Goal: Task Accomplishment & Management: Complete application form

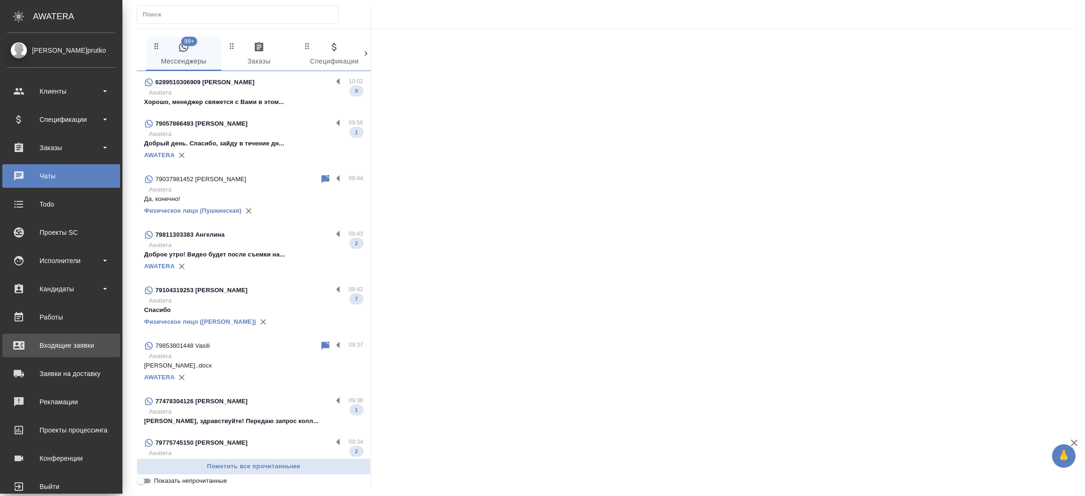
click at [36, 346] on div "Входящие заявки" at bounding box center [61, 345] width 108 height 14
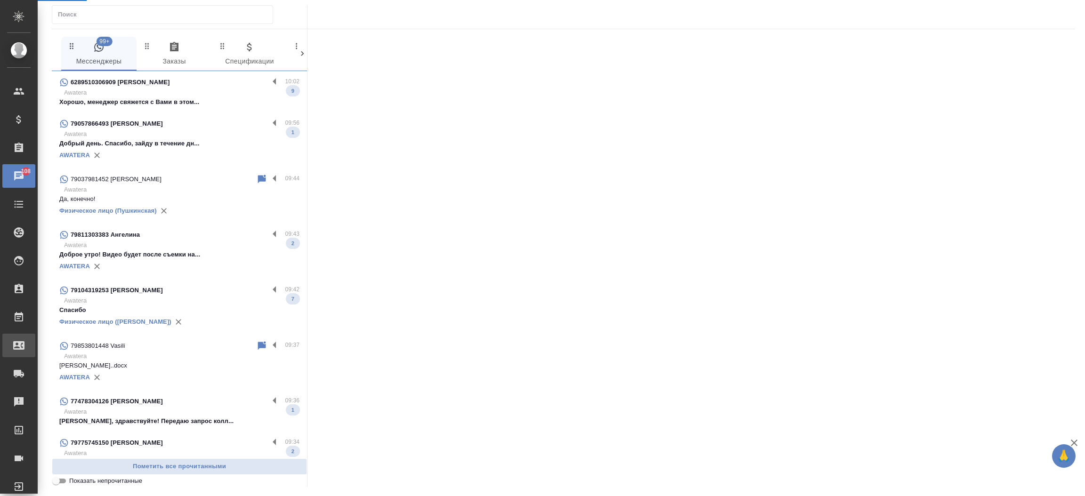
click at [19, 346] on div "Входящие заявки" at bounding box center [7, 345] width 24 height 14
select select "RU"
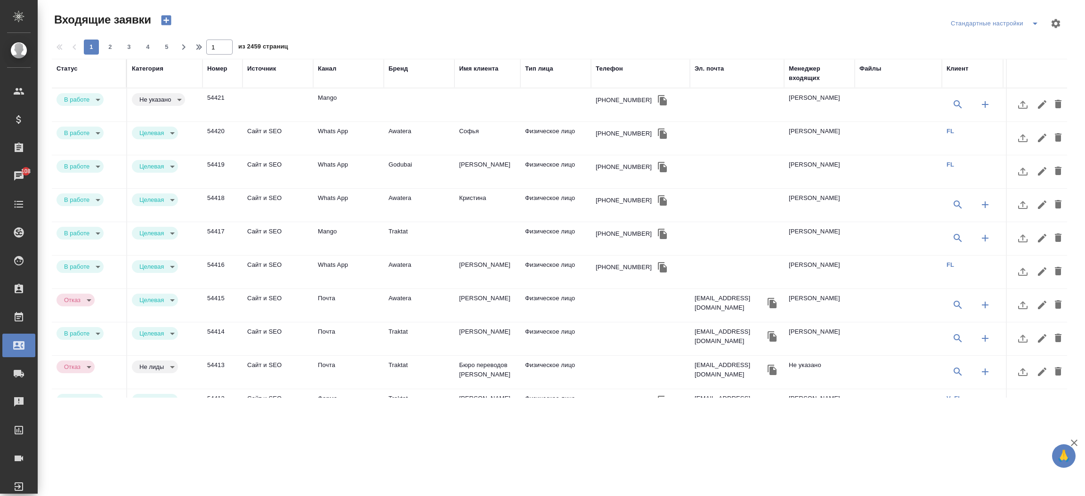
click at [606, 72] on div "Телефон" at bounding box center [608, 68] width 27 height 9
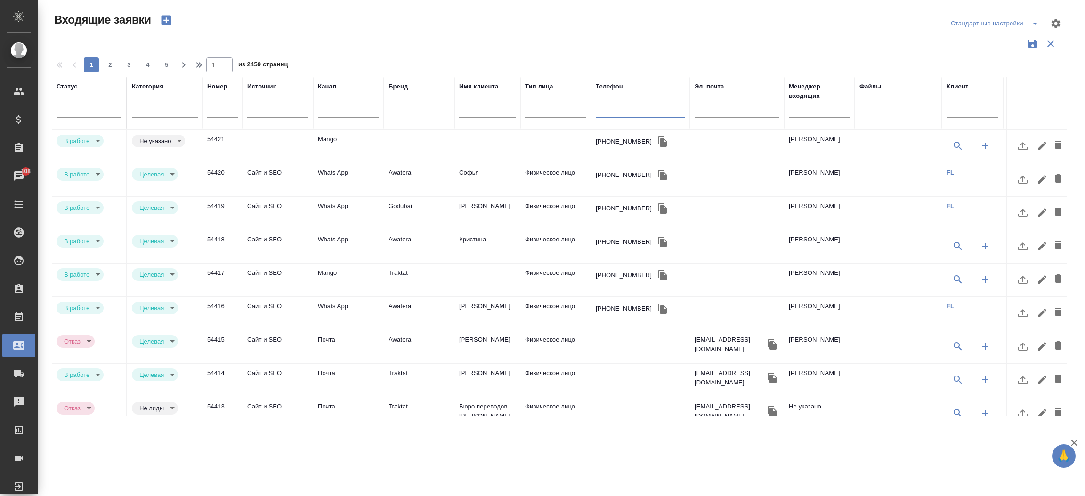
click at [612, 109] on input "text" at bounding box center [639, 111] width 89 height 12
paste input "+7 903 207 29 23"
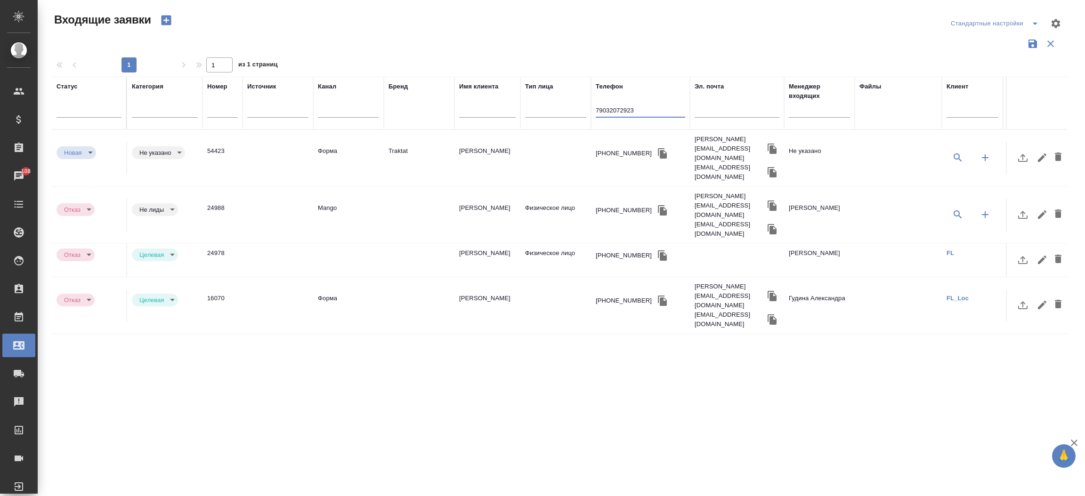
type input "79032072923"
click at [340, 147] on td "Форма" at bounding box center [348, 158] width 71 height 33
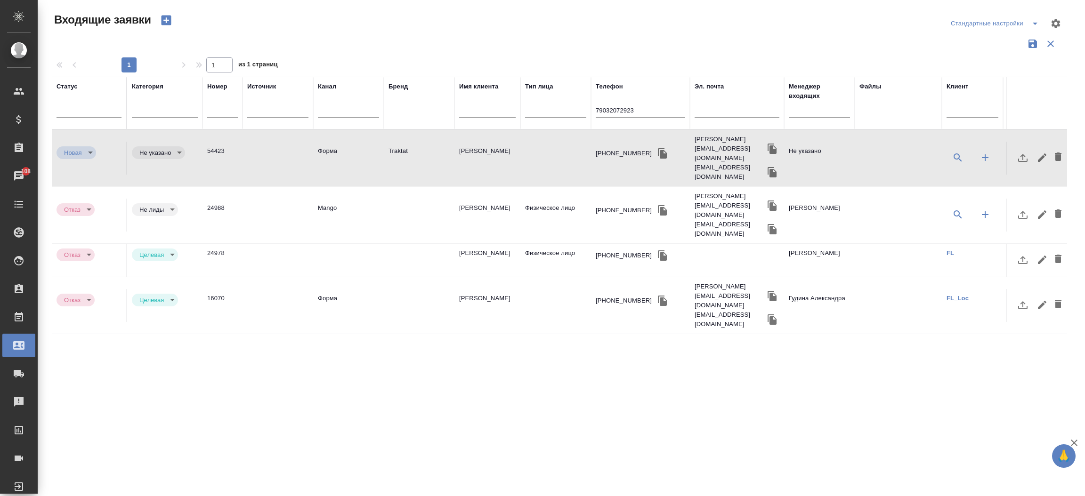
click at [340, 147] on td "Форма" at bounding box center [348, 158] width 71 height 33
click at [658, 148] on icon "button" at bounding box center [662, 153] width 9 height 10
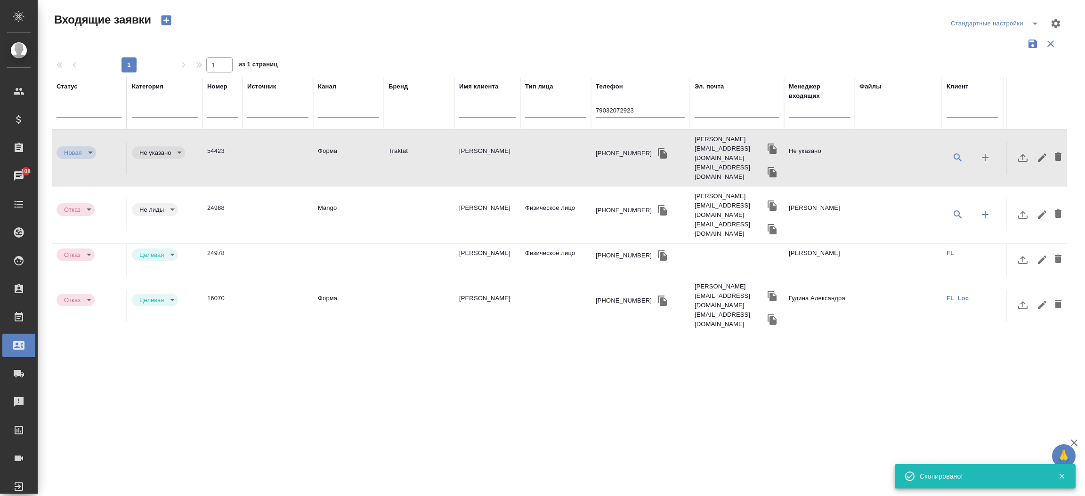
click at [134, 318] on div "Статус Категория Номер Источник Канал Бренд Имя клиента Тип лица Телефон 790320…" at bounding box center [559, 246] width 1015 height 339
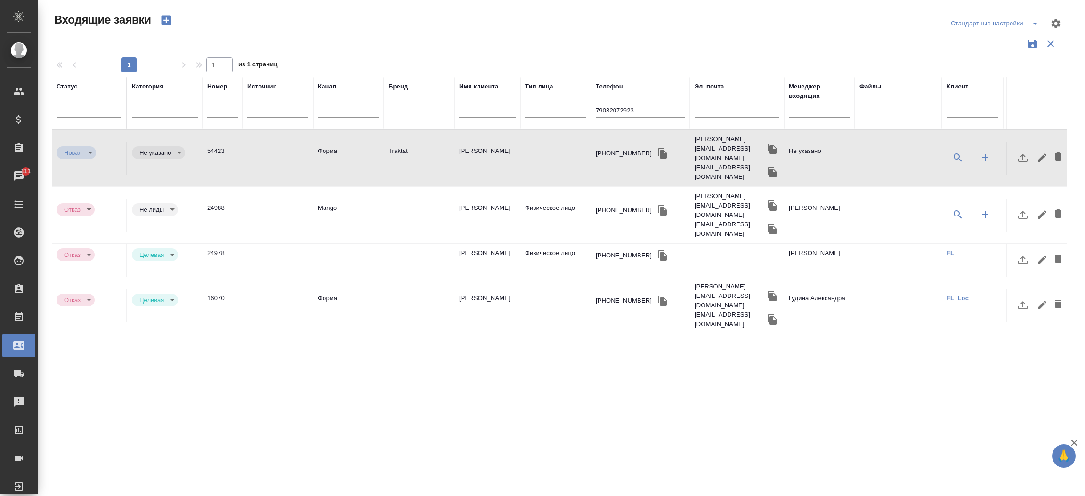
click at [376, 152] on td "Форма" at bounding box center [348, 158] width 71 height 33
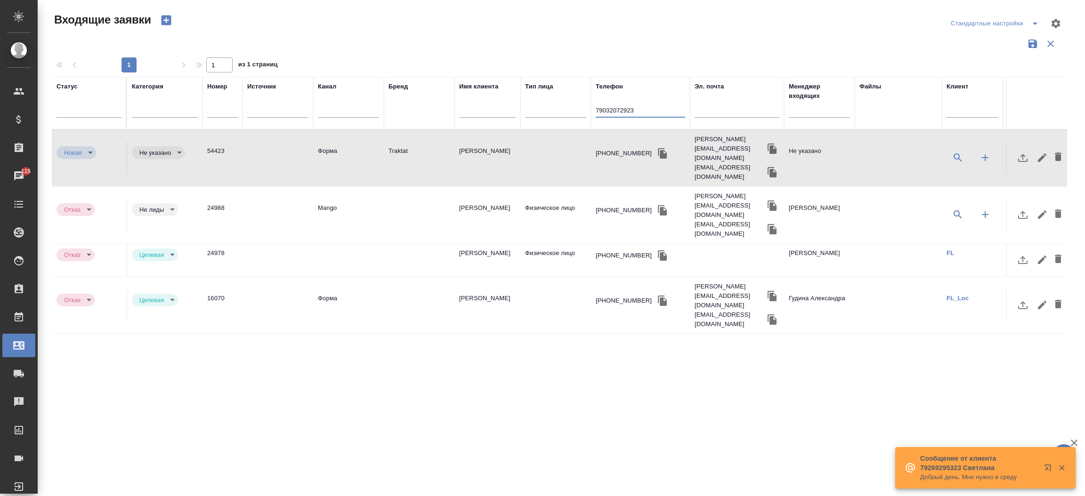
click at [649, 107] on input "79032072923" at bounding box center [639, 111] width 89 height 12
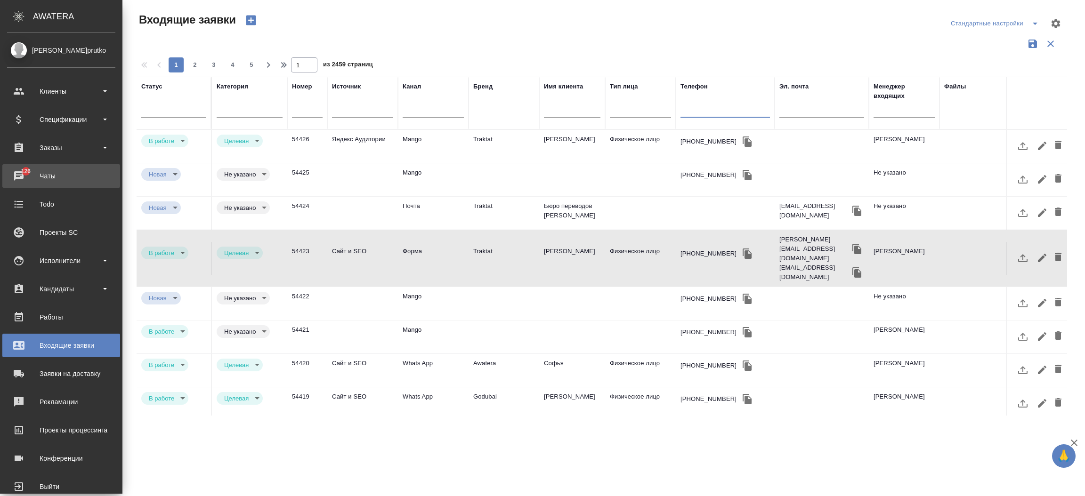
click at [23, 172] on span "126" at bounding box center [26, 171] width 21 height 9
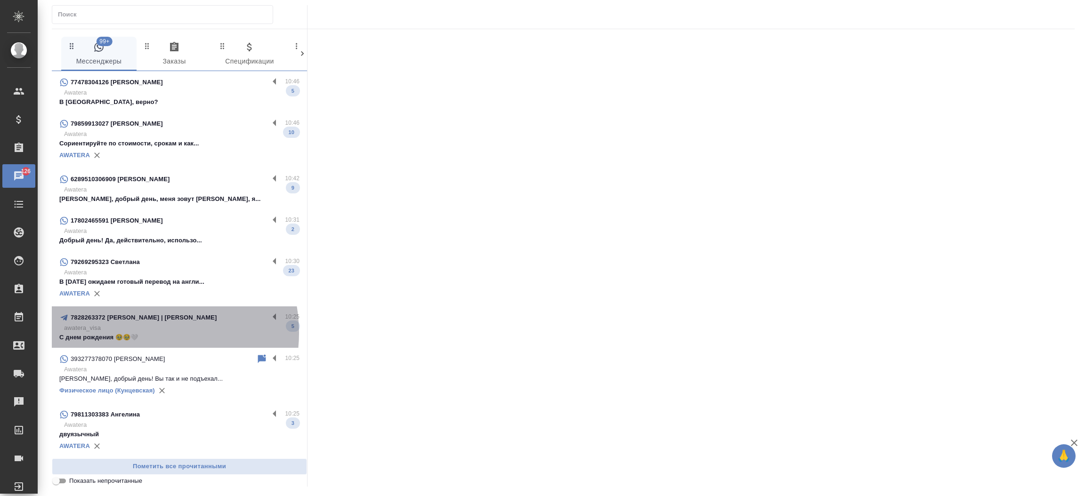
click at [141, 333] on p "С днем рождения 🥹🥹🤍" at bounding box center [179, 337] width 240 height 9
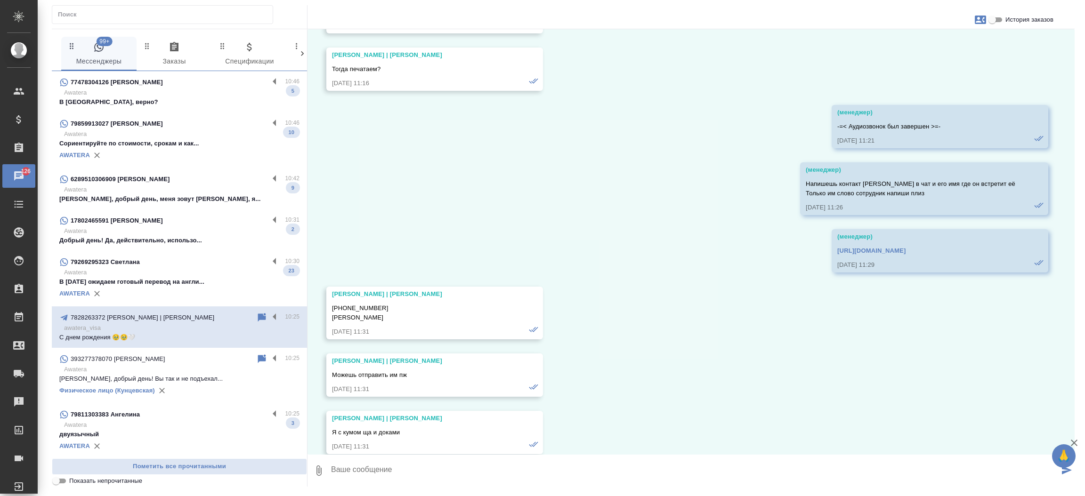
scroll to position [33362, 0]
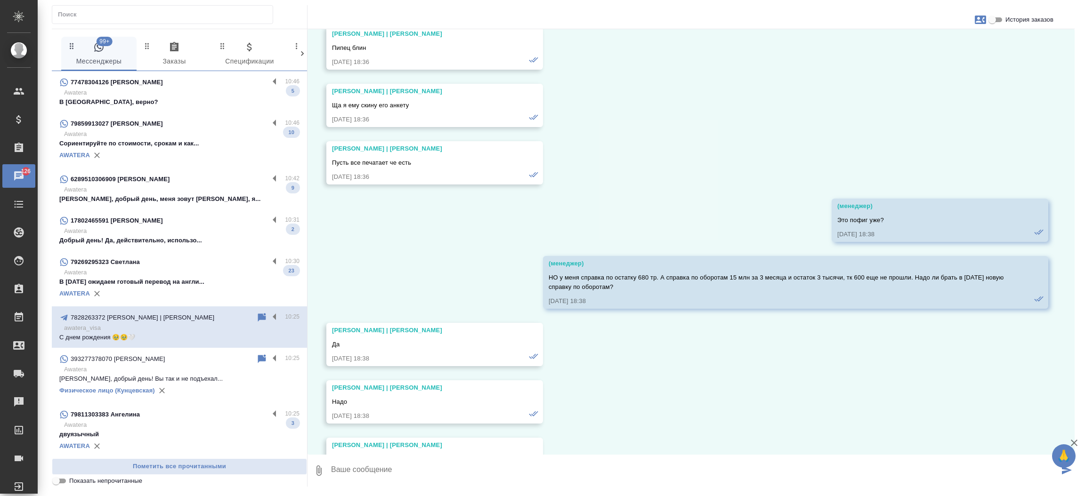
click at [137, 278] on p "В среду ожидаем готовый перевод на англи..." at bounding box center [179, 281] width 240 height 9
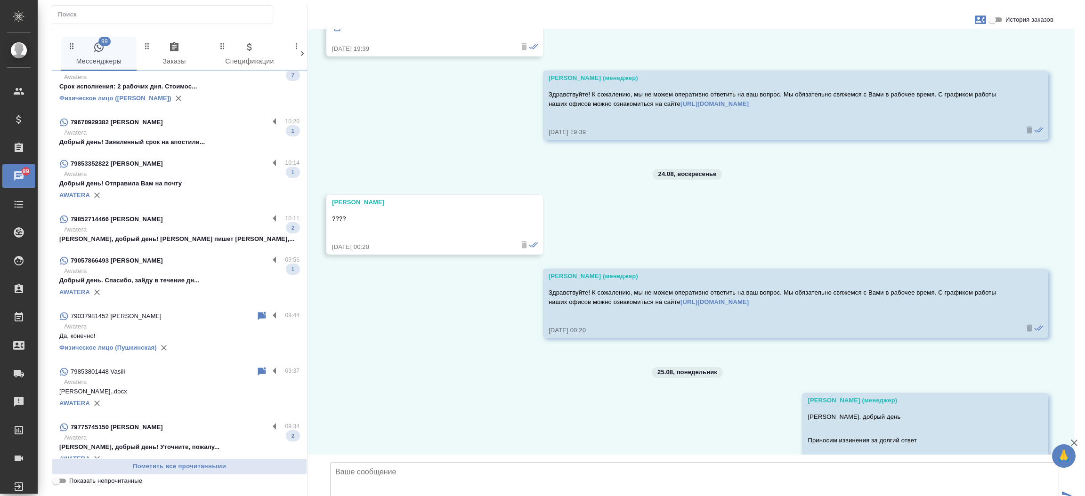
scroll to position [463, 0]
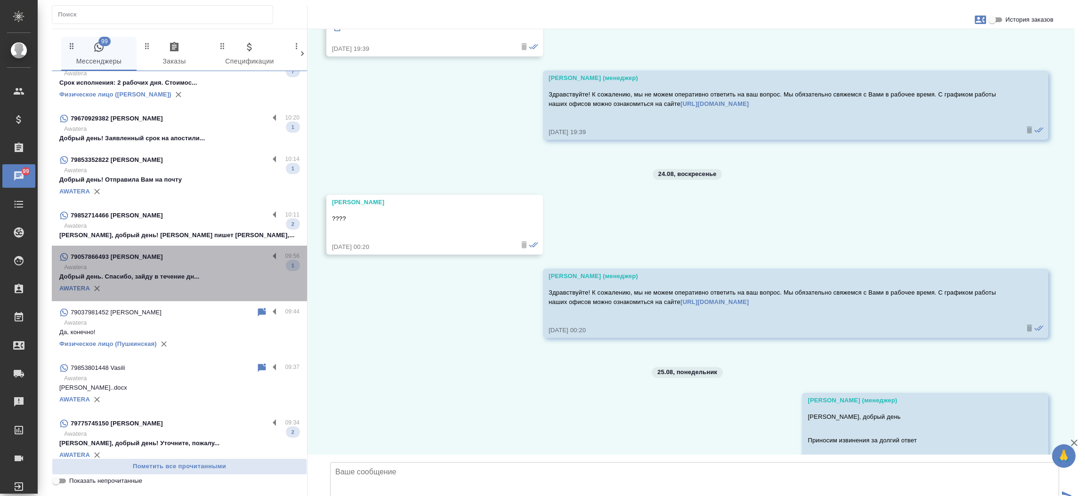
click at [211, 272] on p "Добрый день. Спасибо, зайду в течение дн..." at bounding box center [179, 276] width 240 height 9
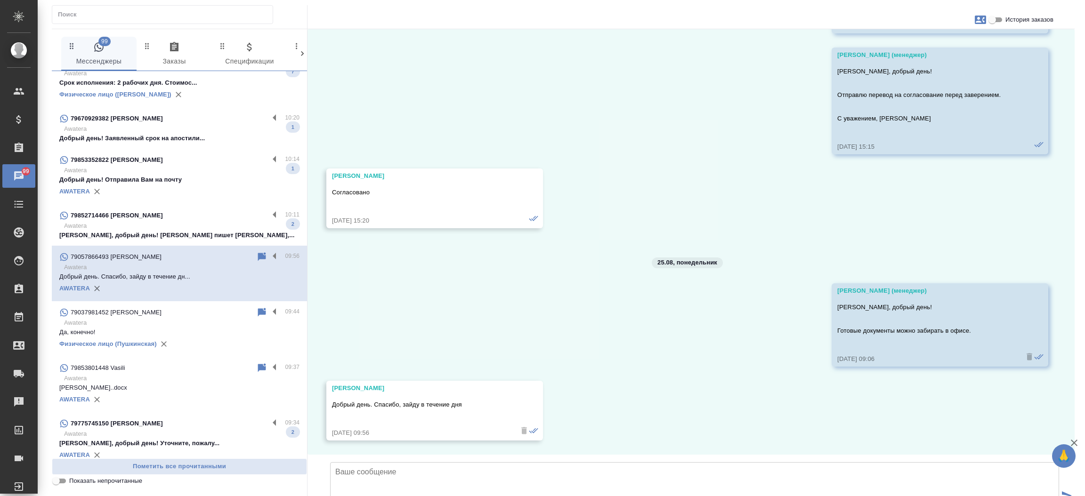
scroll to position [166, 0]
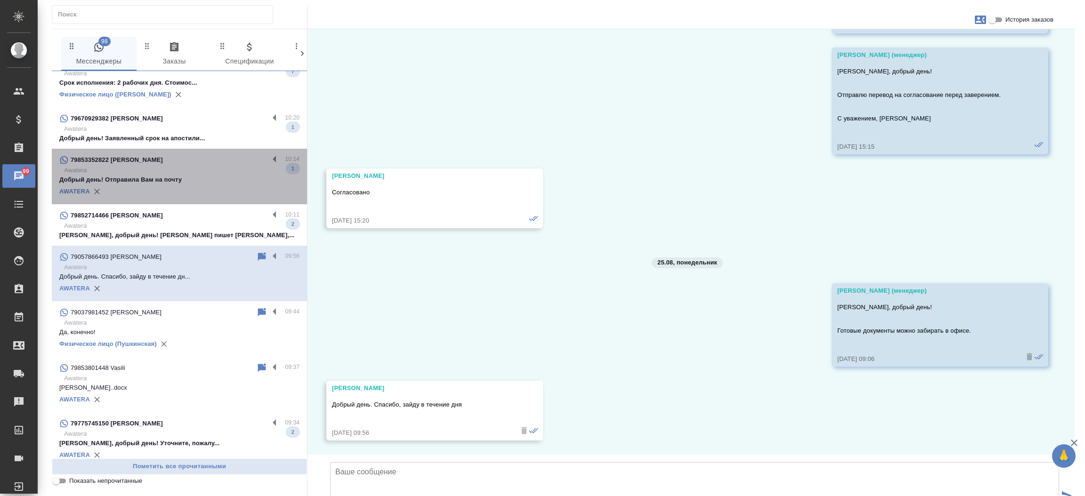
click at [187, 185] on div "AWATERA" at bounding box center [179, 192] width 240 height 14
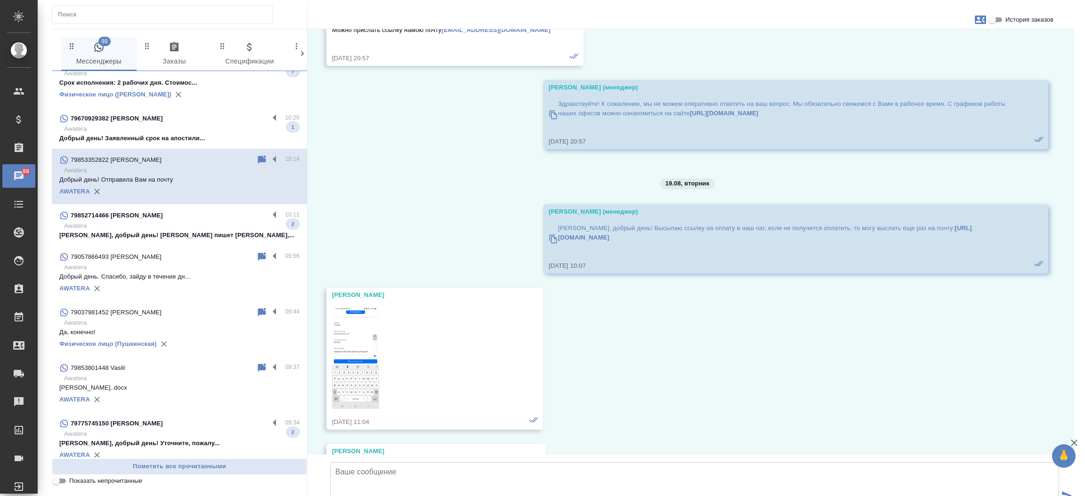
scroll to position [1254, 0]
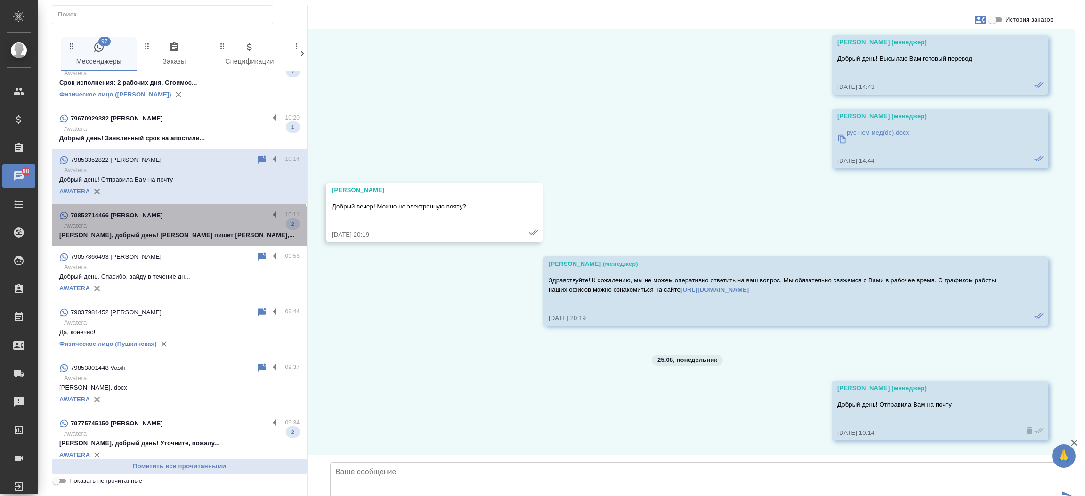
click at [178, 234] on p "[PERSON_NAME], добрый день! [PERSON_NAME] пишет [PERSON_NAME],..." at bounding box center [179, 235] width 240 height 9
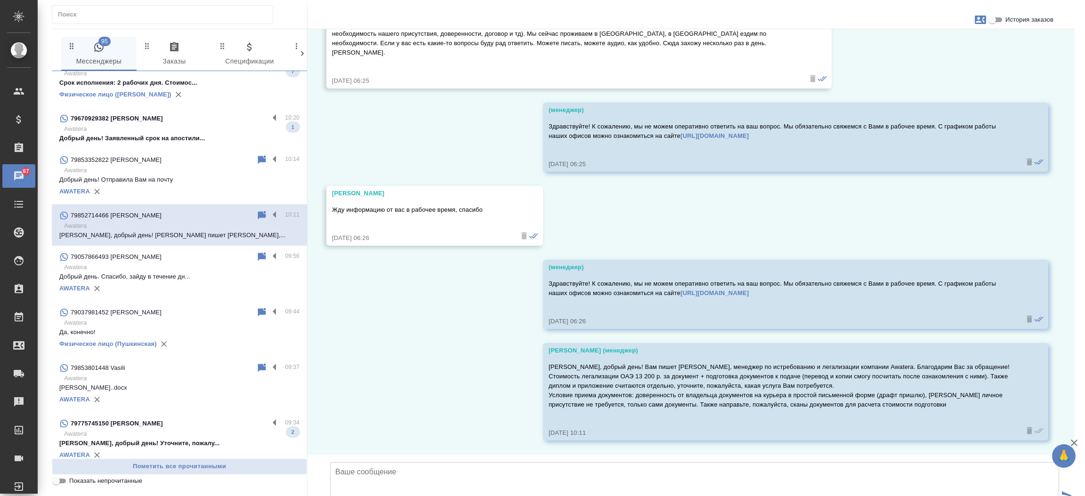
scroll to position [168, 0]
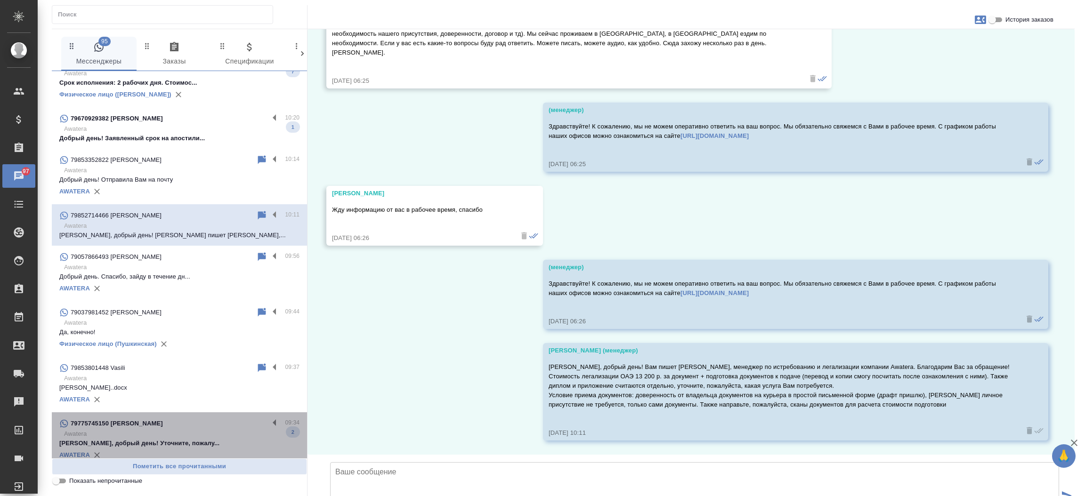
click at [181, 421] on div "79775745150 [PERSON_NAME]" at bounding box center [163, 423] width 209 height 11
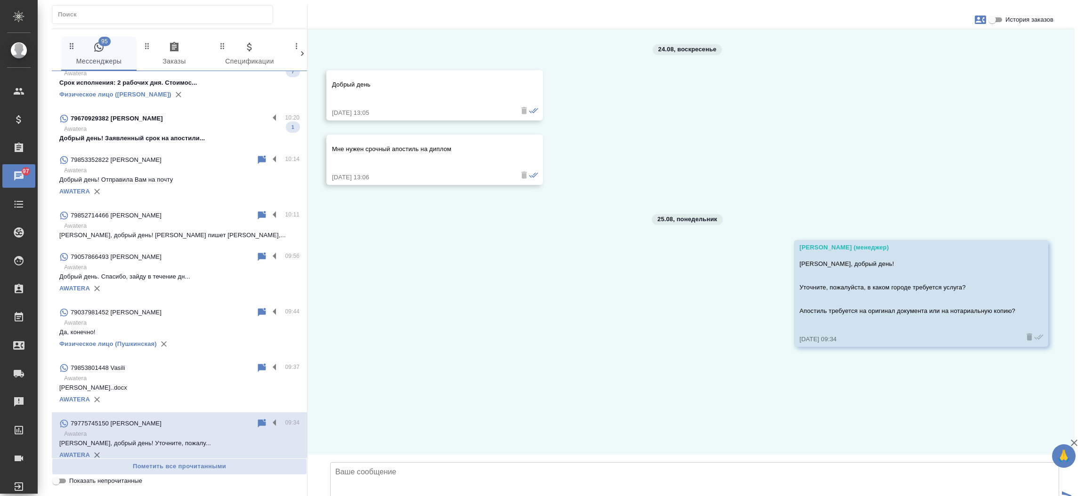
scroll to position [0, 0]
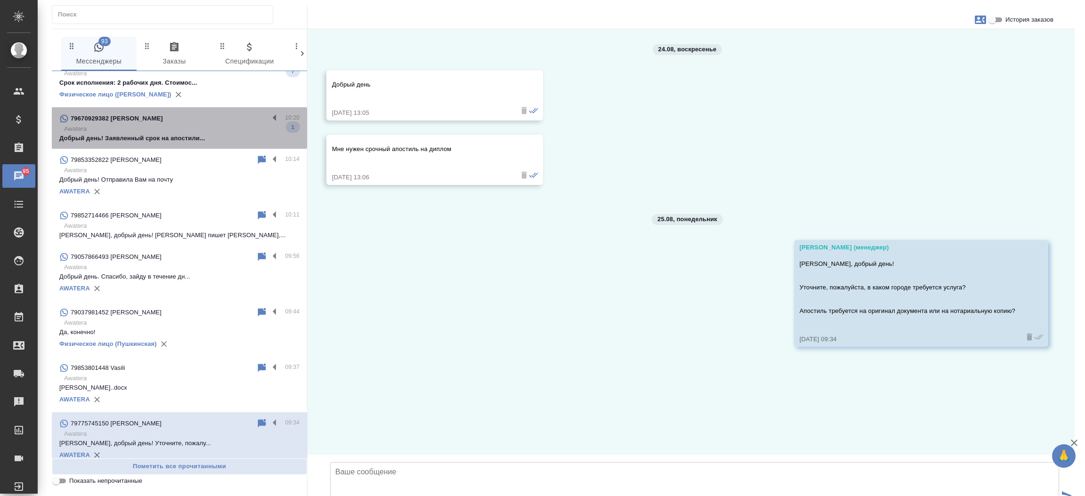
click at [185, 137] on p "Добрый день! Заявленный срок на апостили..." at bounding box center [179, 138] width 240 height 9
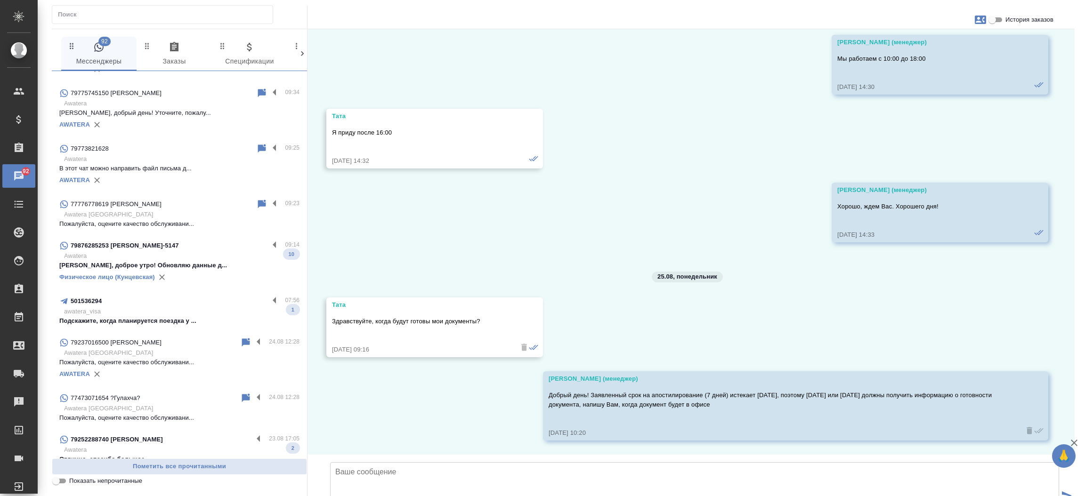
scroll to position [821, 0]
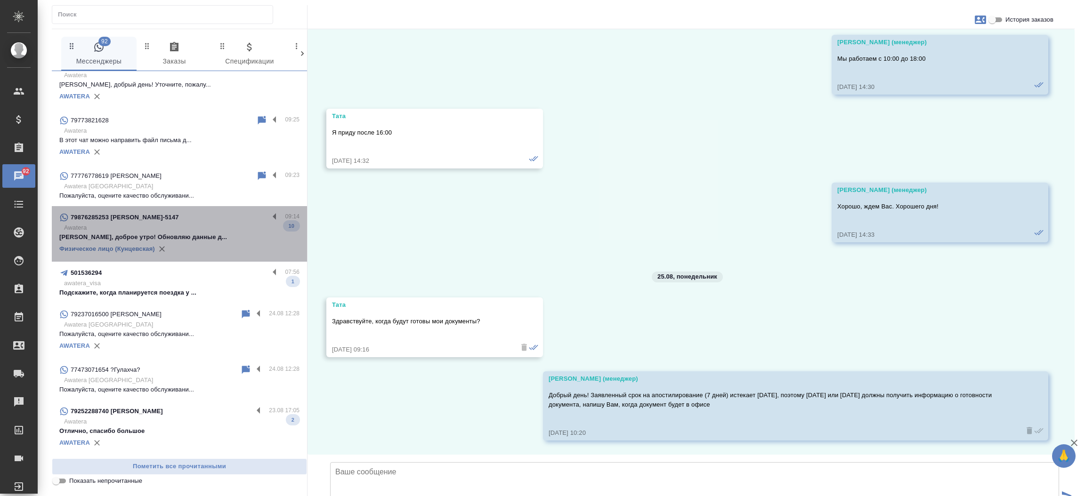
click at [196, 228] on p "Awatera" at bounding box center [181, 227] width 235 height 9
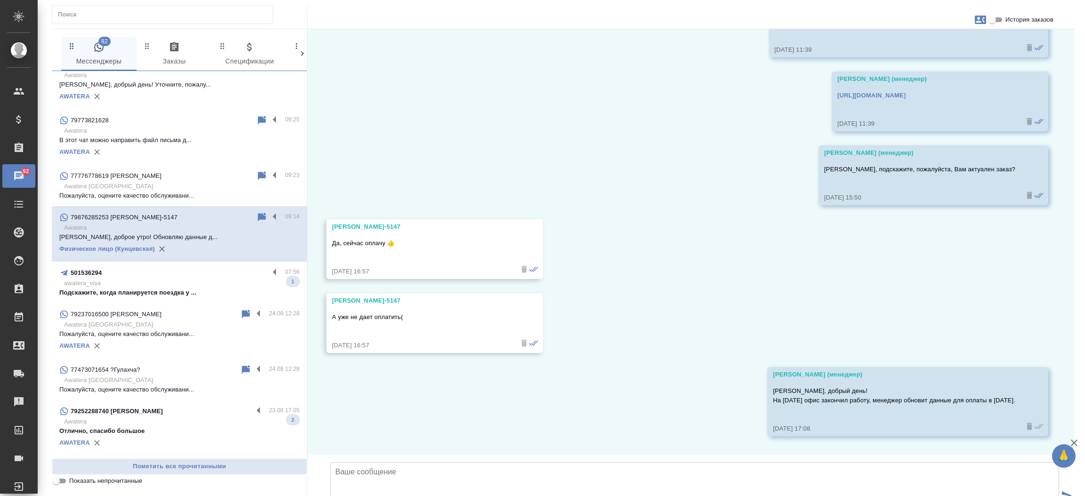
scroll to position [5556, 0]
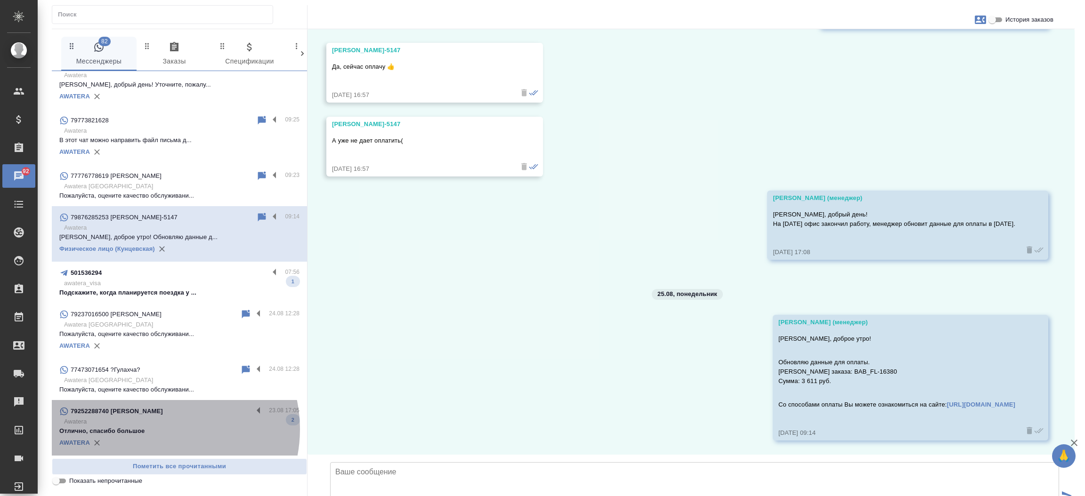
click at [159, 428] on p "Отлично, спасибо большое" at bounding box center [179, 430] width 240 height 9
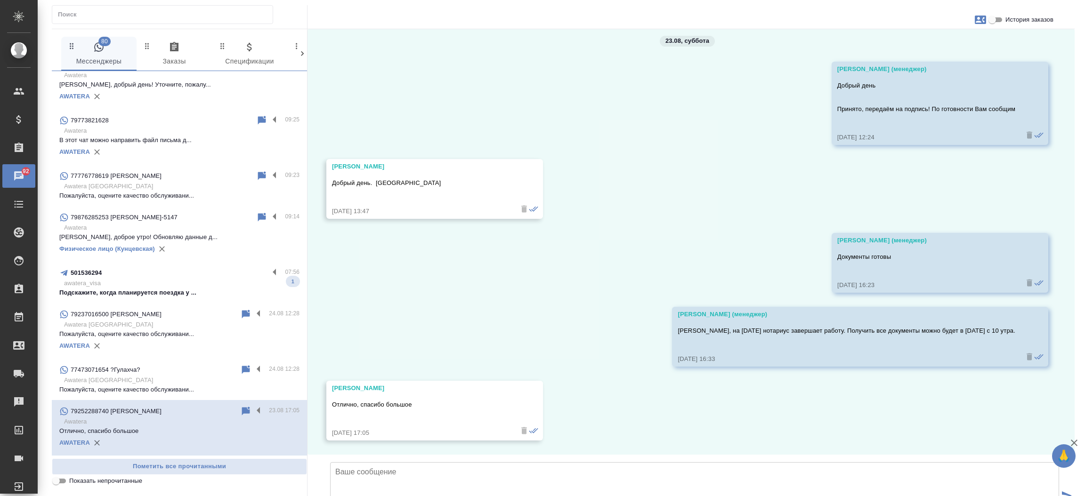
scroll to position [945, 0]
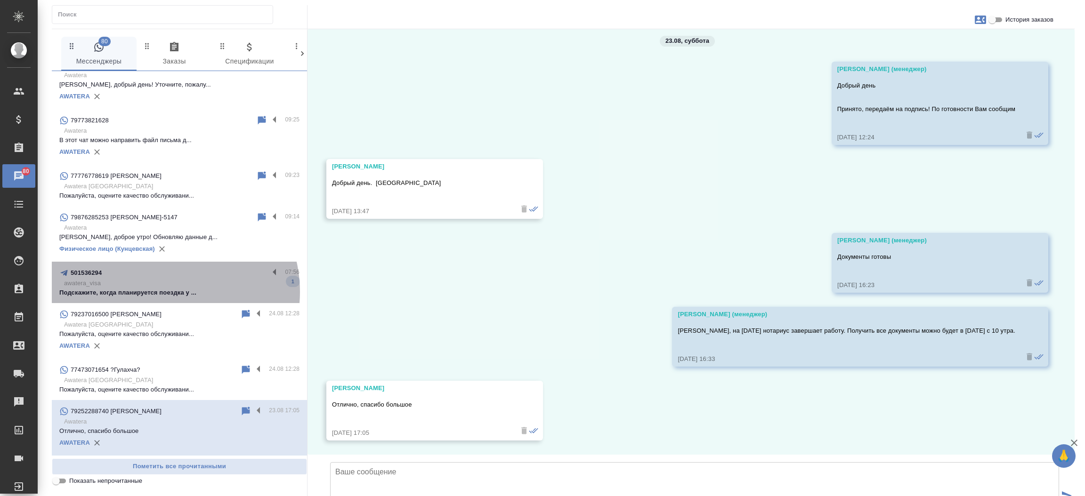
click at [164, 291] on p "Подскажите, когда планируется поездка у ..." at bounding box center [179, 292] width 240 height 9
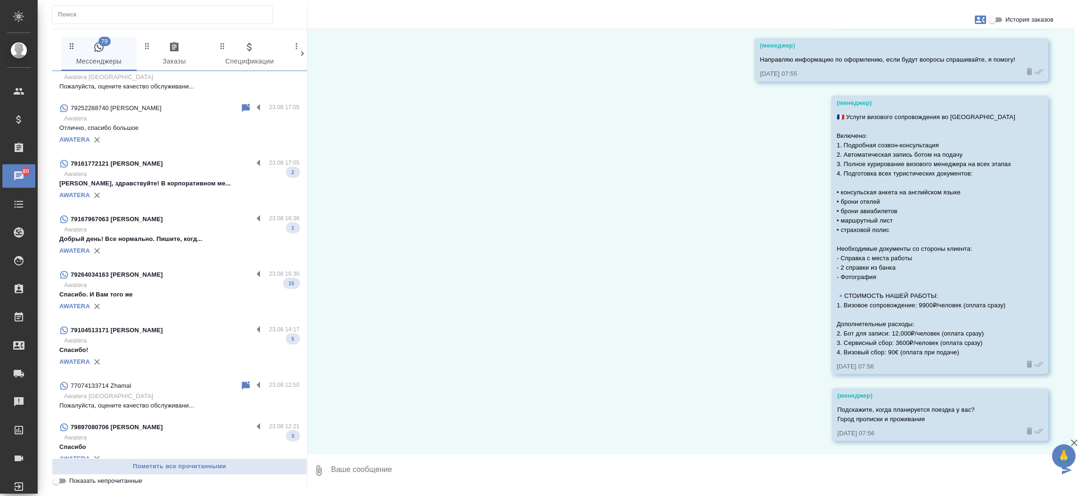
scroll to position [1128, 0]
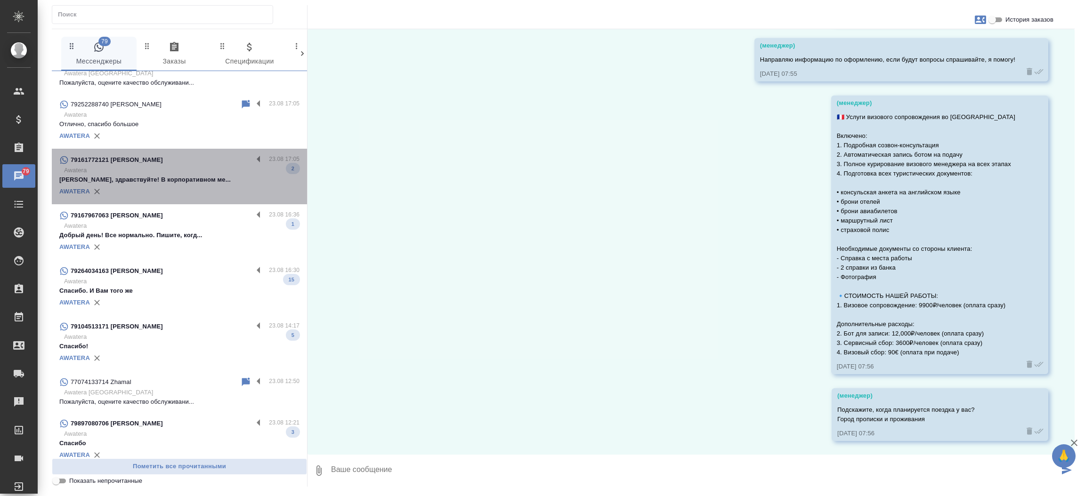
click at [194, 178] on p "[PERSON_NAME], здравствуйте! В корпоративном ме..." at bounding box center [179, 179] width 240 height 9
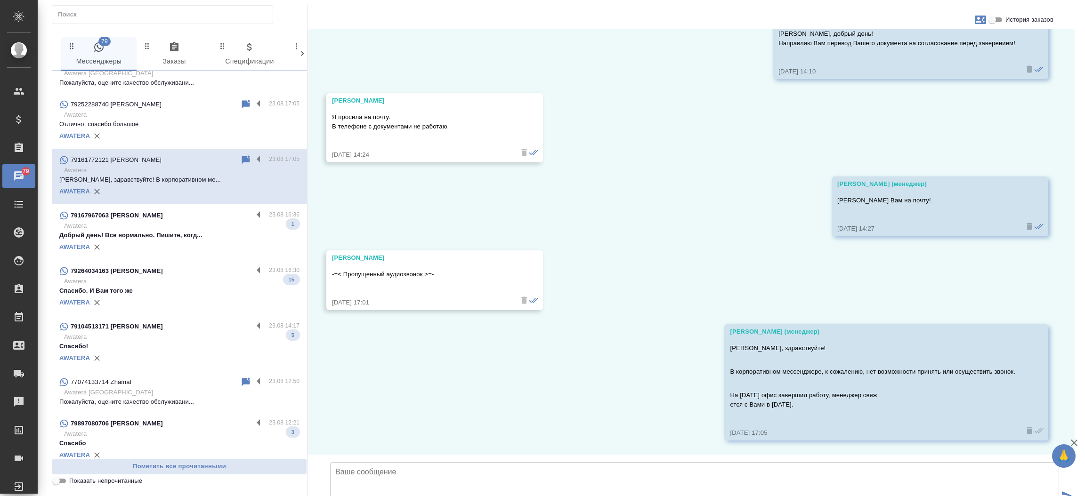
scroll to position [204, 0]
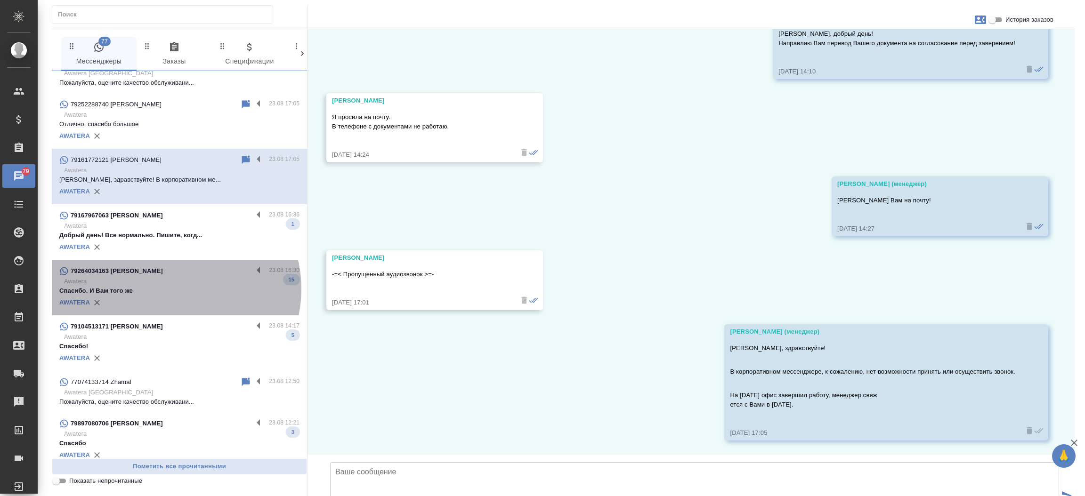
click at [175, 288] on p "Спасибо. И Вам того же" at bounding box center [179, 290] width 240 height 9
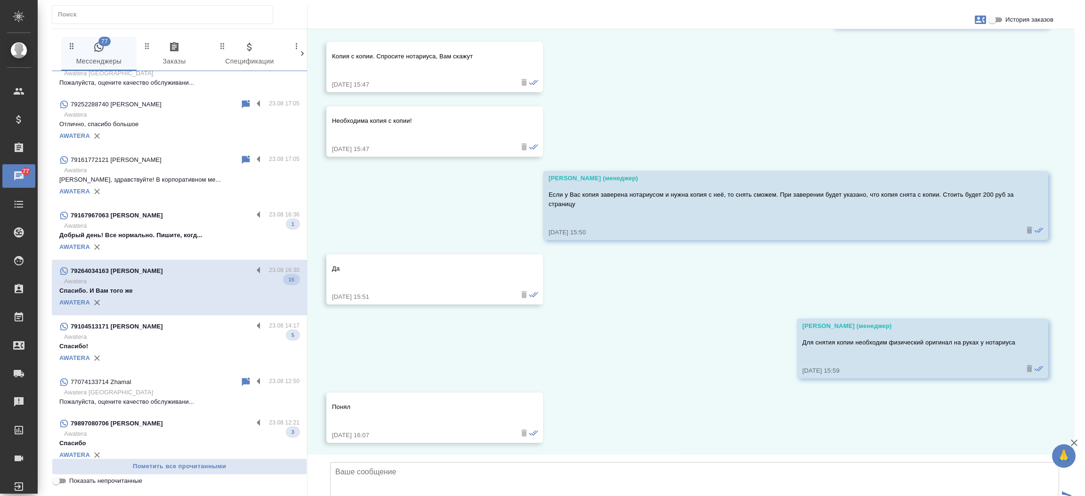
click at [168, 322] on div "79104513171 [PERSON_NAME]" at bounding box center [155, 326] width 193 height 11
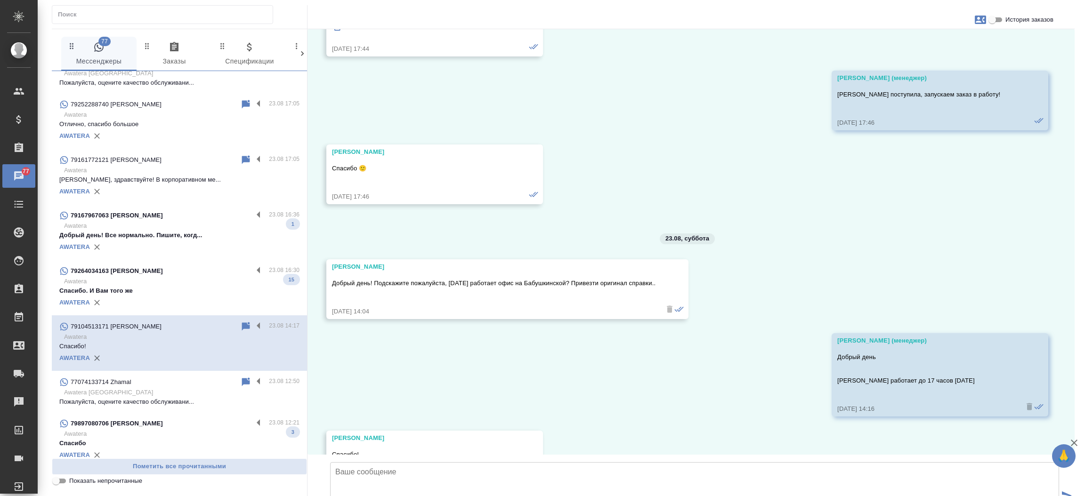
scroll to position [1720, 0]
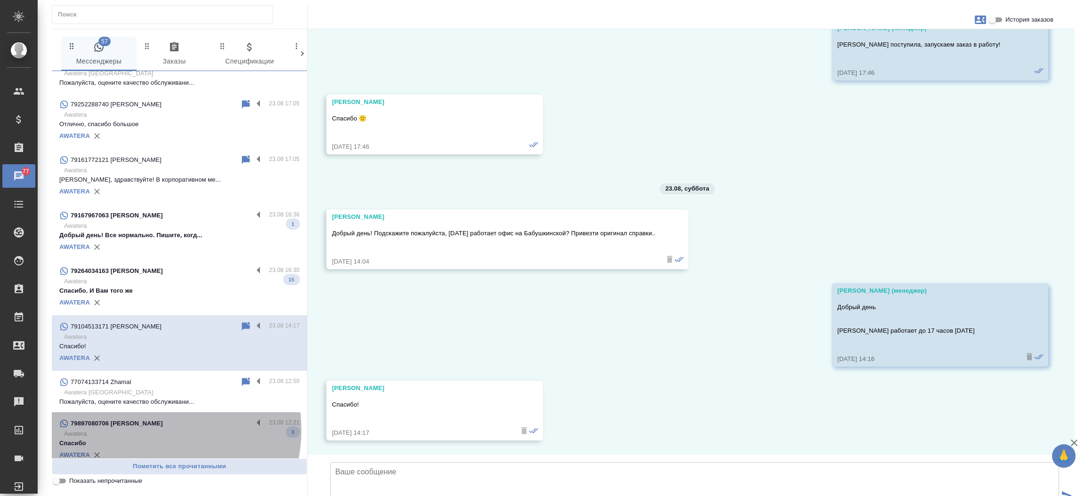
click at [143, 429] on p "Awatera" at bounding box center [181, 433] width 235 height 9
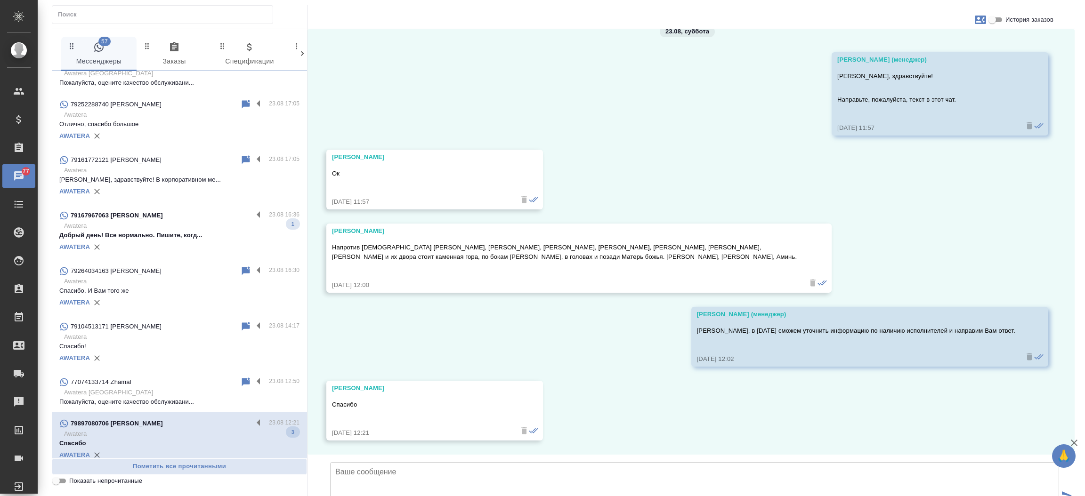
scroll to position [88, 0]
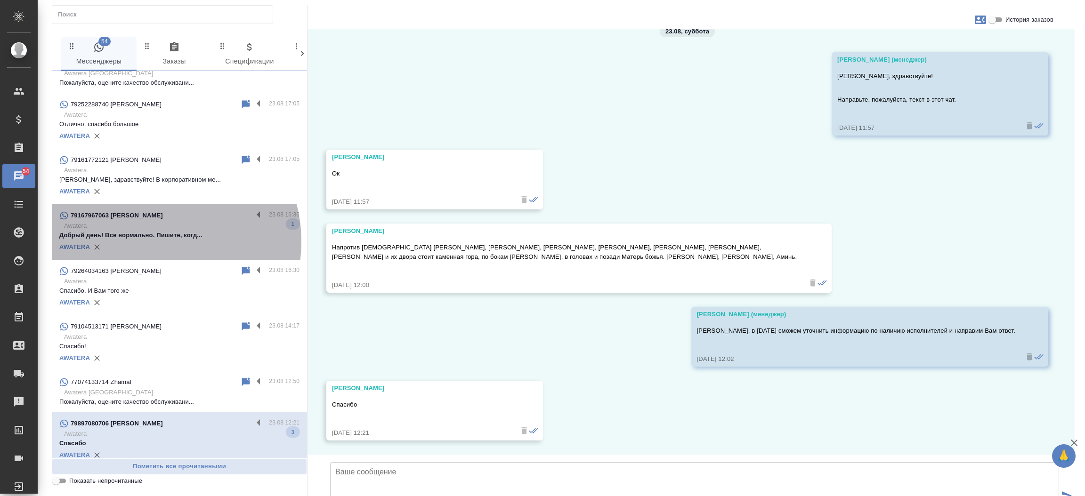
click at [153, 241] on div "AWATERA" at bounding box center [179, 247] width 240 height 14
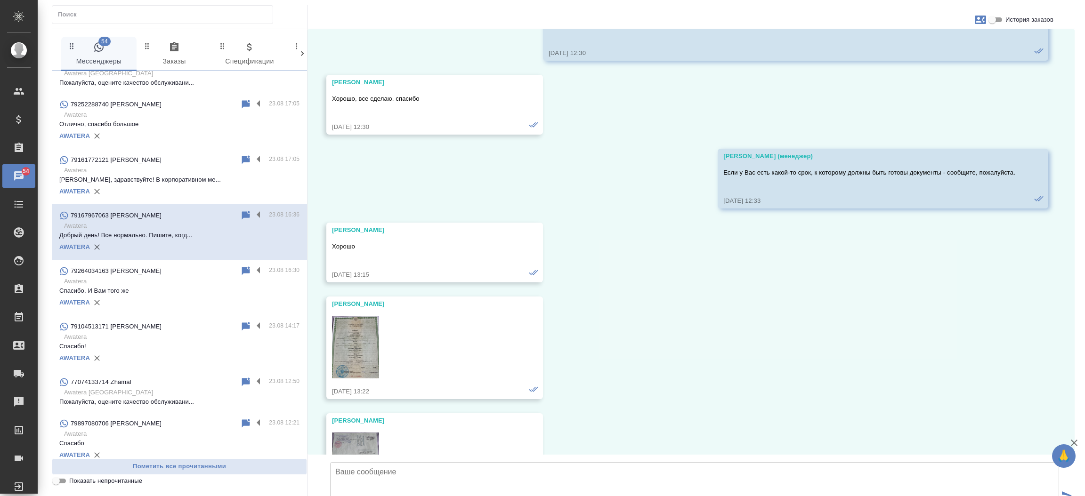
scroll to position [4142, 0]
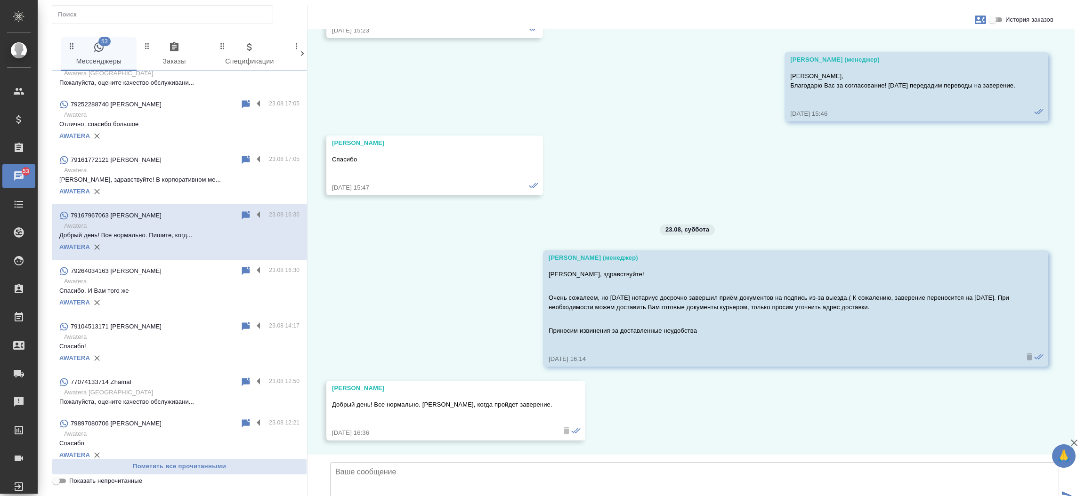
click at [996, 19] on input "История заказов" at bounding box center [992, 19] width 34 height 11
checkbox input "true"
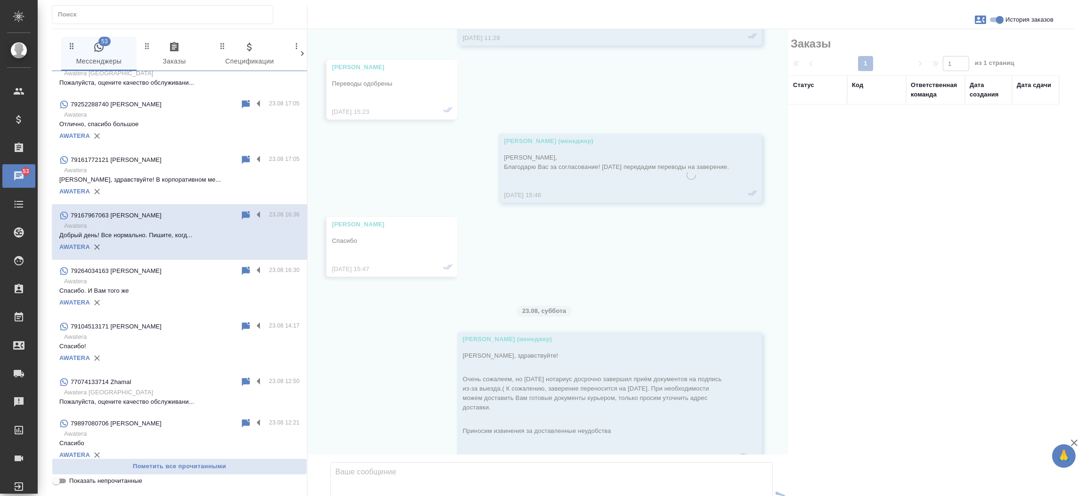
scroll to position [4312, 0]
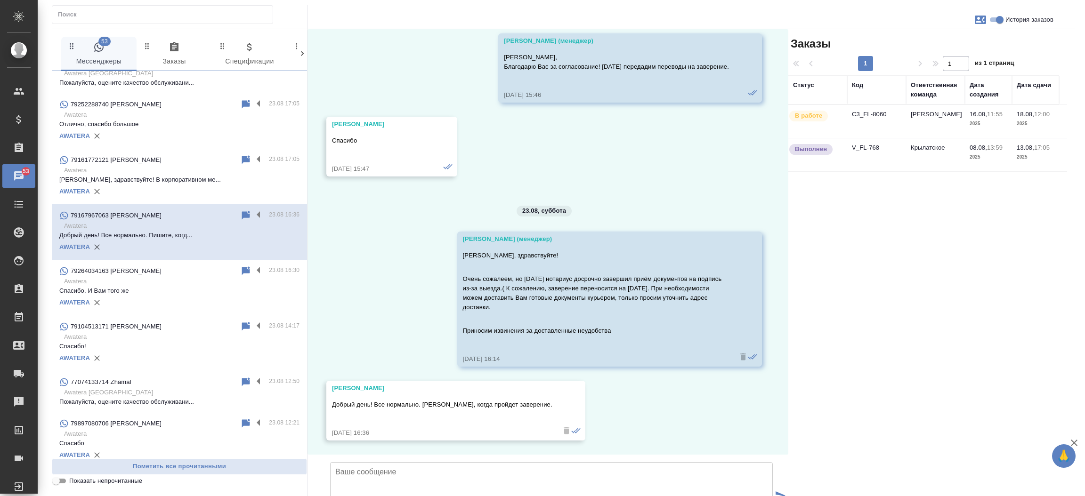
click at [863, 114] on td "C3_FL-8060" at bounding box center [876, 121] width 59 height 33
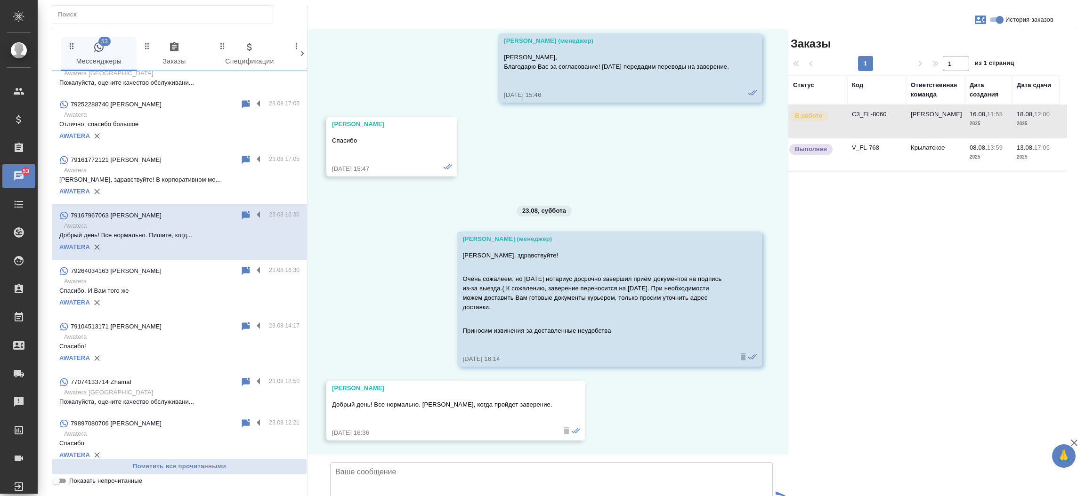
click at [863, 114] on td "C3_FL-8060" at bounding box center [876, 121] width 59 height 33
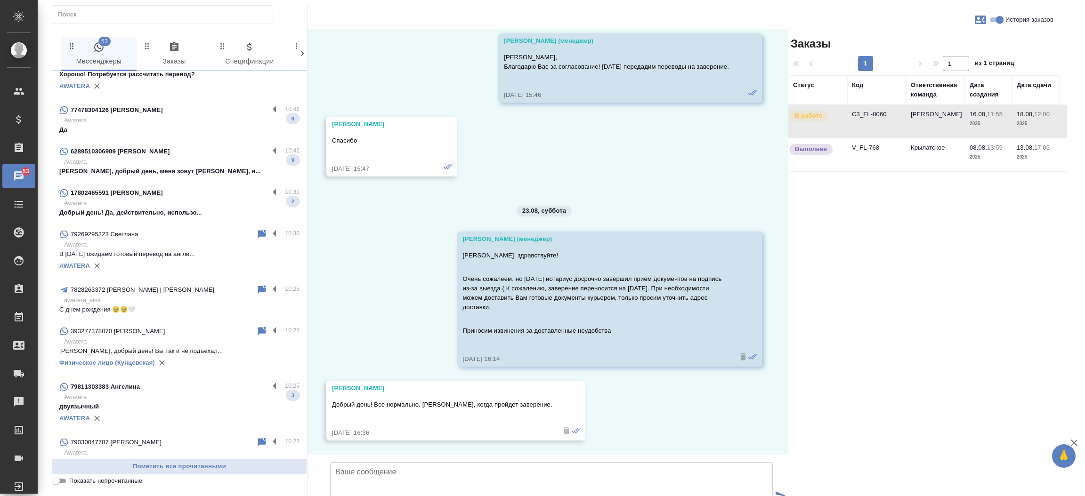
scroll to position [0, 0]
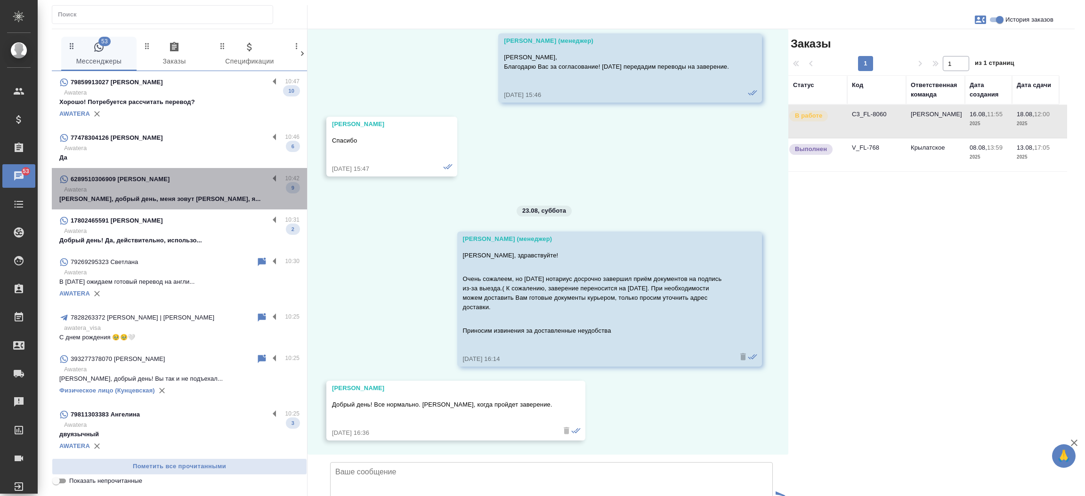
click at [187, 197] on p "[PERSON_NAME], добрый день, меня зовут [PERSON_NAME], я..." at bounding box center [179, 198] width 240 height 9
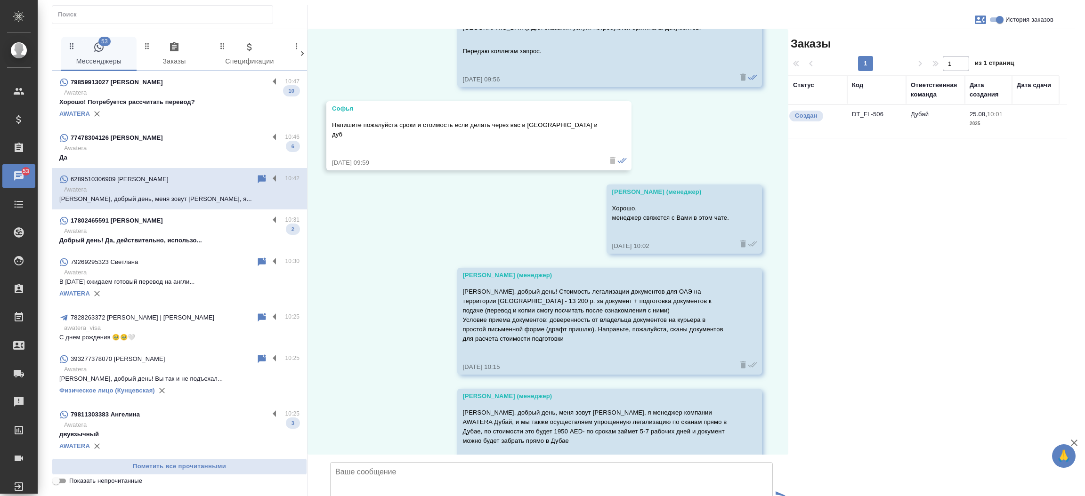
scroll to position [1111, 0]
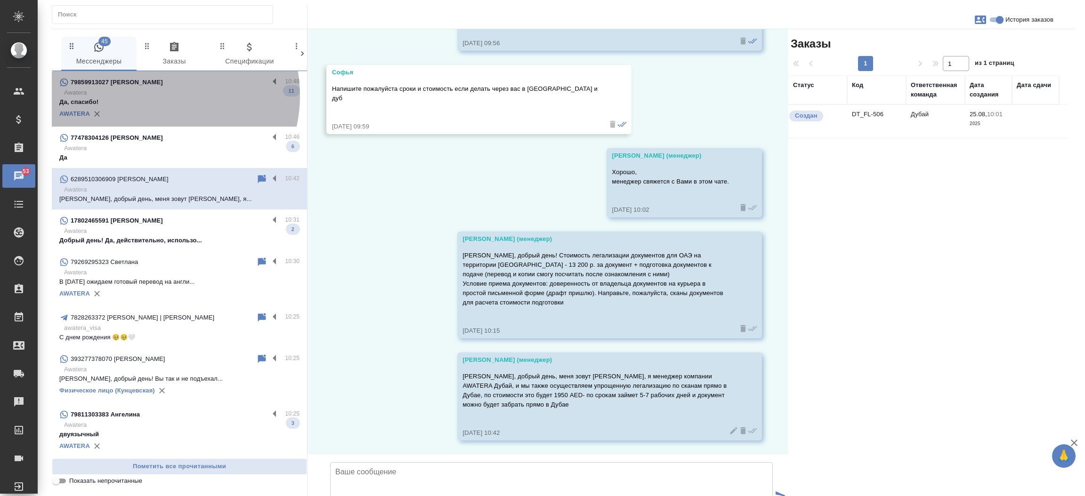
click at [156, 96] on p "Awatera" at bounding box center [181, 92] width 235 height 9
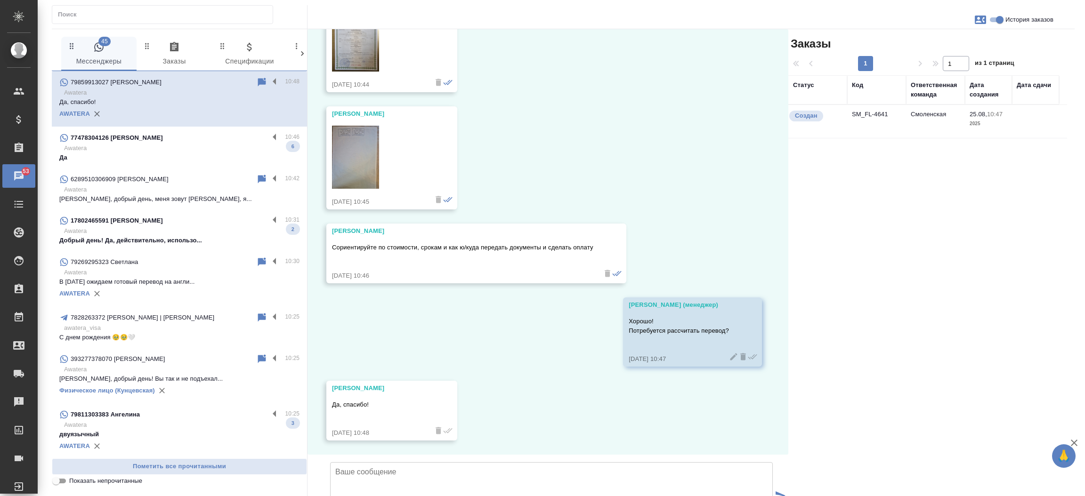
scroll to position [1035, 0]
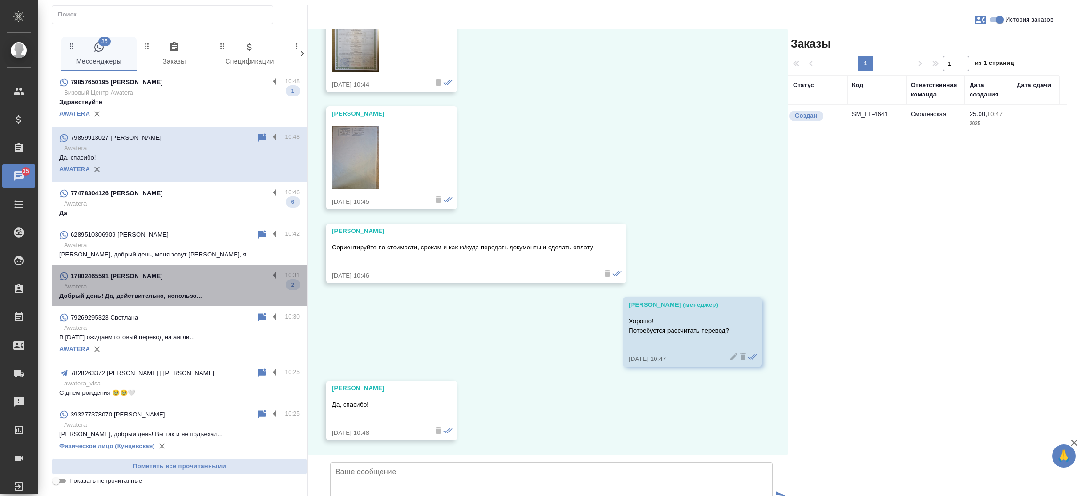
click at [179, 290] on p "Awatera" at bounding box center [181, 286] width 235 height 9
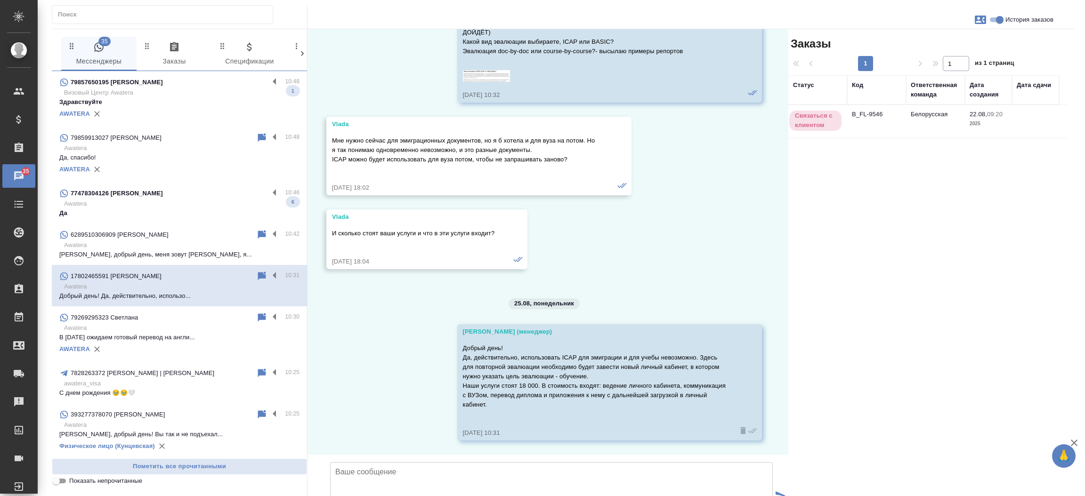
scroll to position [1030, 0]
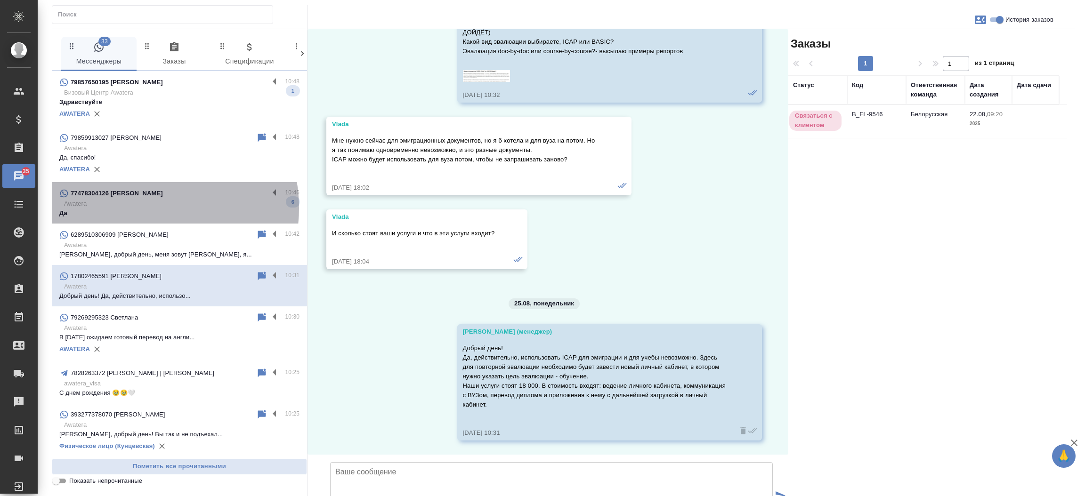
click at [144, 209] on p "Да" at bounding box center [179, 213] width 240 height 9
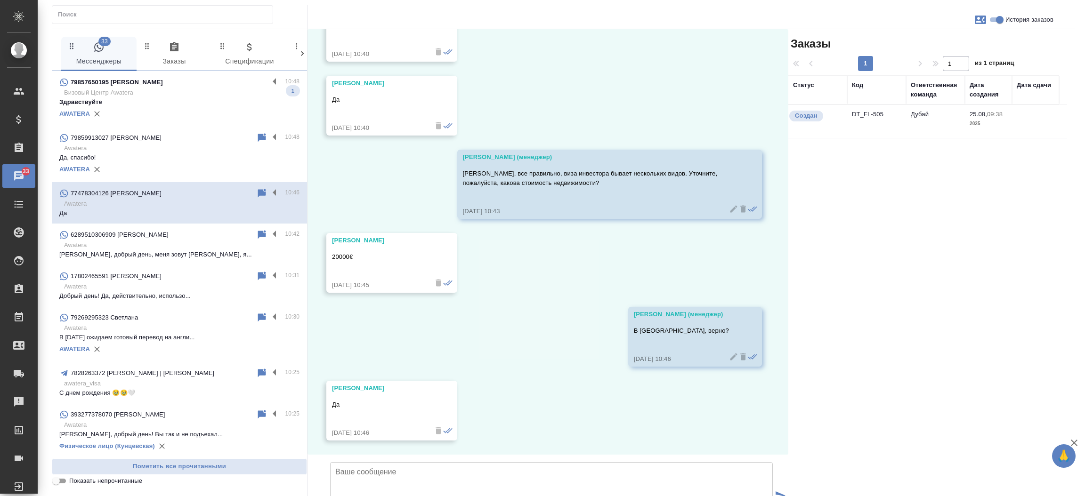
scroll to position [924, 0]
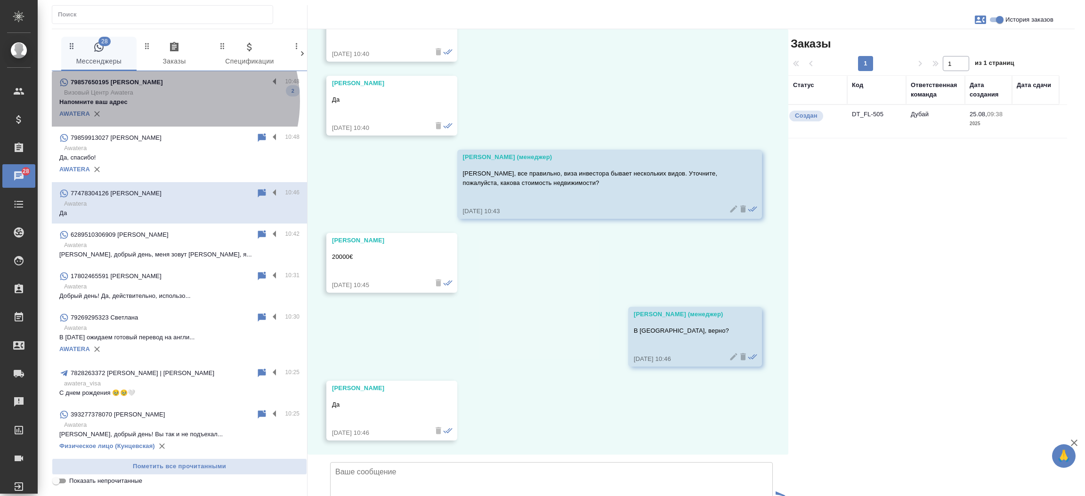
click at [165, 101] on p "Напомните ваш адрес" at bounding box center [179, 101] width 240 height 9
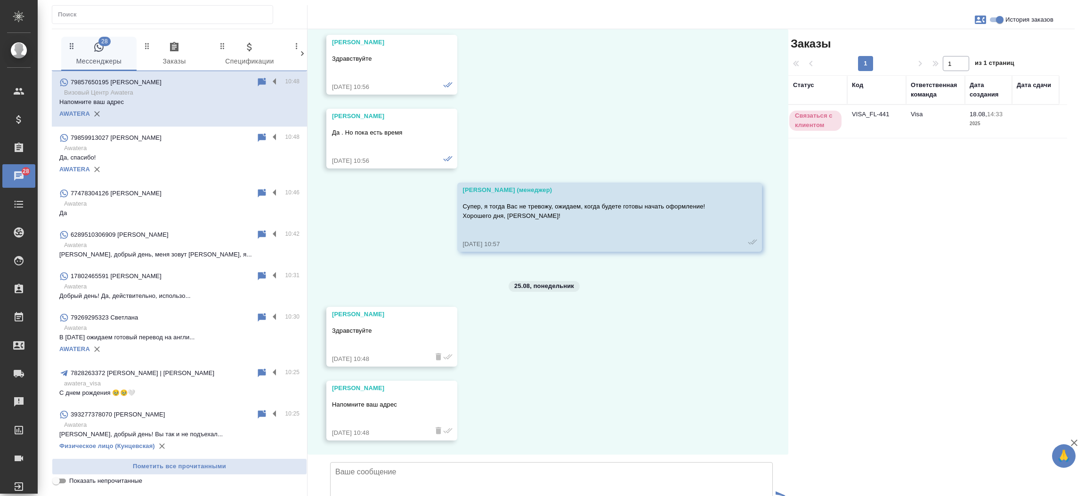
scroll to position [1056, 0]
click at [860, 110] on td "VISA_FL-441" at bounding box center [876, 121] width 59 height 33
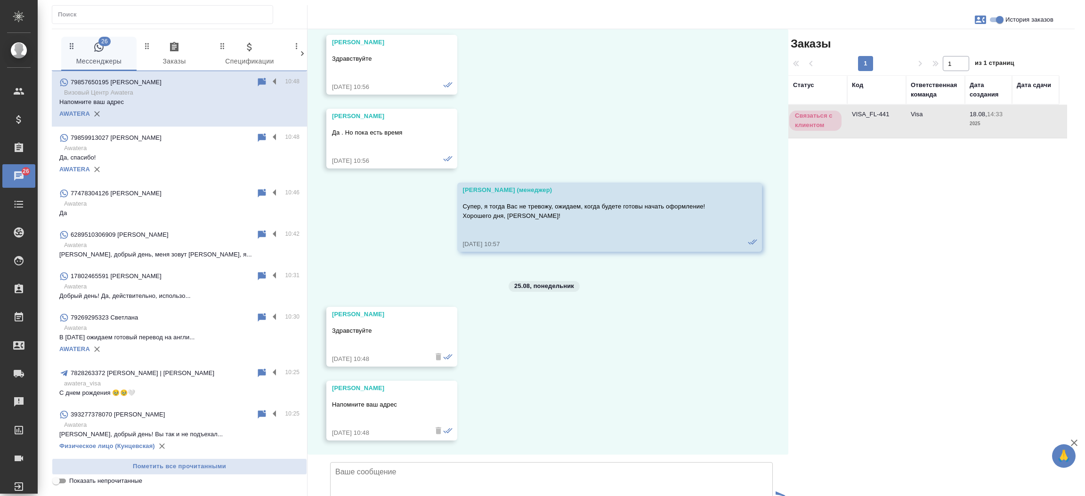
click at [860, 110] on td "VISA_FL-441" at bounding box center [876, 121] width 59 height 33
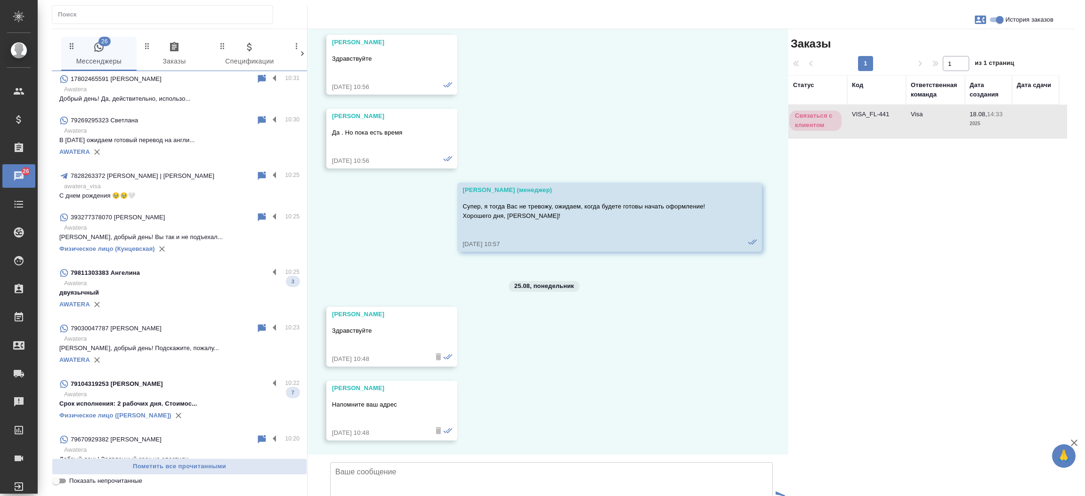
scroll to position [254, 0]
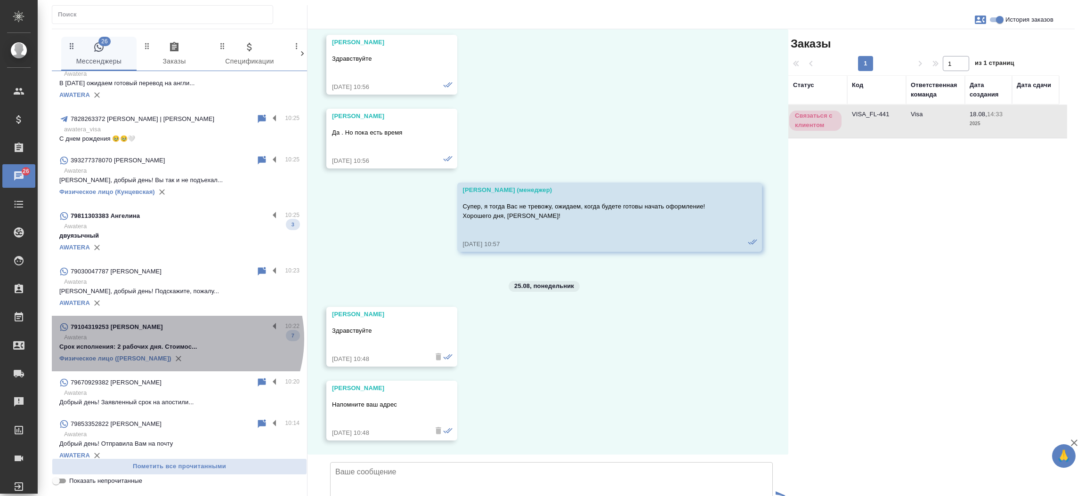
click at [176, 339] on p "Awatera" at bounding box center [181, 337] width 235 height 9
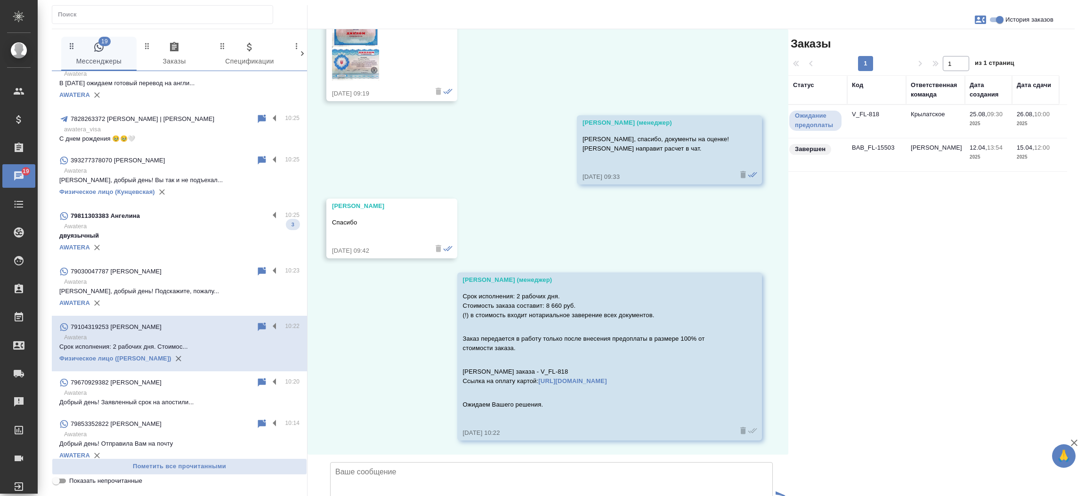
scroll to position [4220, 0]
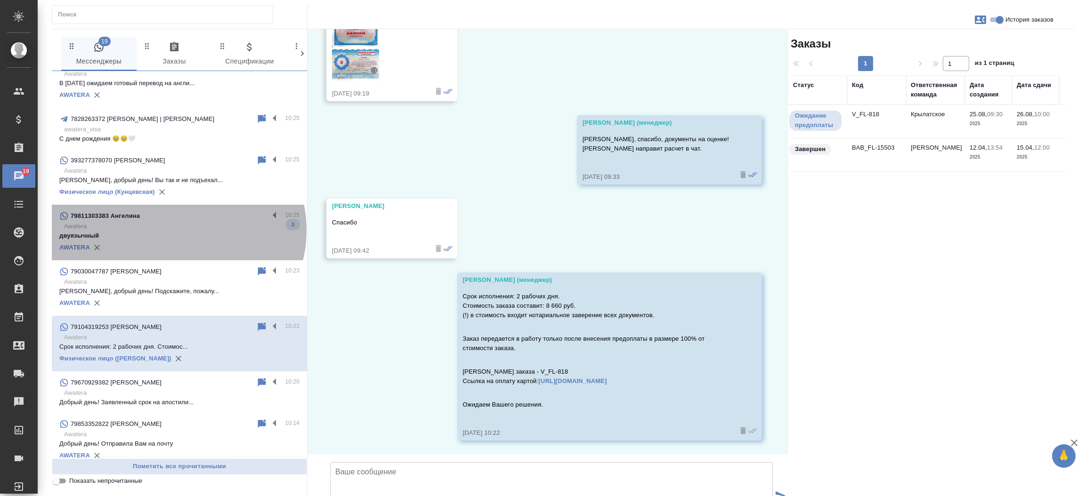
click at [177, 230] on p "Awatera" at bounding box center [181, 226] width 235 height 9
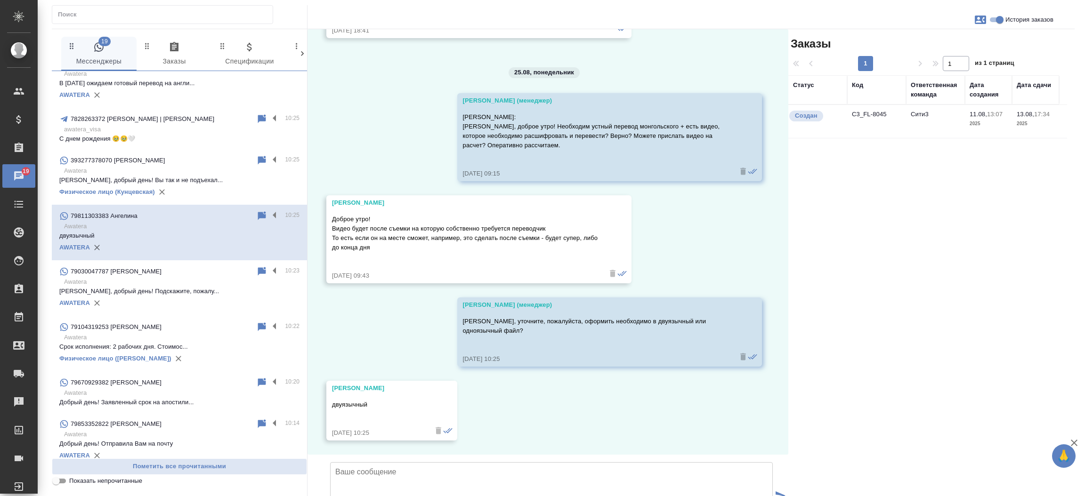
scroll to position [2227, 0]
click at [868, 114] on td "C3_FL-8045" at bounding box center [876, 121] width 59 height 33
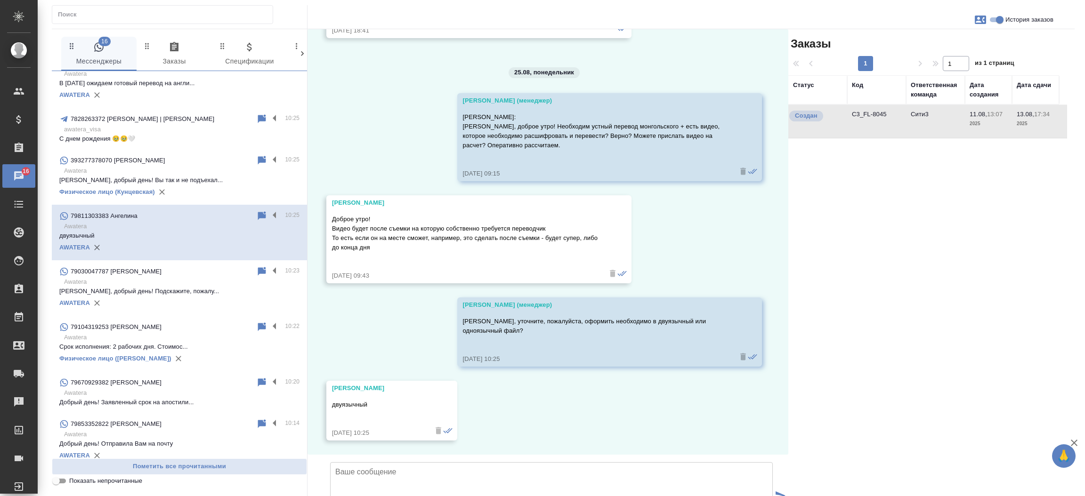
click at [868, 114] on td "C3_FL-8045" at bounding box center [876, 121] width 59 height 33
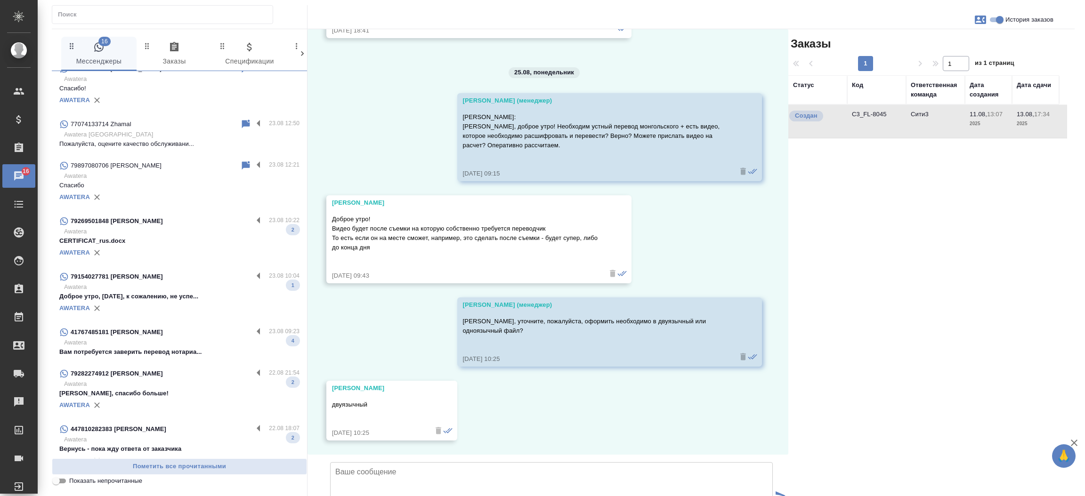
scroll to position [1557, 0]
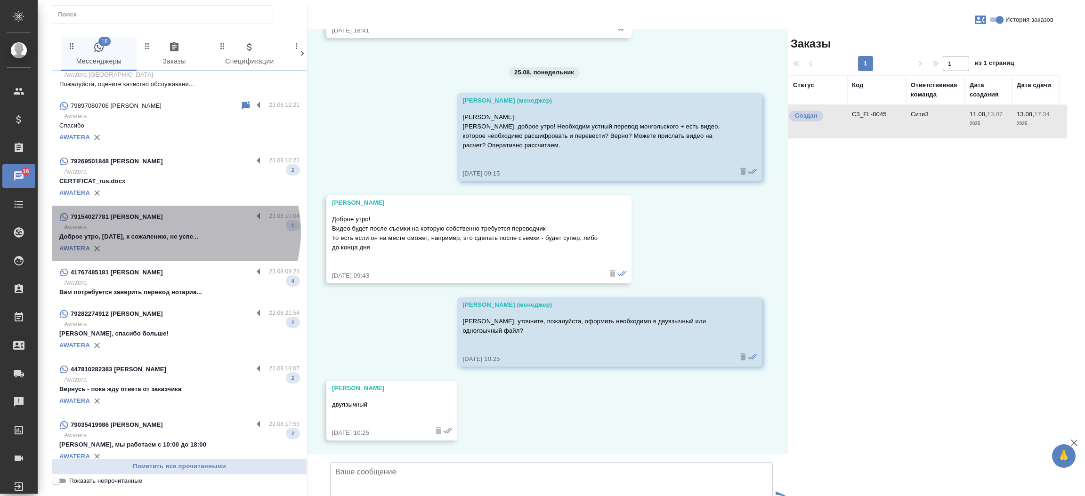
click at [174, 232] on p "Доброе утро, вчера, к сожалению, не успе..." at bounding box center [179, 236] width 240 height 9
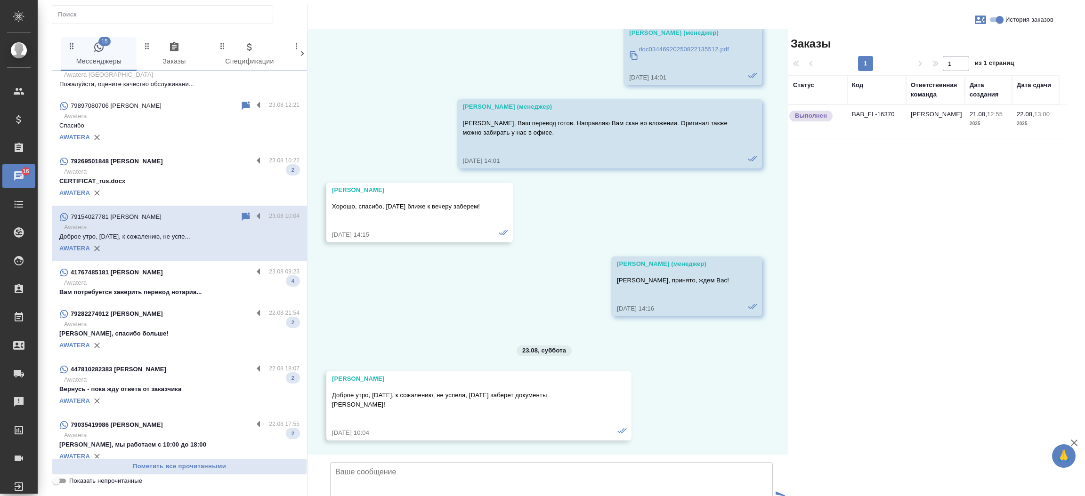
scroll to position [410, 0]
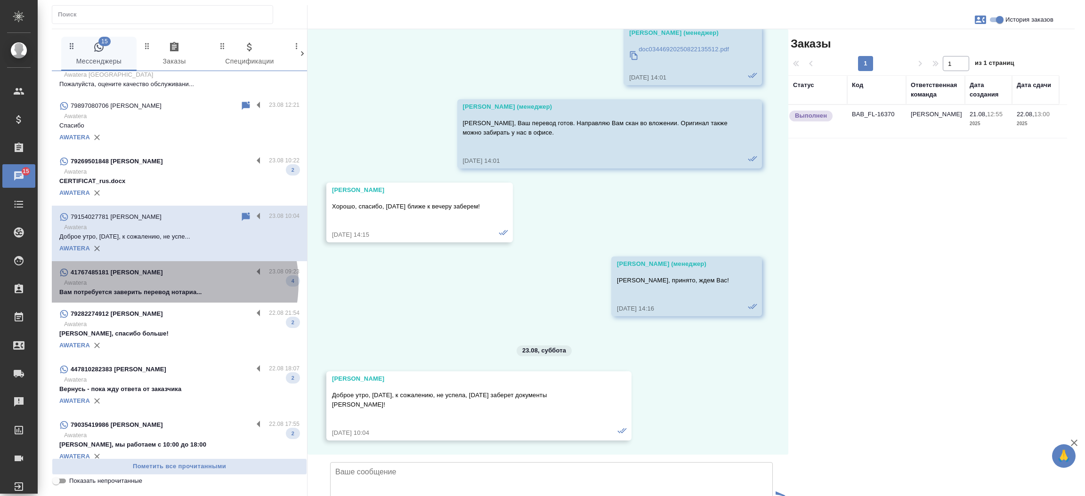
click at [166, 282] on p "Awatera" at bounding box center [181, 282] width 235 height 9
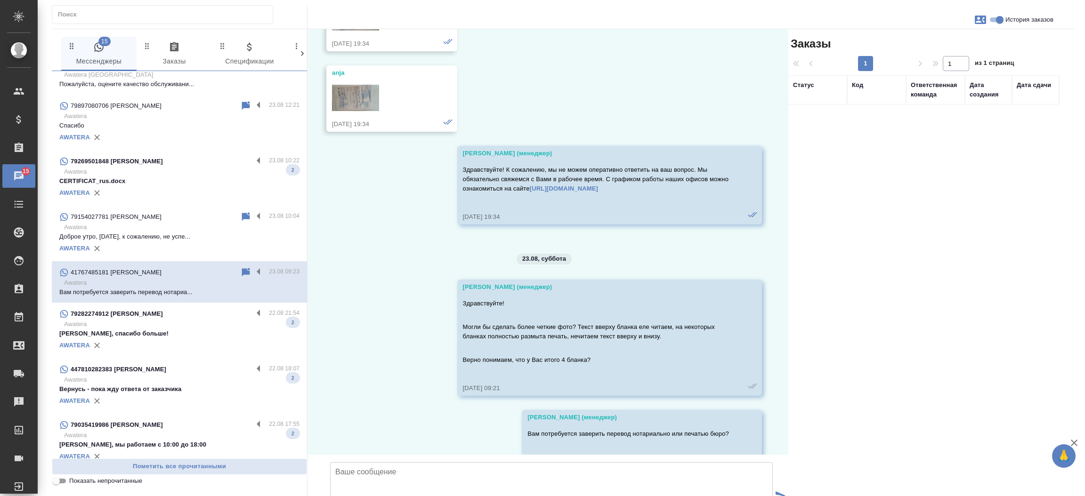
scroll to position [1150, 0]
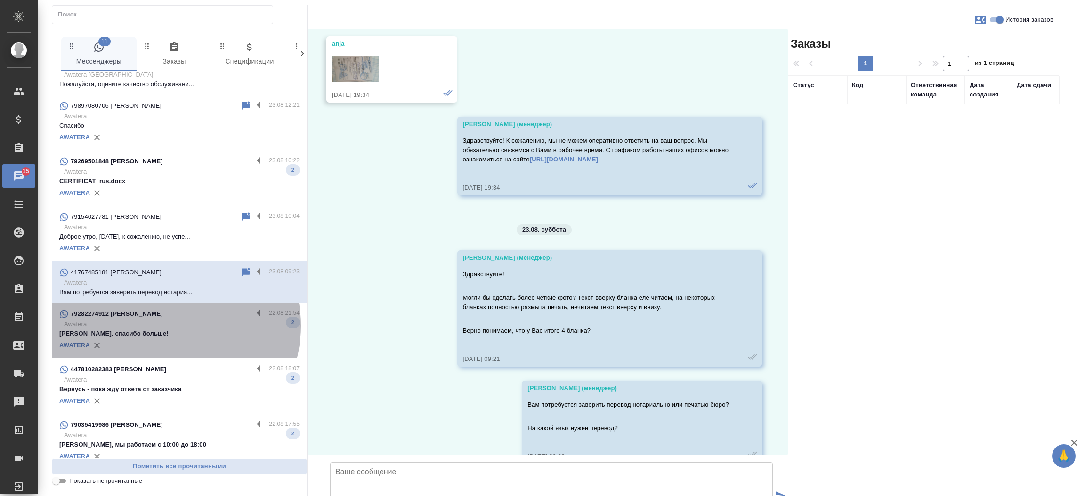
click at [166, 325] on p "Awatera" at bounding box center [181, 324] width 235 height 9
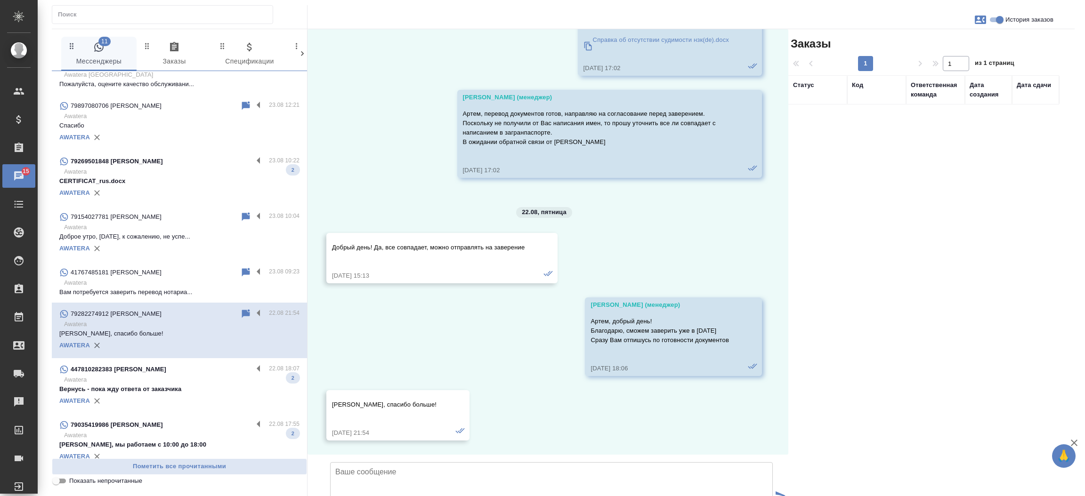
scroll to position [720, 0]
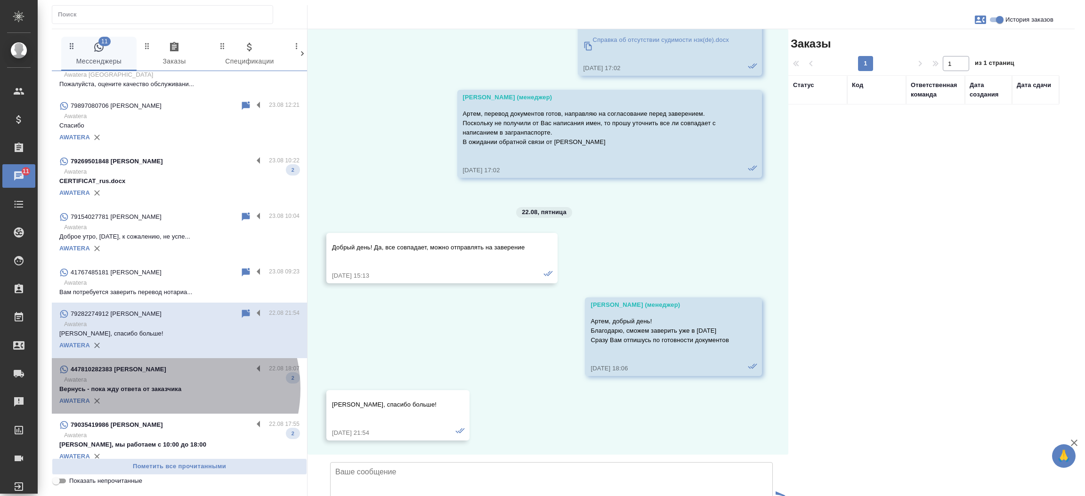
click at [163, 388] on p "Вернусь - пока жду ответа от заказчика" at bounding box center [179, 389] width 240 height 9
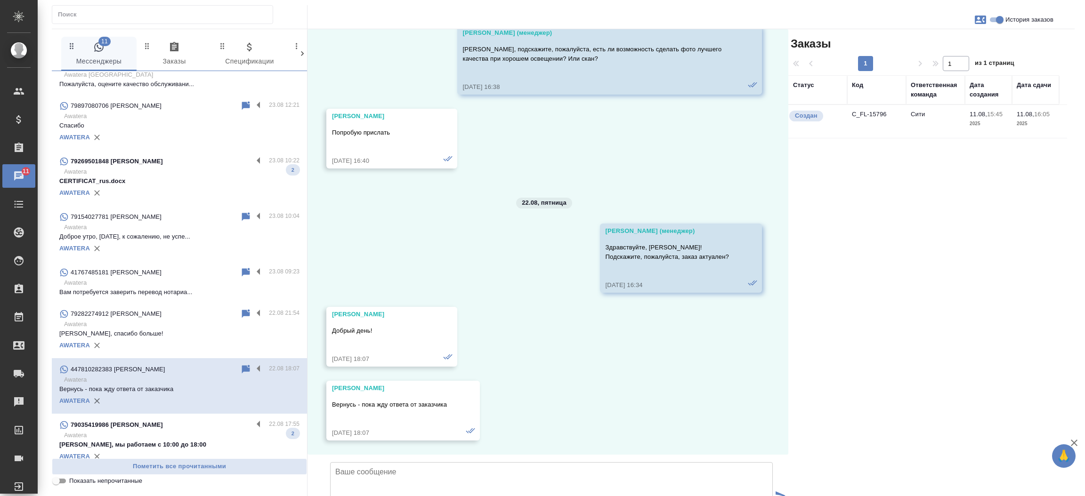
scroll to position [429, 0]
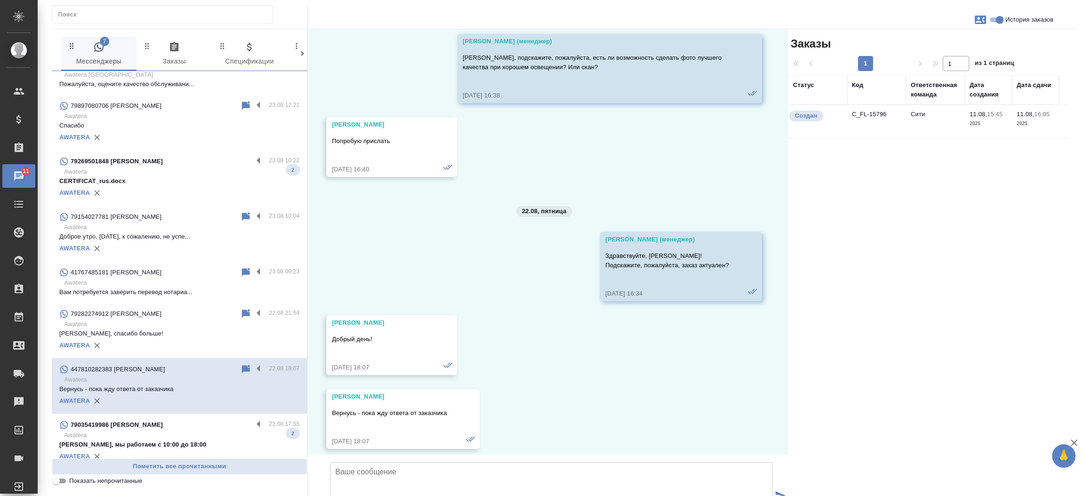
click at [169, 437] on p "Awatera" at bounding box center [181, 435] width 235 height 9
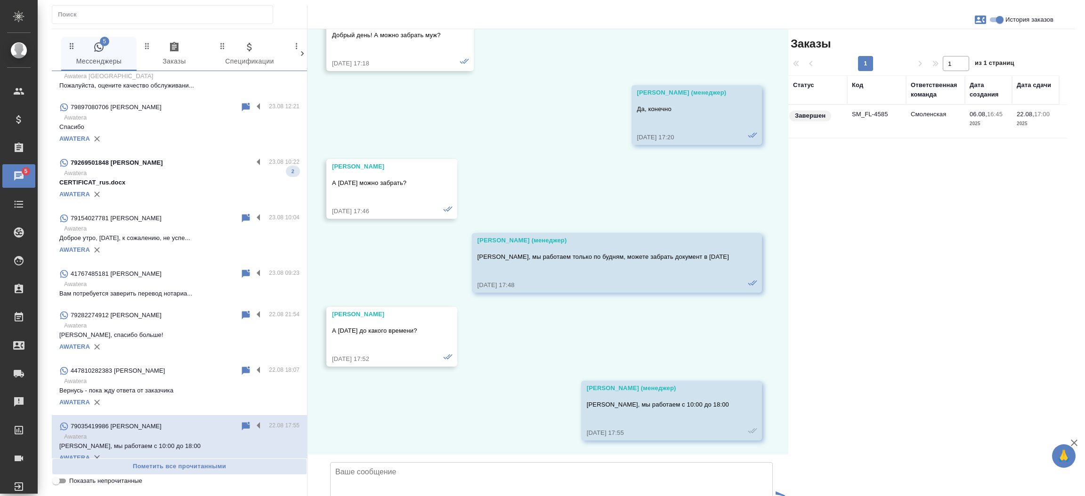
scroll to position [1547, 0]
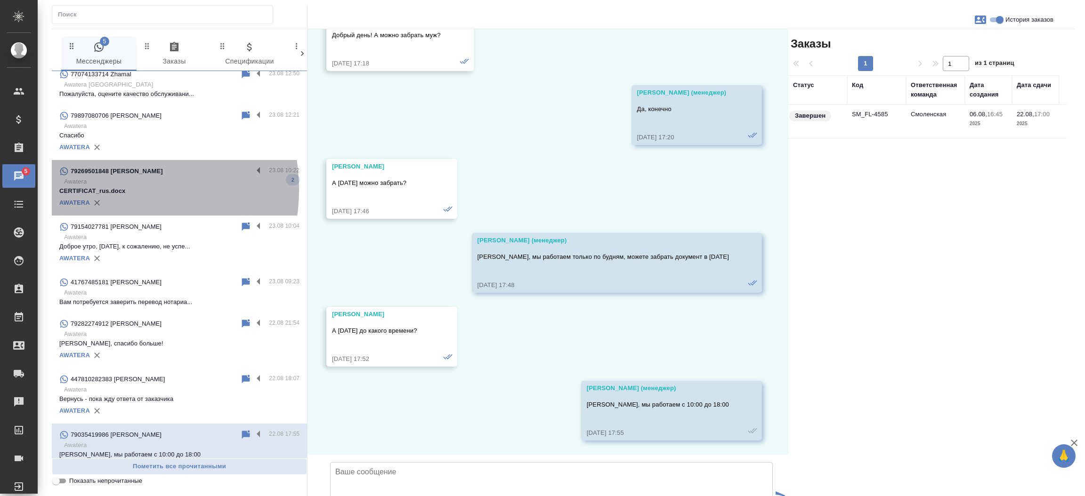
click at [105, 189] on p "CERTIFICAT_rus.docx" at bounding box center [179, 190] width 240 height 9
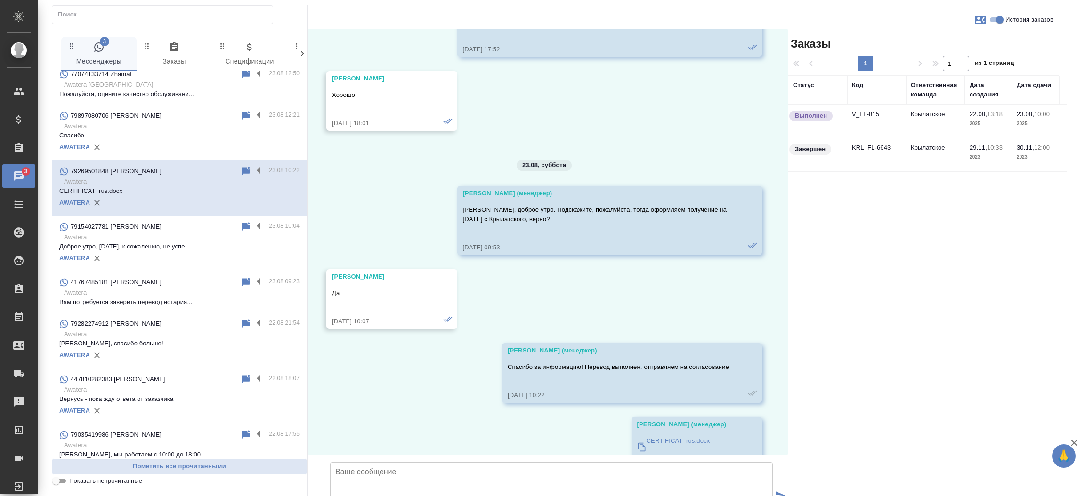
scroll to position [3116, 0]
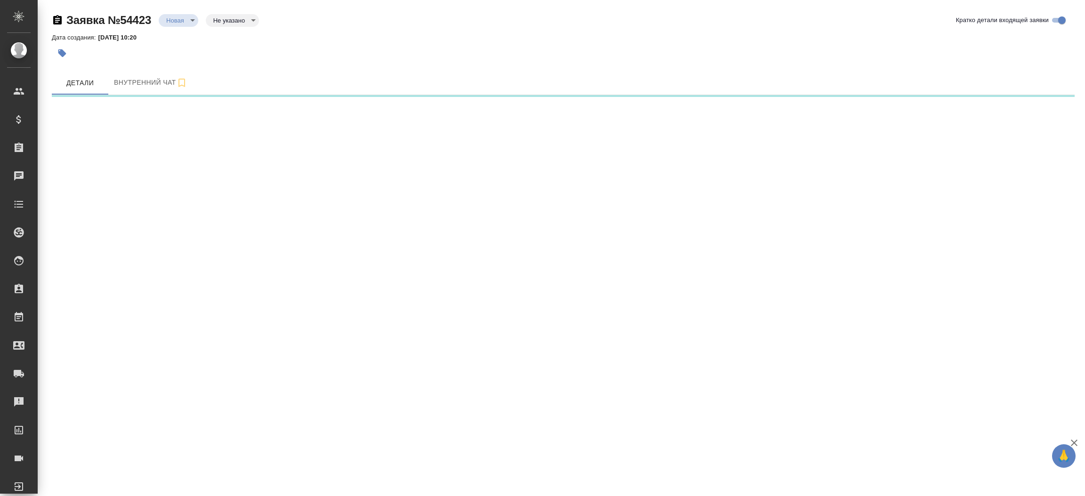
select select "RU"
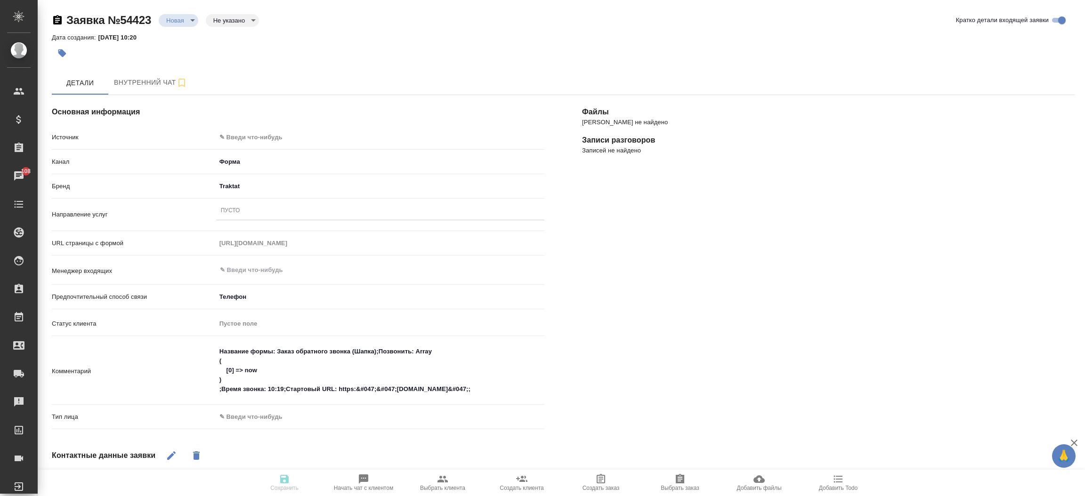
type textarea "x"
click at [244, 139] on body "🙏 .cls-1 fill:#fff; AWATERA Прутько Ирина i.prutko Клиенты Спецификации Заказы …" at bounding box center [542, 248] width 1085 height 496
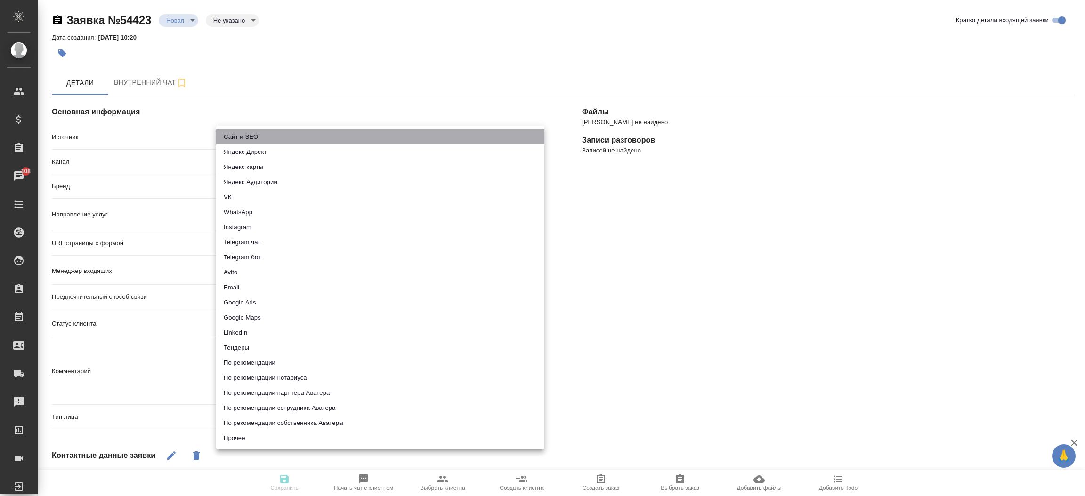
click at [244, 139] on li "Сайт и SEO" at bounding box center [380, 136] width 328 height 15
type input "seo"
type textarea "x"
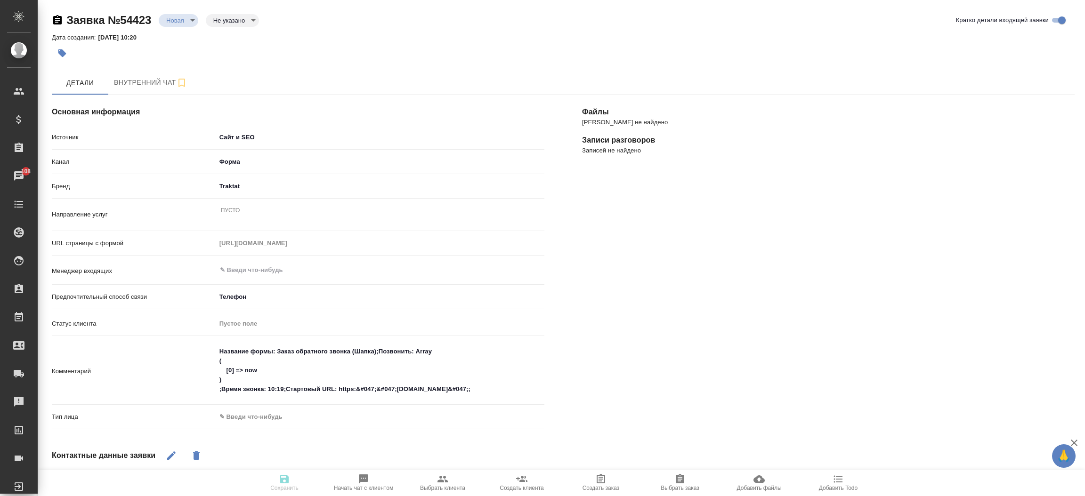
click at [241, 213] on div "Пусто" at bounding box center [380, 211] width 328 height 14
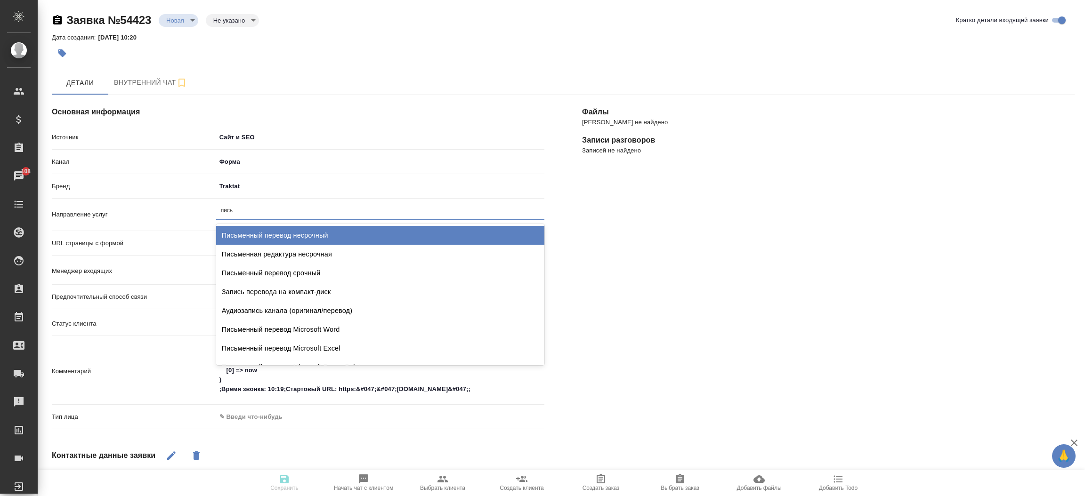
type input "письм"
click at [259, 238] on div "Письменный перевод несрочный" at bounding box center [380, 235] width 328 height 19
type textarea "x"
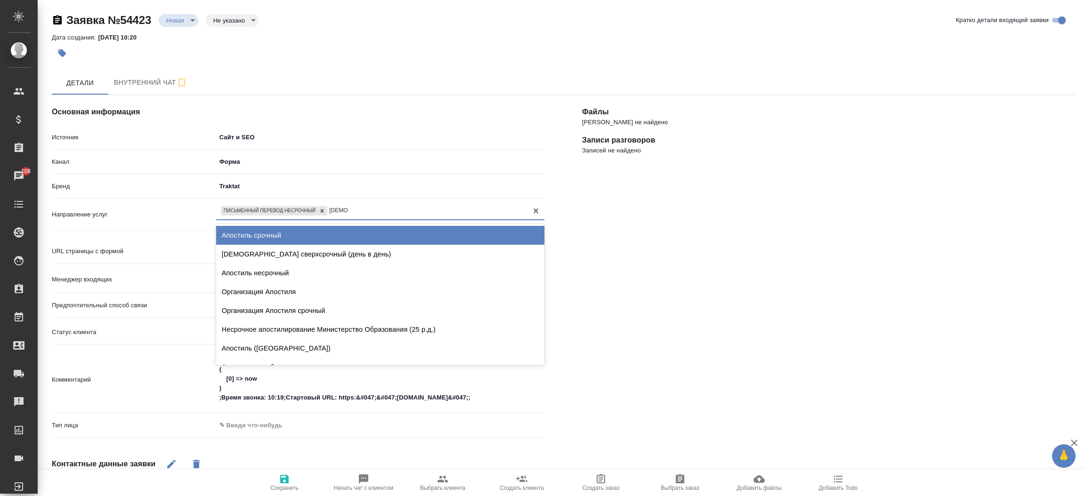
type input "апостил"
click at [259, 238] on div "Апостиль срочный" at bounding box center [380, 235] width 328 height 19
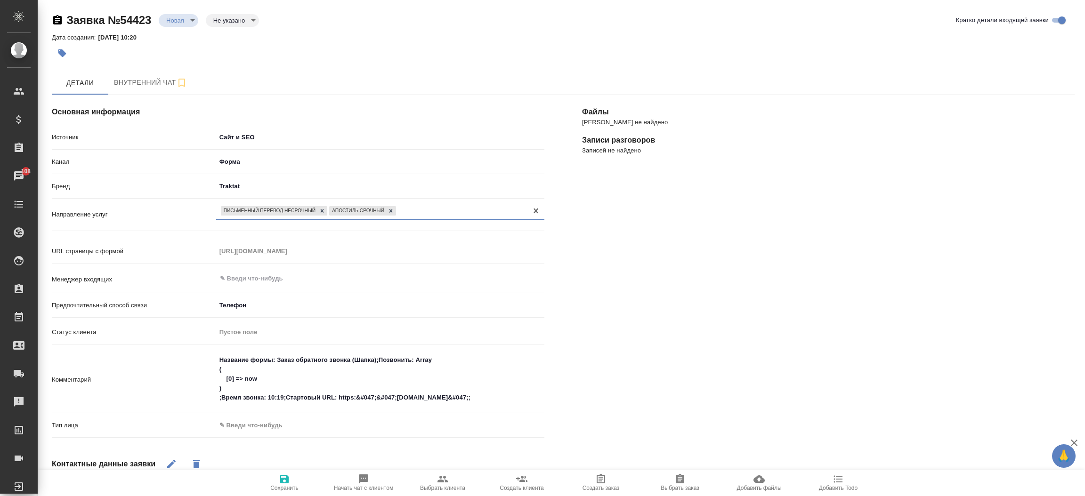
click at [279, 428] on body "🙏 .cls-1 fill:#fff; AWATERA Прутько Ирина i.prutko Клиенты Спецификации Заказы …" at bounding box center [542, 248] width 1085 height 496
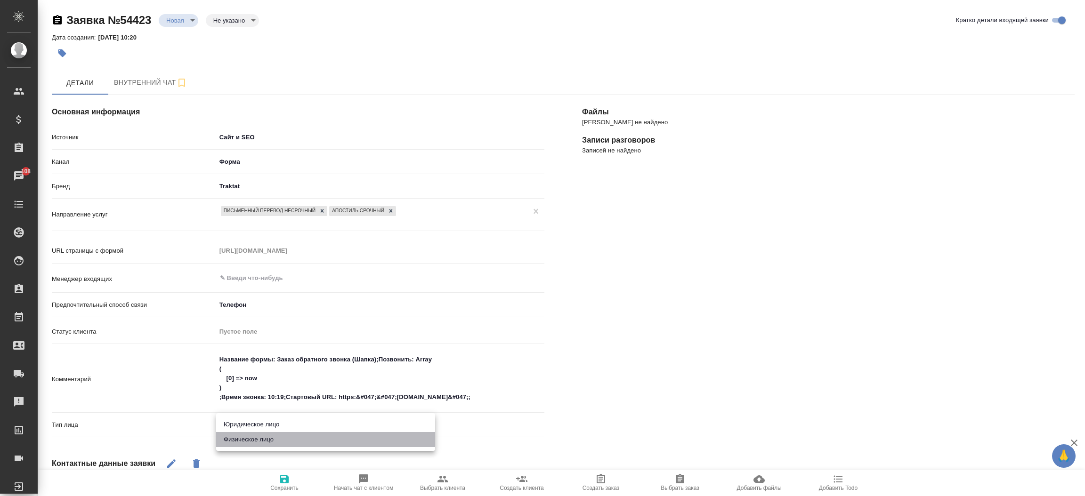
click at [272, 441] on li "Физическое лицо" at bounding box center [325, 439] width 219 height 15
type textarea "x"
type input "private"
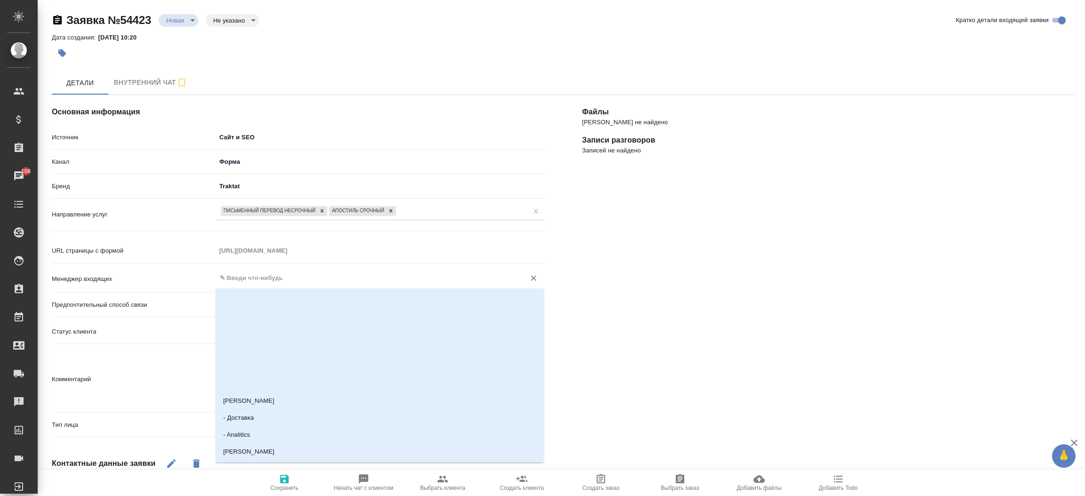
click at [286, 280] on input "text" at bounding box center [364, 278] width 291 height 11
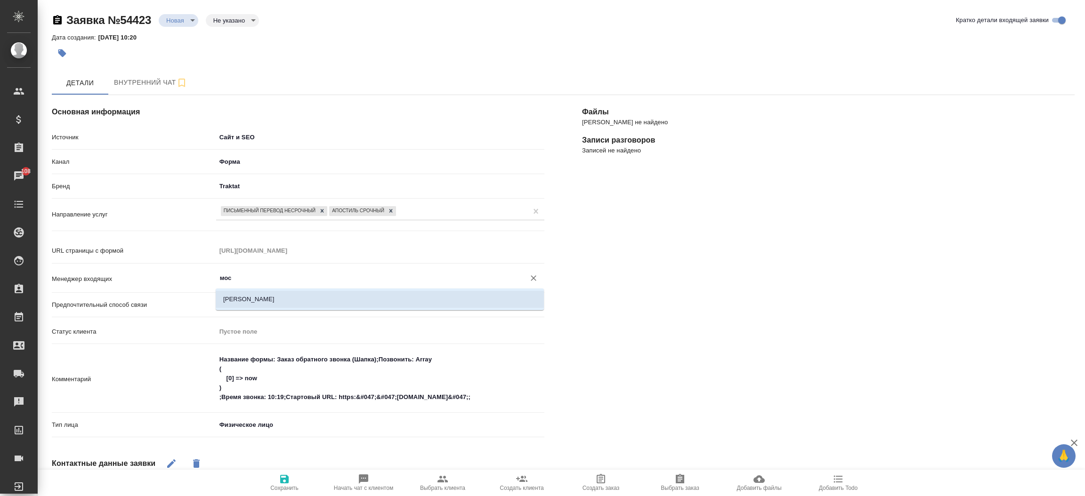
click at [283, 295] on li "Мосина Ирина" at bounding box center [380, 299] width 328 height 17
type input "Мосина Ирина"
type textarea "x"
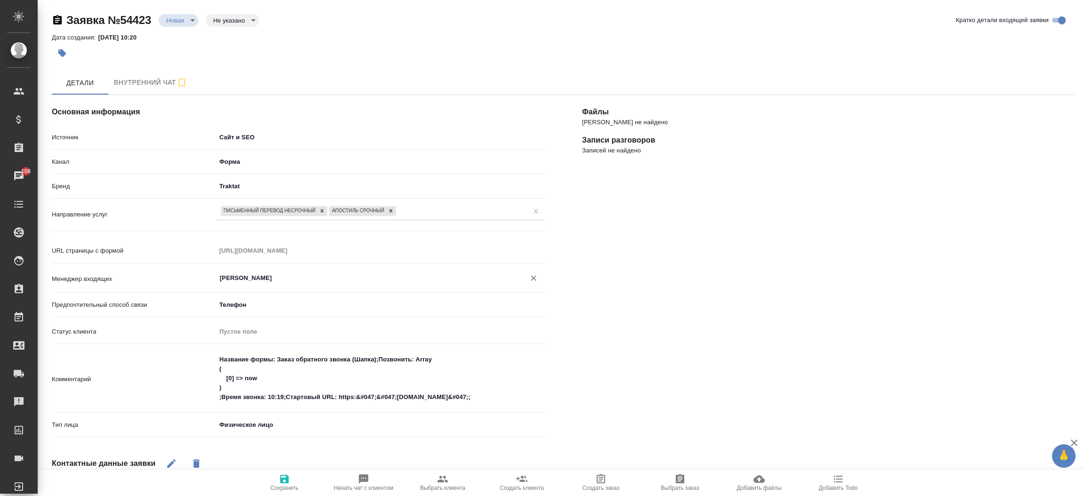
type input "Мосина Ирина"
click at [281, 476] on icon "button" at bounding box center [284, 479] width 11 height 11
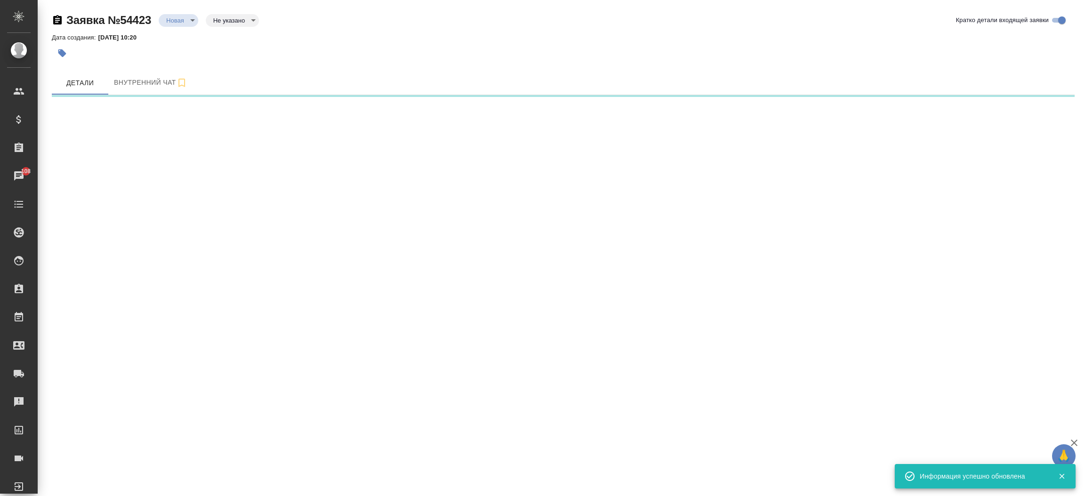
select select "RU"
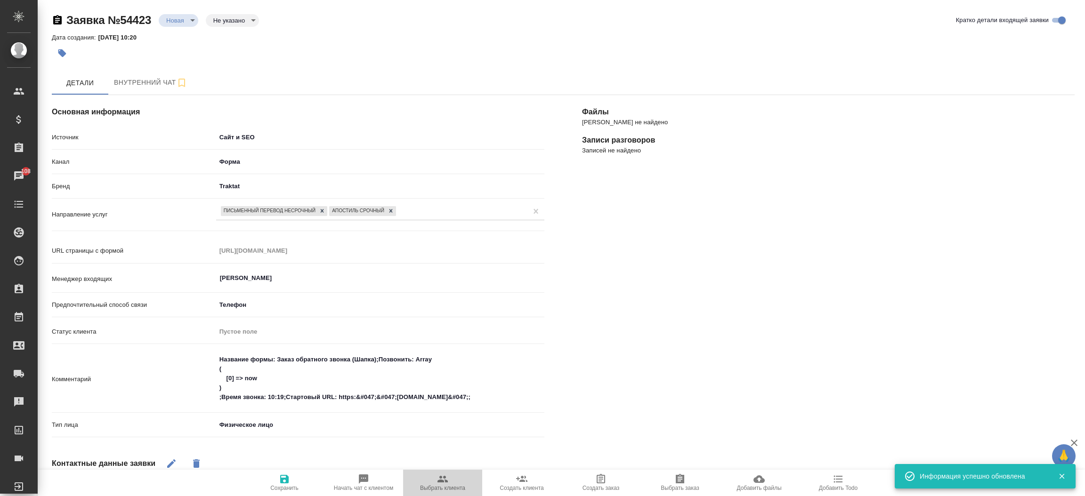
click at [450, 486] on span "Выбрать клиента" at bounding box center [442, 488] width 45 height 7
type textarea "x"
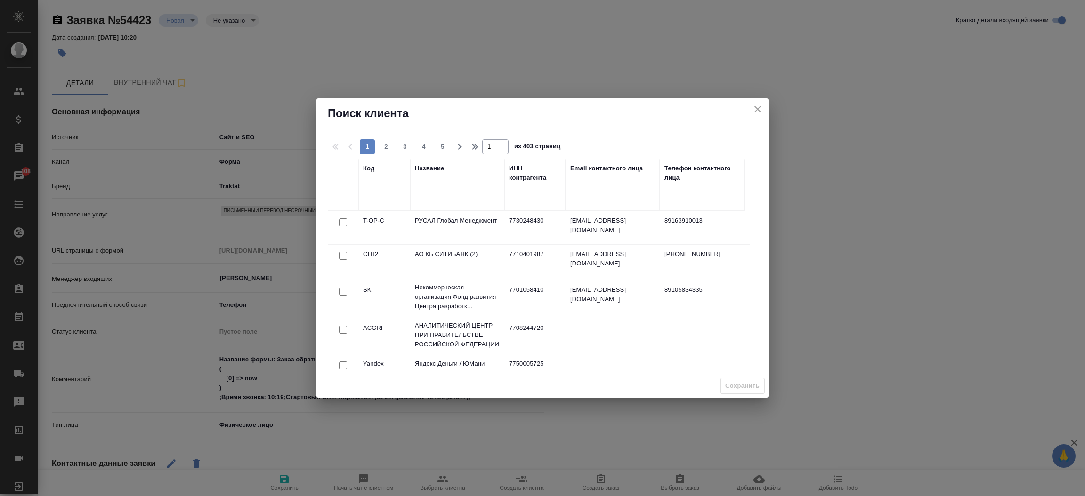
click at [437, 197] on input "text" at bounding box center [457, 193] width 85 height 12
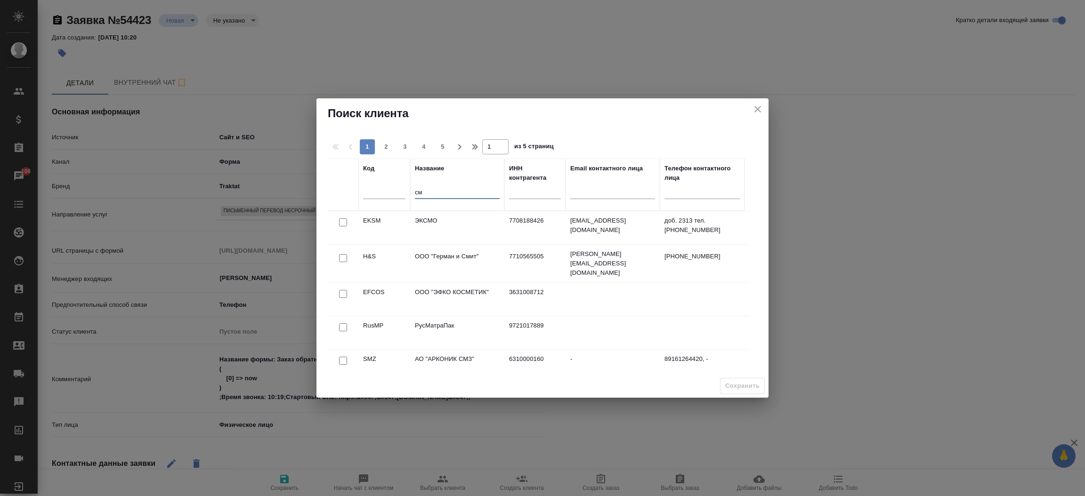
type input "см"
type textarea "x"
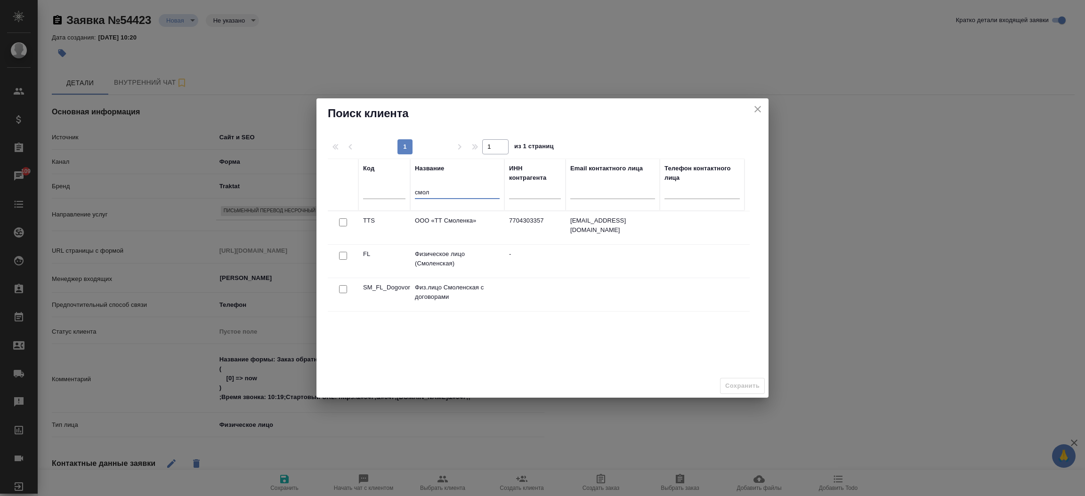
type input "смол"
click at [342, 258] on input "checkbox" at bounding box center [343, 256] width 8 height 8
checkbox input "true"
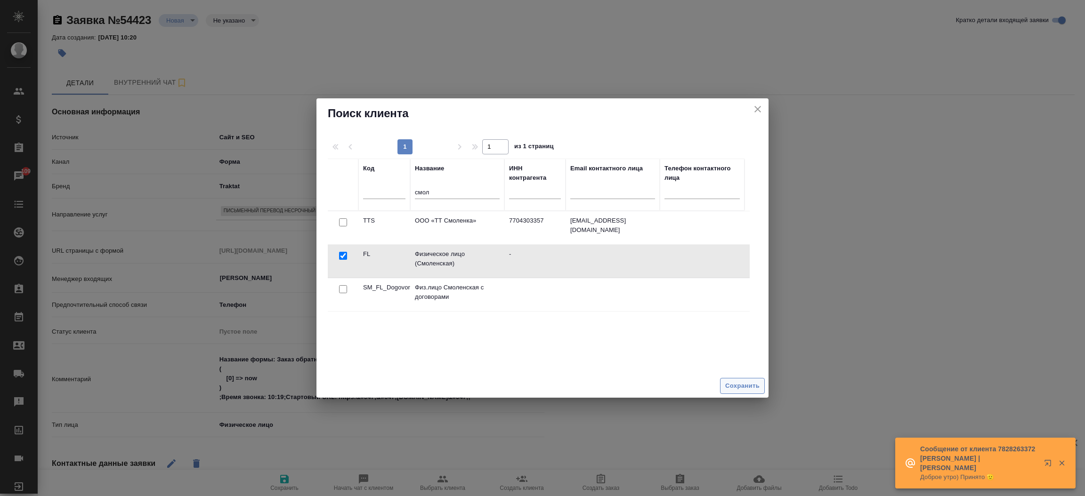
click at [731, 384] on span "Сохранить" at bounding box center [742, 386] width 34 height 11
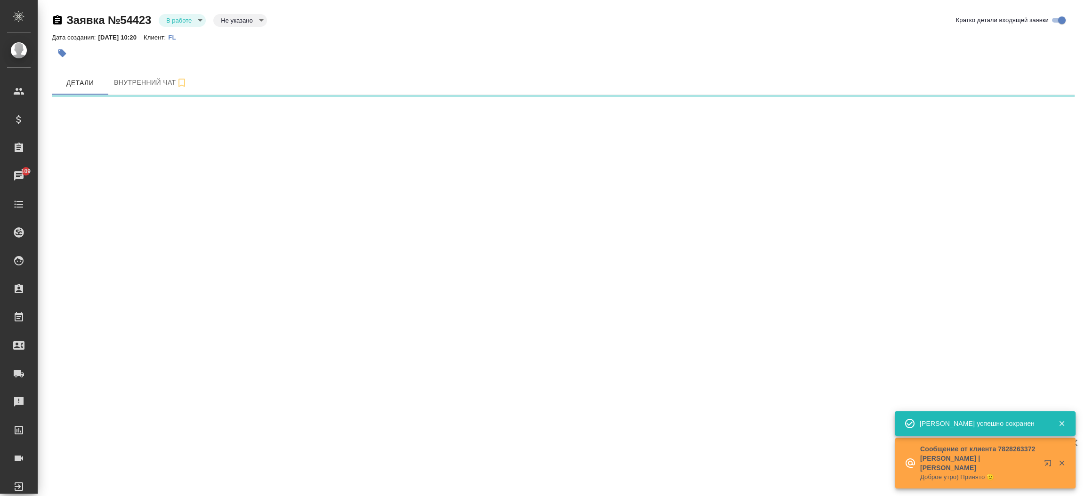
select select "RU"
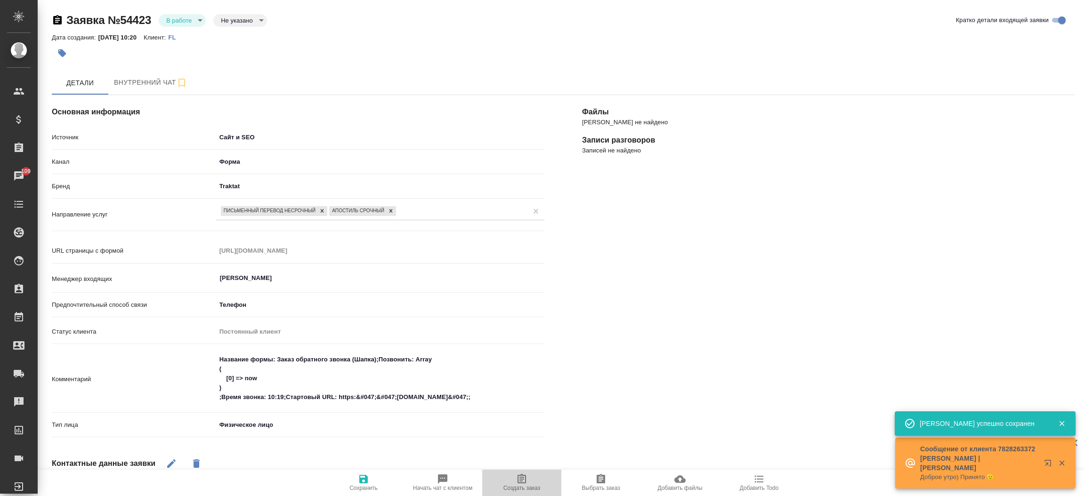
click at [518, 480] on icon "button" at bounding box center [521, 479] width 11 height 11
type textarea "x"
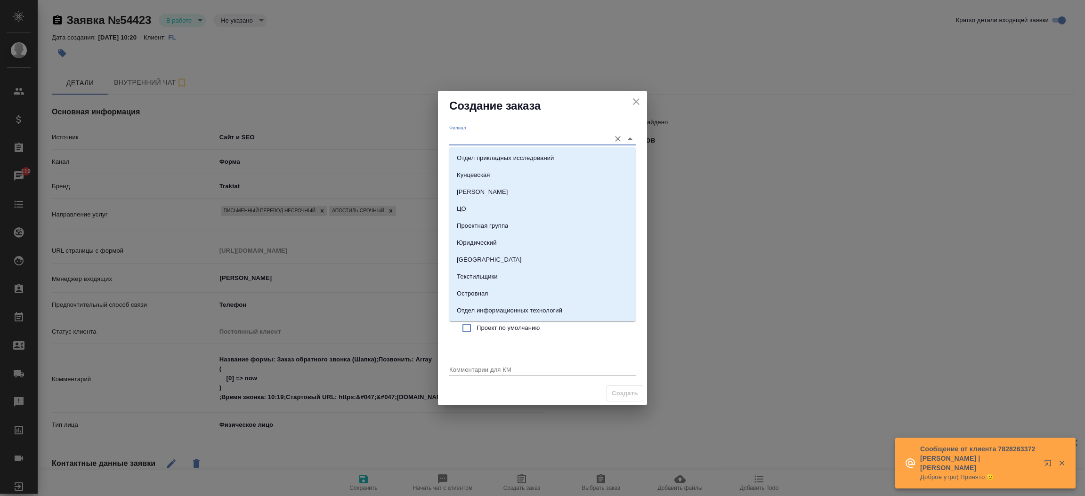
click at [468, 141] on input "Филиал" at bounding box center [527, 138] width 156 height 13
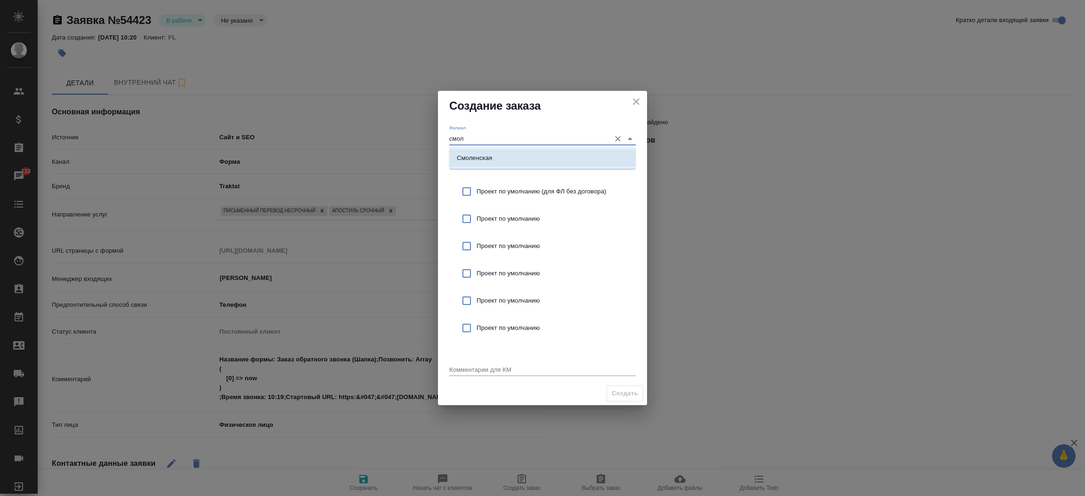
click at [468, 158] on p "Смоленская" at bounding box center [474, 157] width 35 height 9
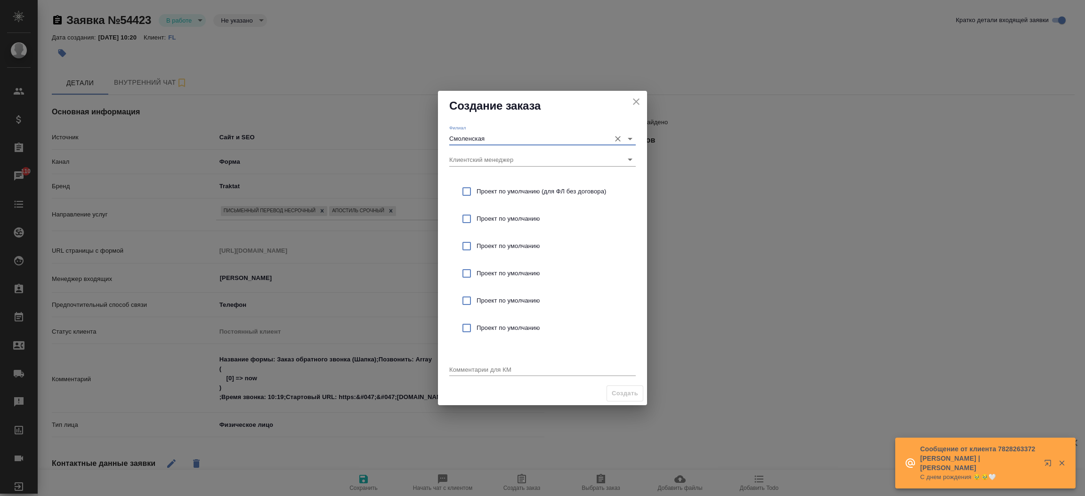
type input "Смоленская"
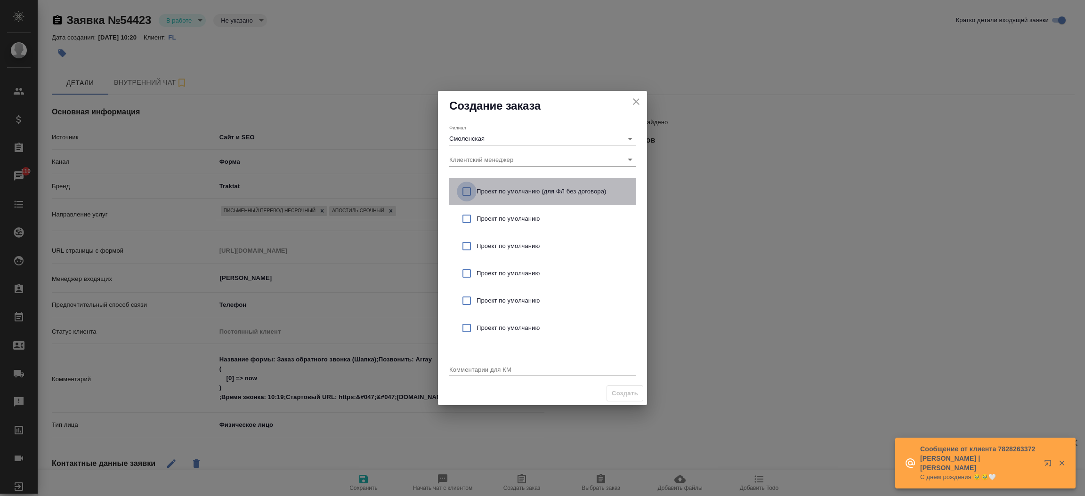
click at [465, 190] on input "checkbox" at bounding box center [467, 192] width 20 height 20
checkbox input "true"
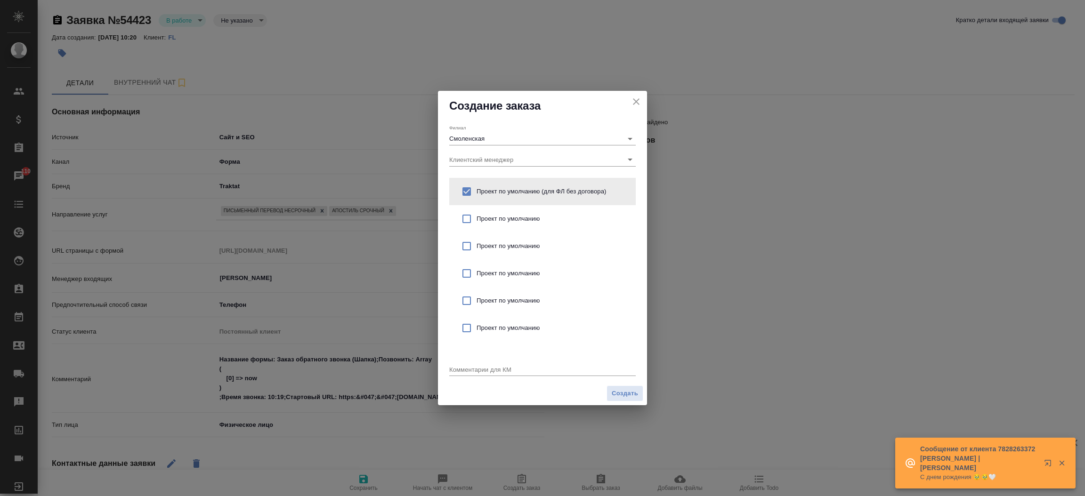
click at [455, 367] on div "Комментарии для КМ x" at bounding box center [542, 366] width 186 height 19
click at [455, 367] on textarea at bounding box center [542, 369] width 186 height 7
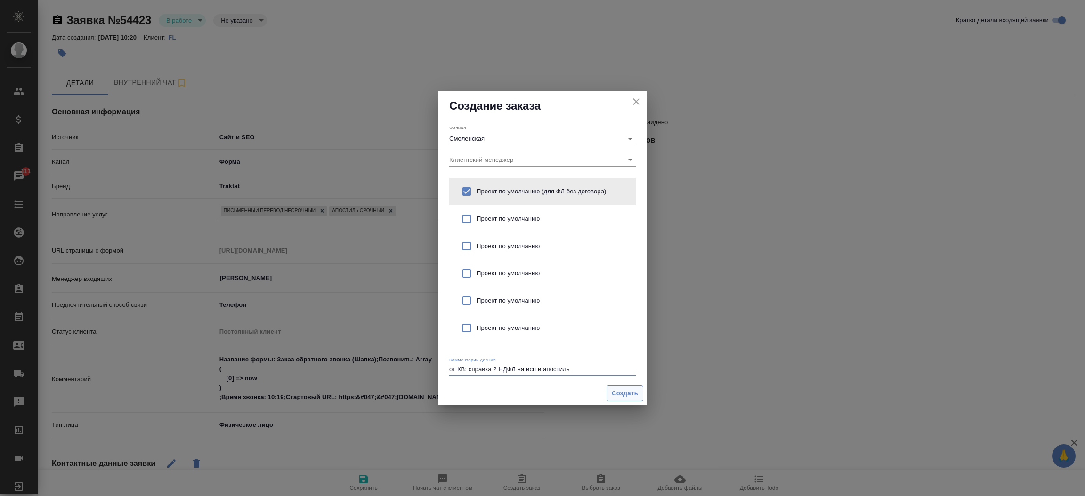
type textarea "от КВ: справка 2 НДФЛ на исп и апостиль"
click at [629, 393] on span "Создать" at bounding box center [624, 393] width 26 height 11
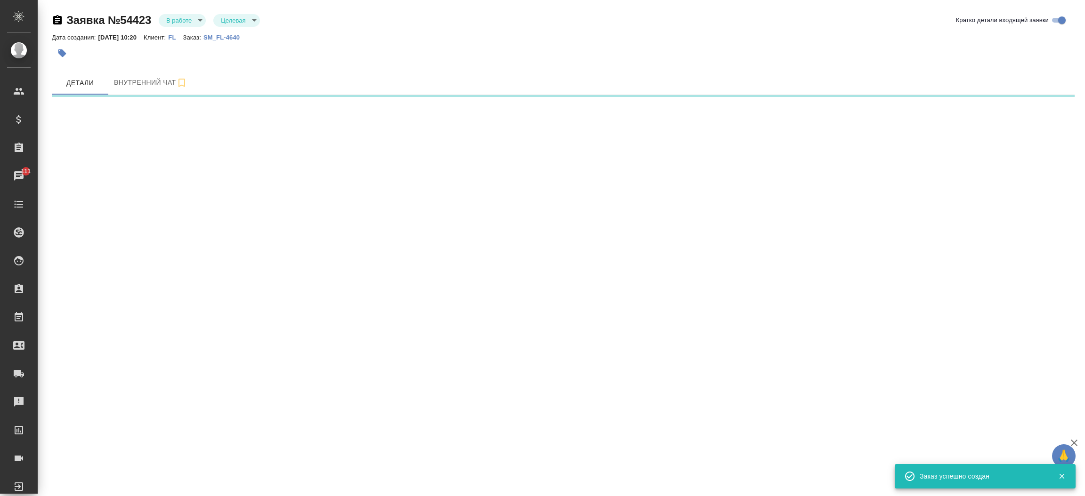
select select "RU"
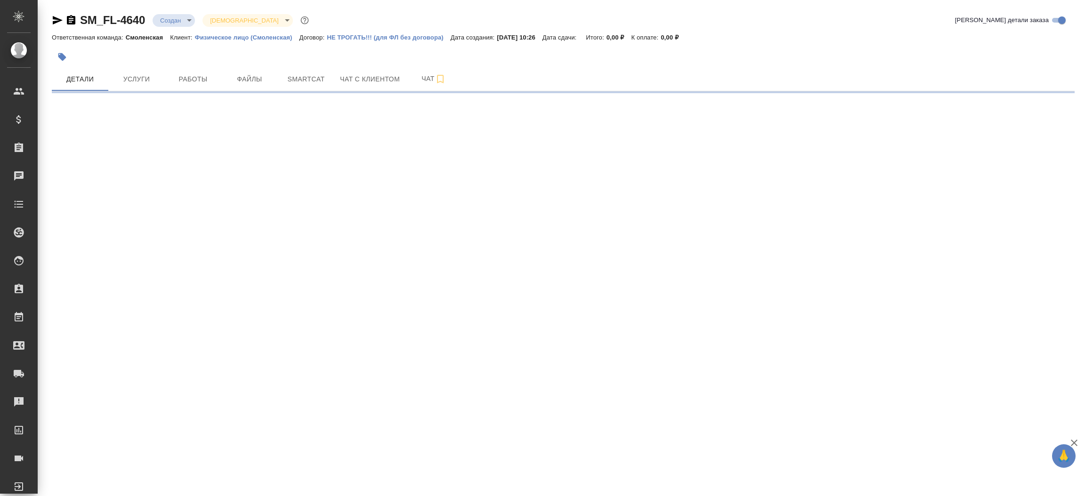
select select "RU"
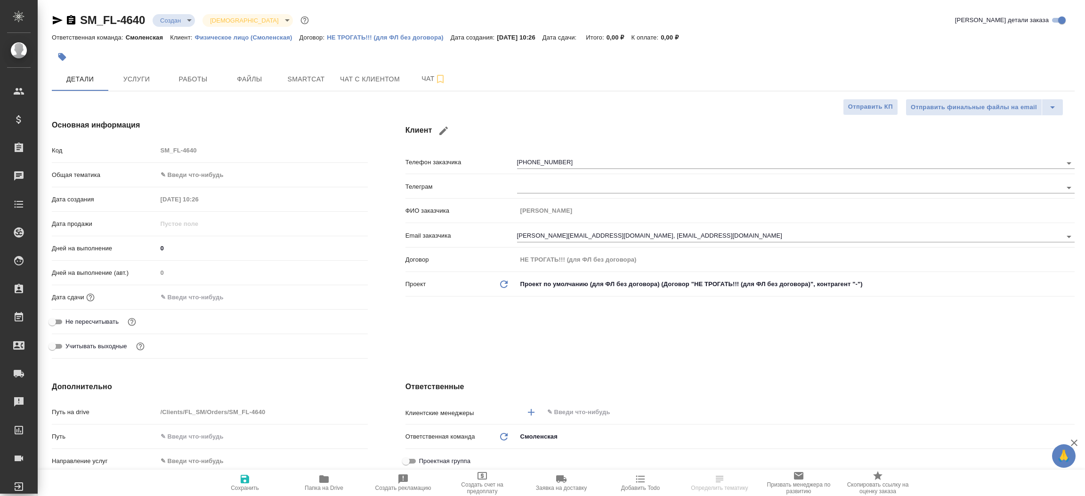
type textarea "x"
click at [56, 19] on icon "button" at bounding box center [58, 20] width 10 height 8
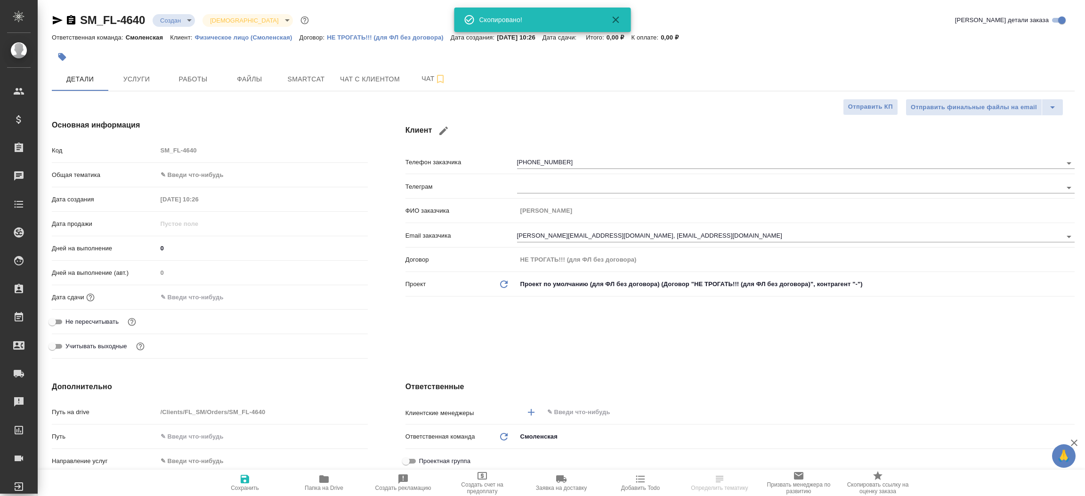
type textarea "x"
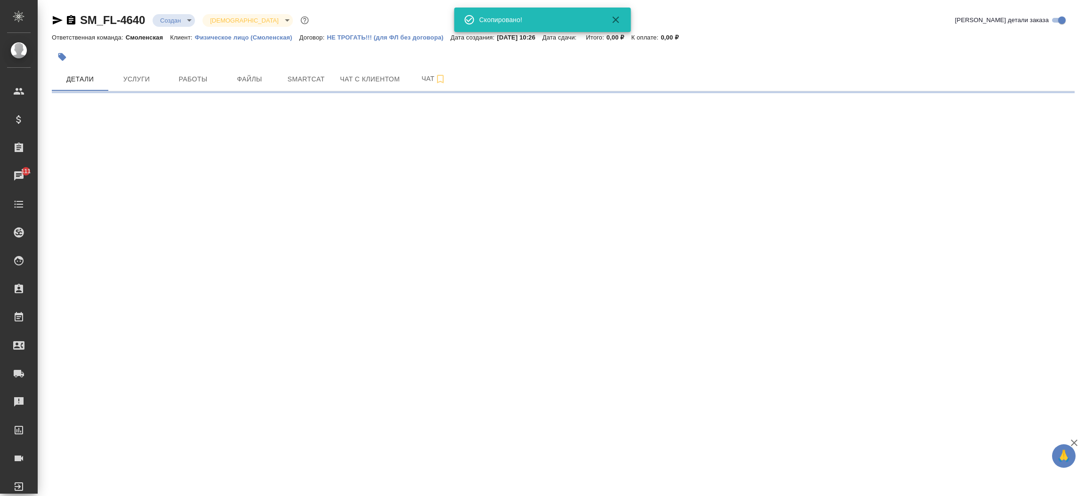
select select "RU"
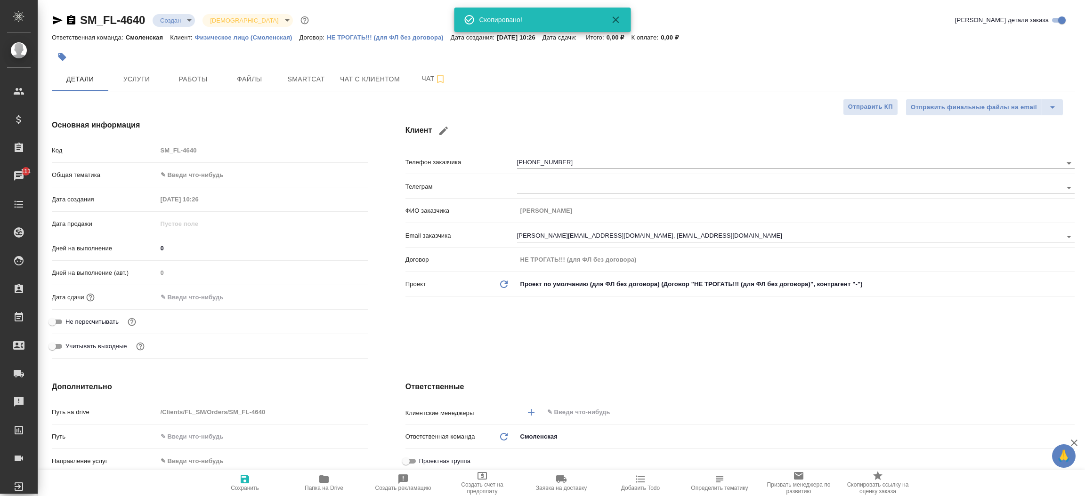
type textarea "x"
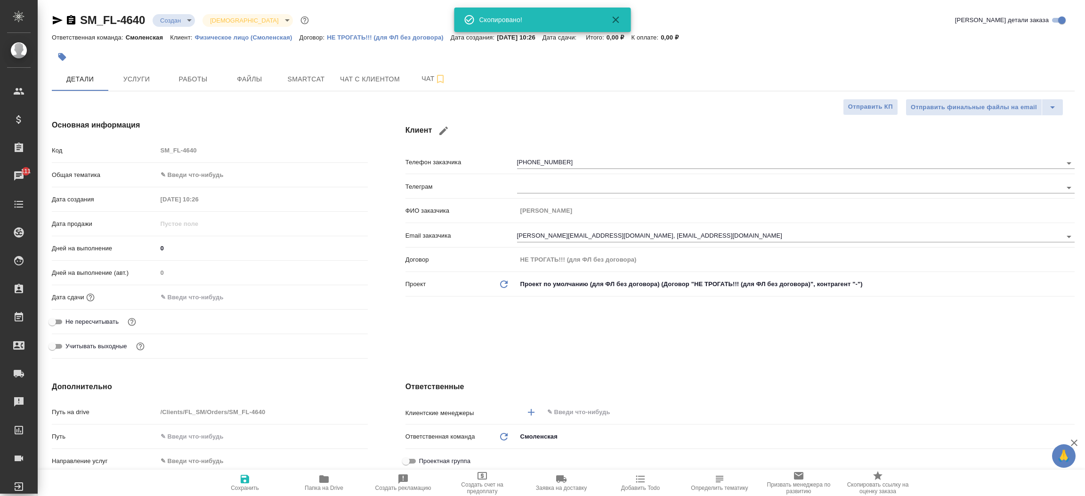
type textarea "x"
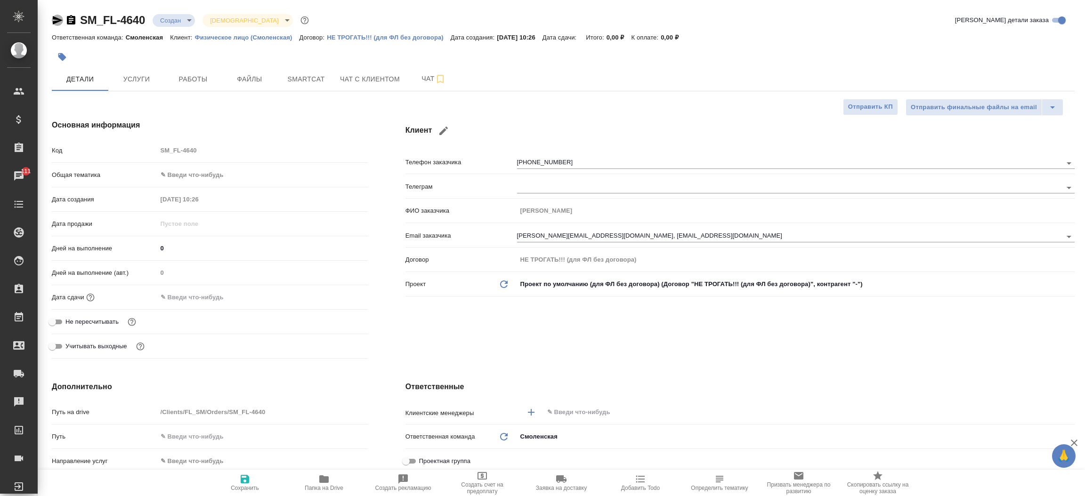
click at [55, 17] on icon "button" at bounding box center [58, 20] width 10 height 8
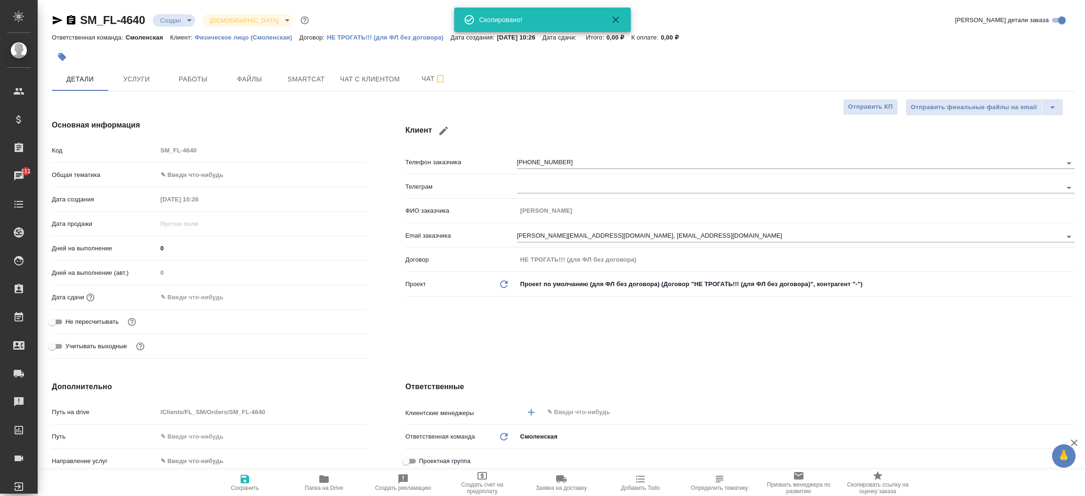
type textarea "x"
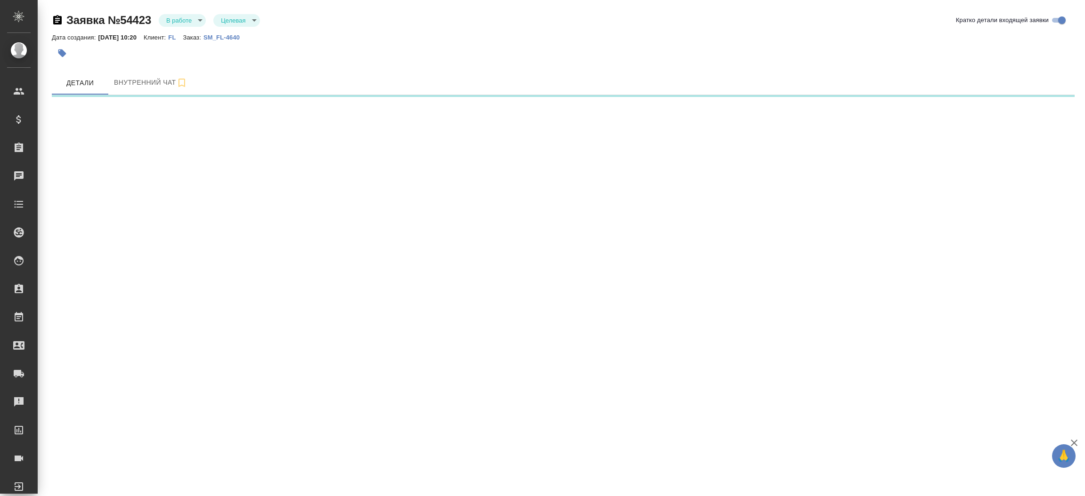
select select "RU"
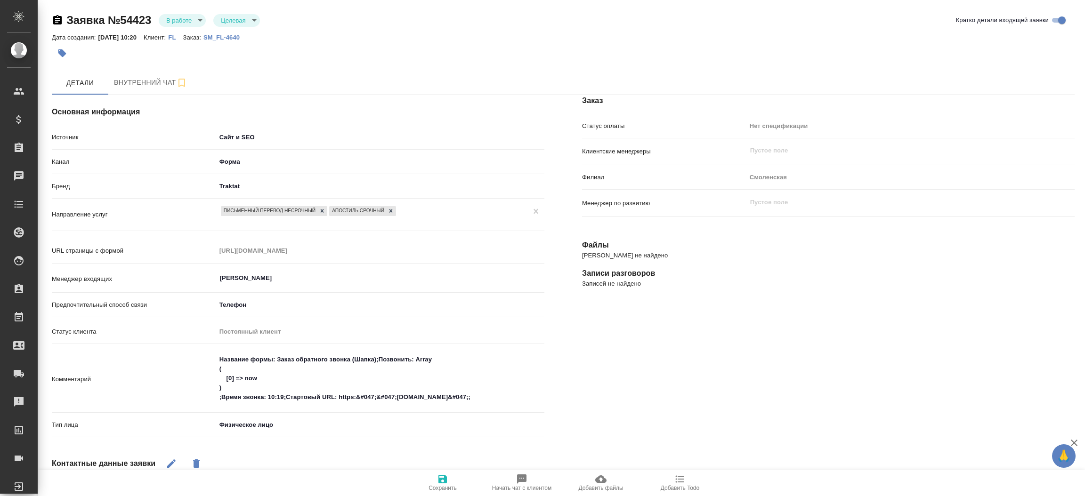
click at [246, 34] on p "SM_FL-4640" at bounding box center [224, 37] width 43 height 7
type textarea "x"
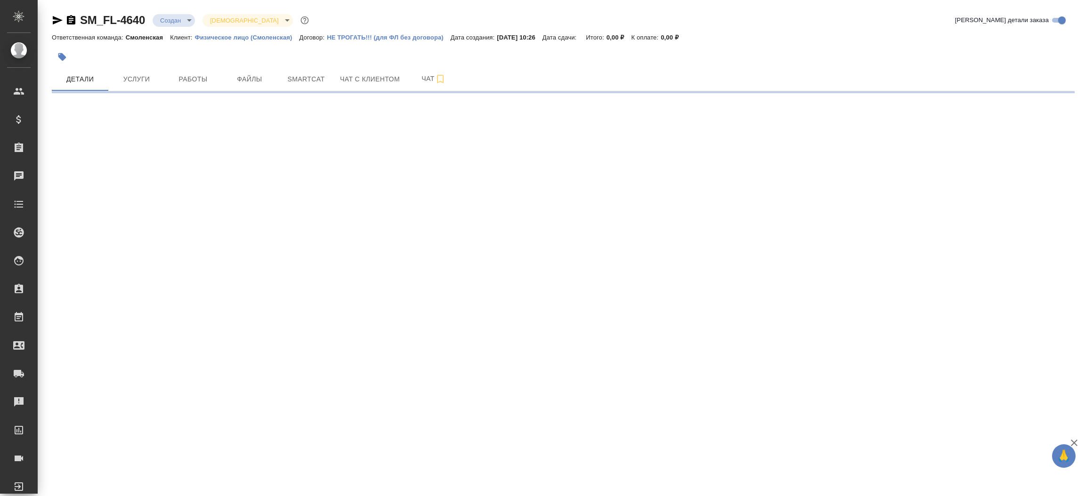
select select "RU"
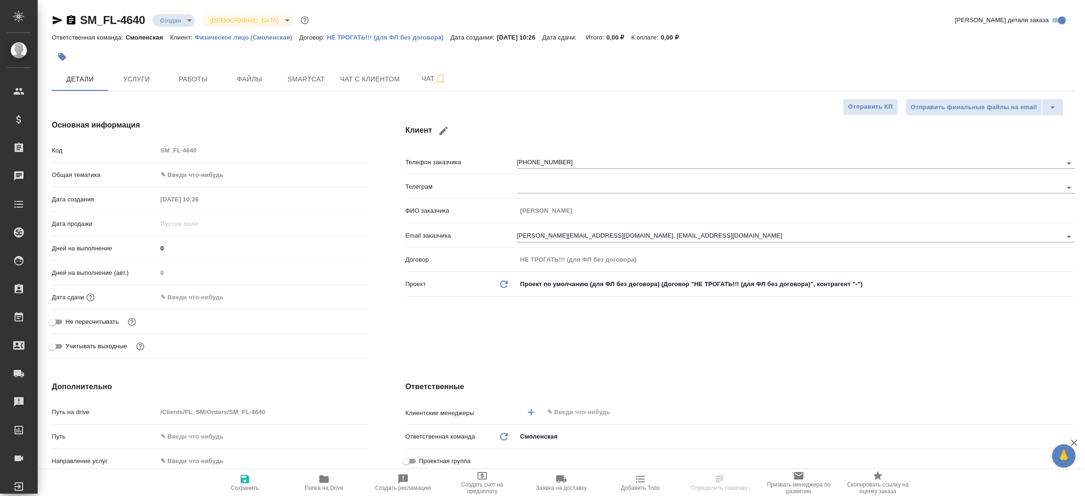
type textarea "x"
click at [381, 223] on div "Основная информация Код SM_FL-4640 Общая тематика ✎ Введи что-нибудь Дата созда…" at bounding box center [210, 241] width 354 height 281
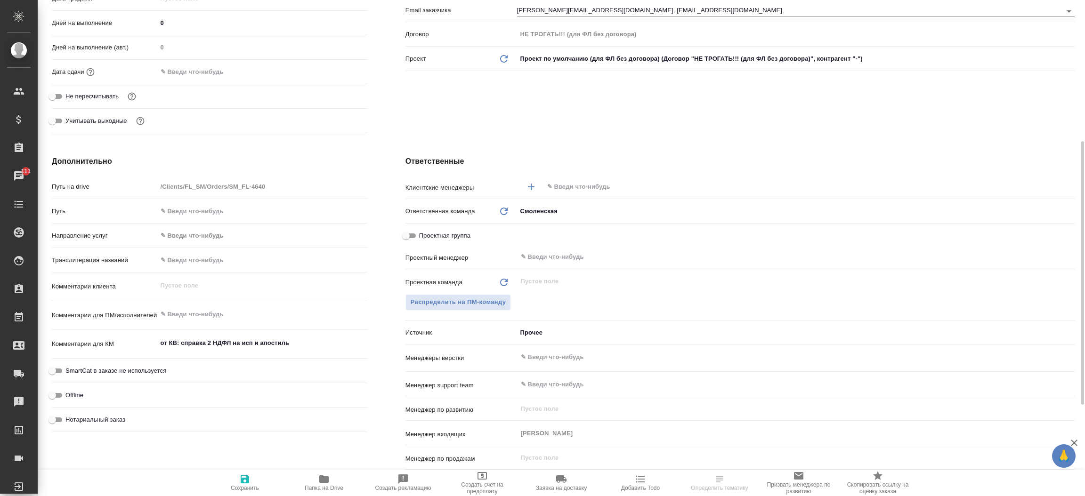
scroll to position [268, 0]
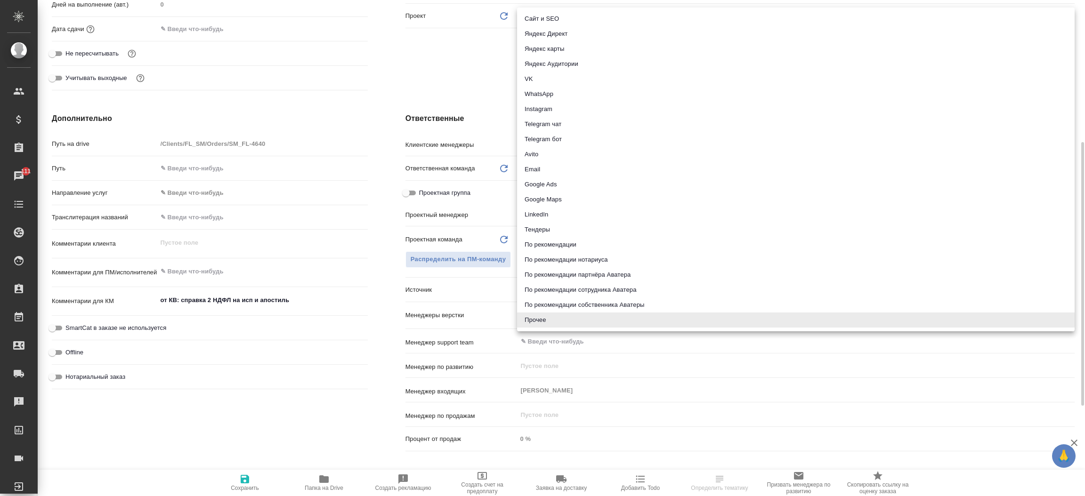
click at [553, 288] on body "🙏 .cls-1 fill:#fff; AWATERA [PERSON_NAME]prutko Клиенты Спецификации Заказы 111…" at bounding box center [542, 248] width 1085 height 496
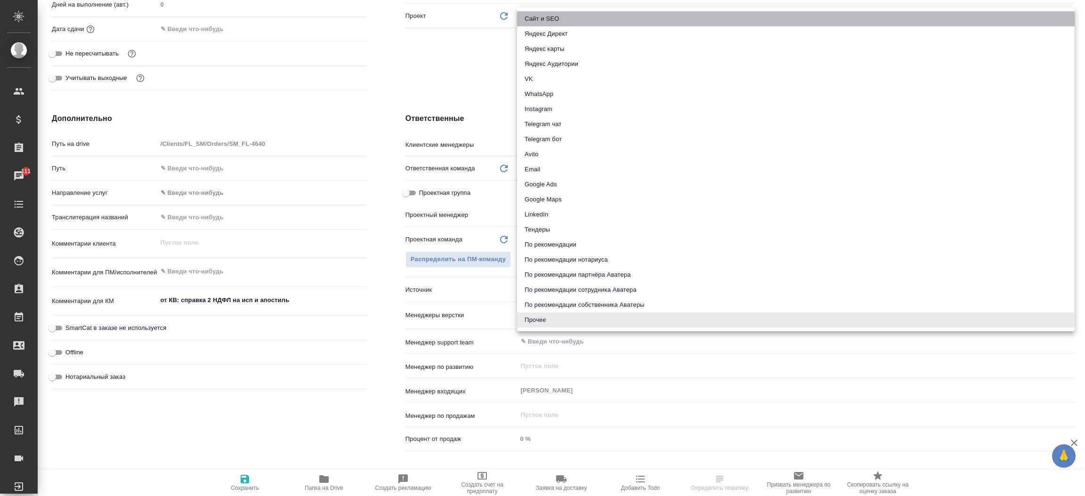
click at [548, 15] on li "Сайт и SEO" at bounding box center [795, 18] width 557 height 15
type textarea "x"
type input "seo"
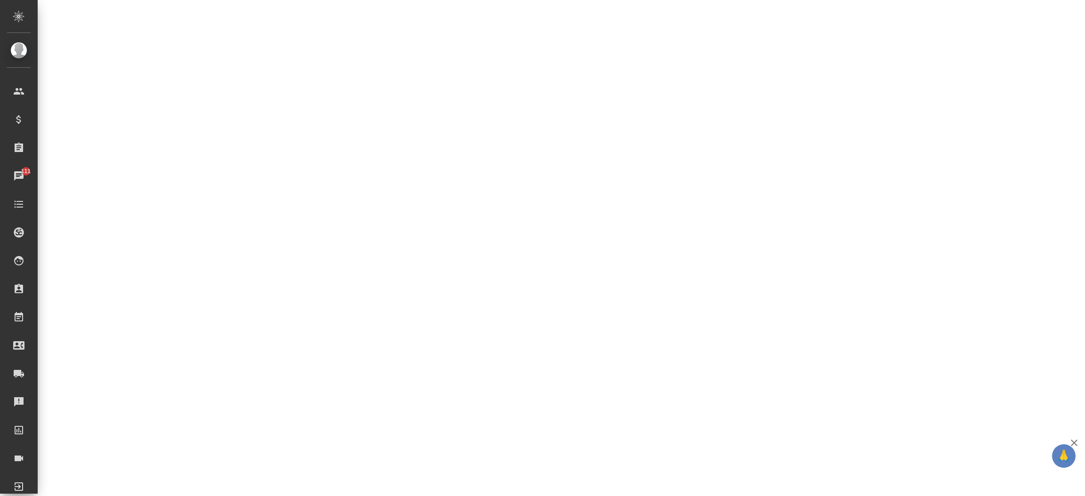
click at [244, 479] on div ".cls-1 fill:#fff; AWATERA [PERSON_NAME]prutko Клиенты Спецификации Заказы 111 Ч…" at bounding box center [542, 248] width 1085 height 496
select select "RU"
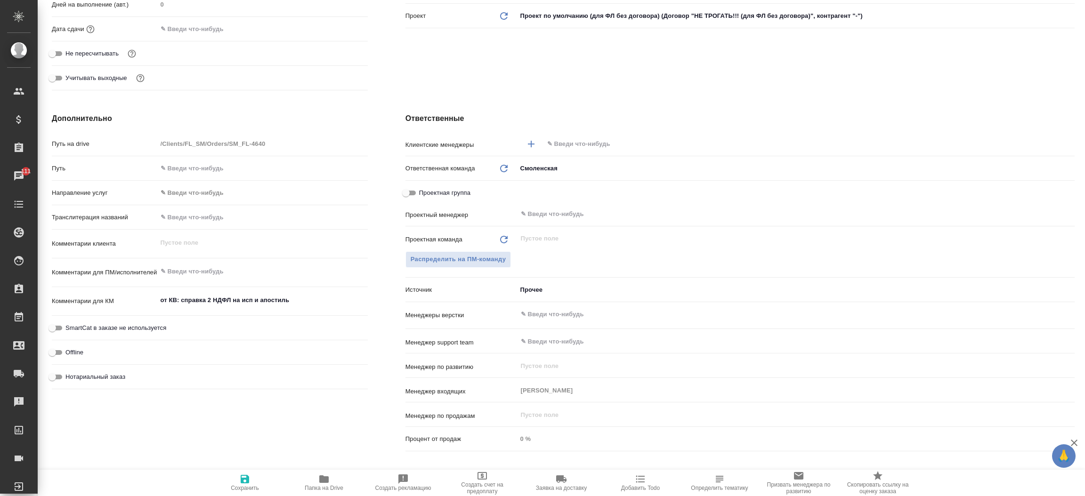
type textarea "x"
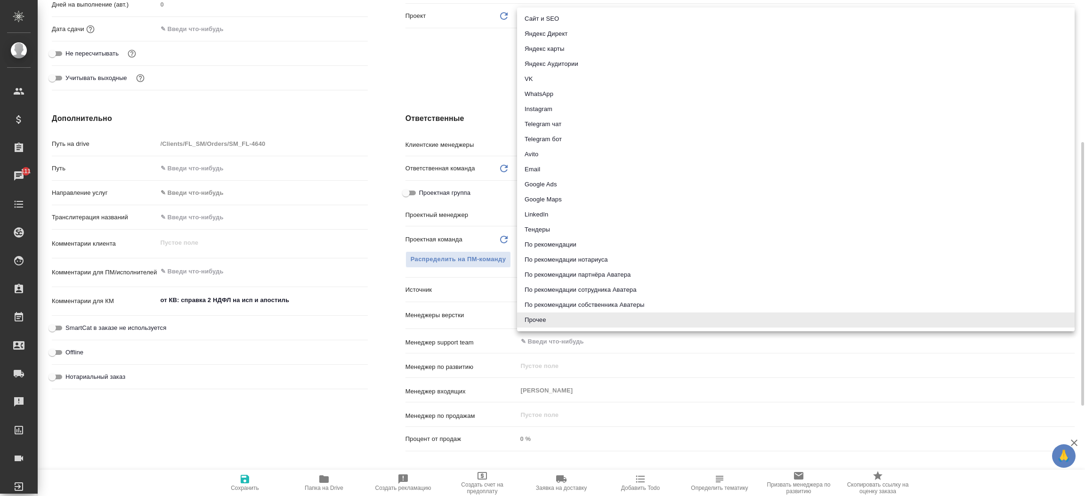
click at [551, 297] on body "🙏 .cls-1 fill:#fff; AWATERA Прутько Ирина i.prutko Клиенты Спецификации Заказы …" at bounding box center [542, 248] width 1085 height 496
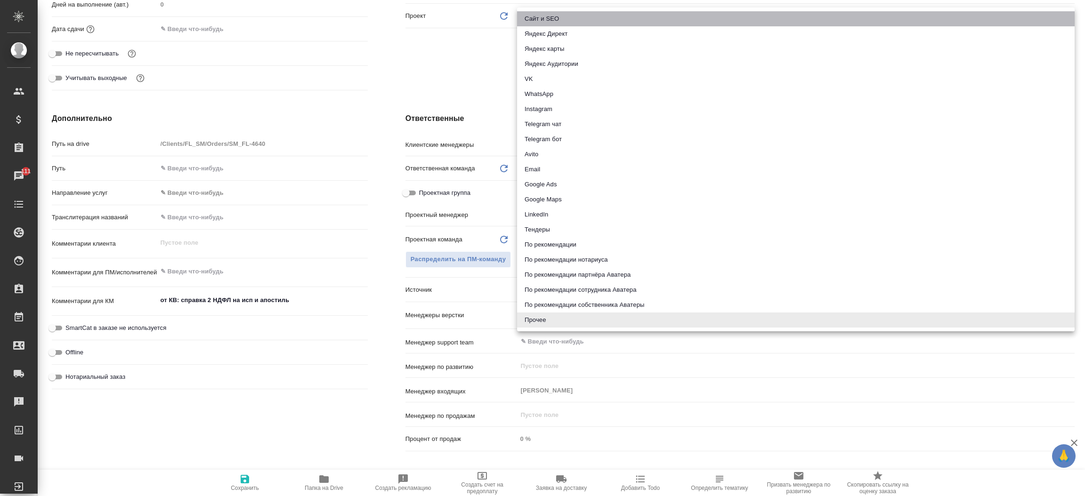
click at [547, 21] on li "Сайт и SEO" at bounding box center [795, 18] width 557 height 15
type textarea "x"
type input "seo"
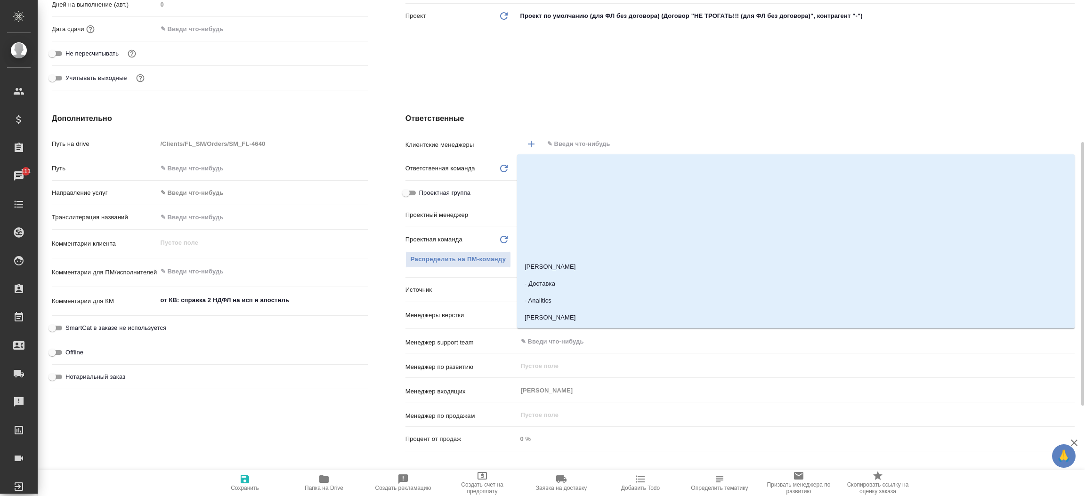
click at [556, 140] on input "text" at bounding box center [793, 143] width 494 height 11
type input "коз"
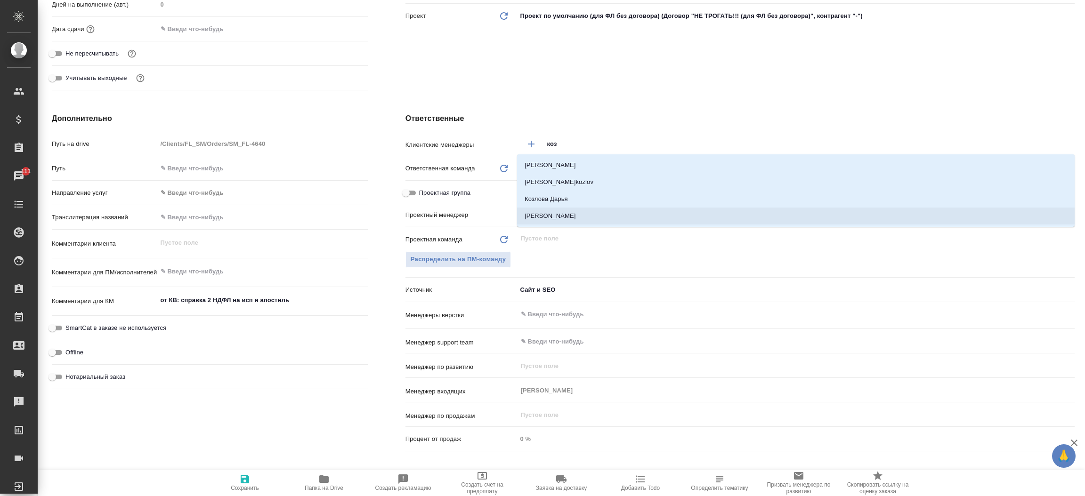
click at [553, 213] on li "Козлова Мария" at bounding box center [795, 216] width 557 height 17
type textarea "x"
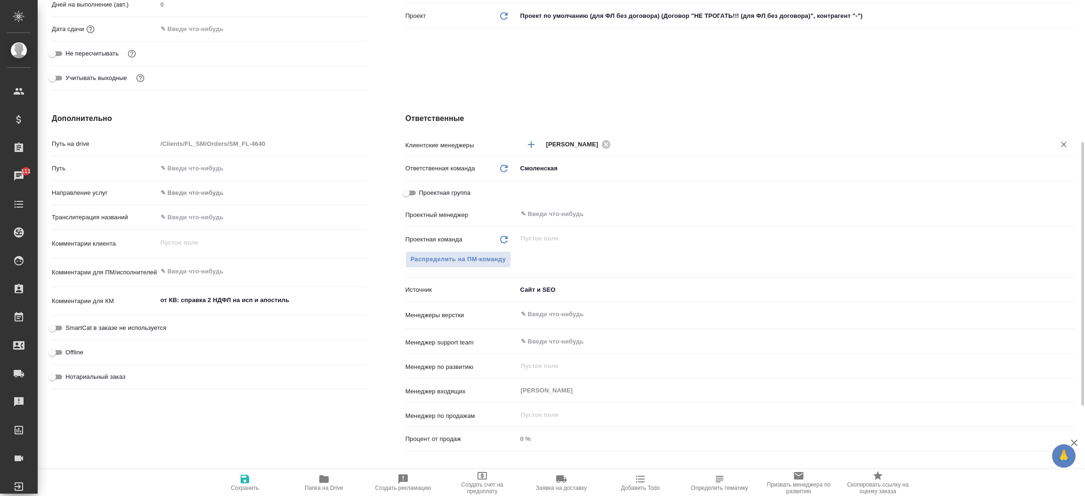
click at [249, 485] on span "Сохранить" at bounding box center [245, 488] width 28 height 7
type textarea "x"
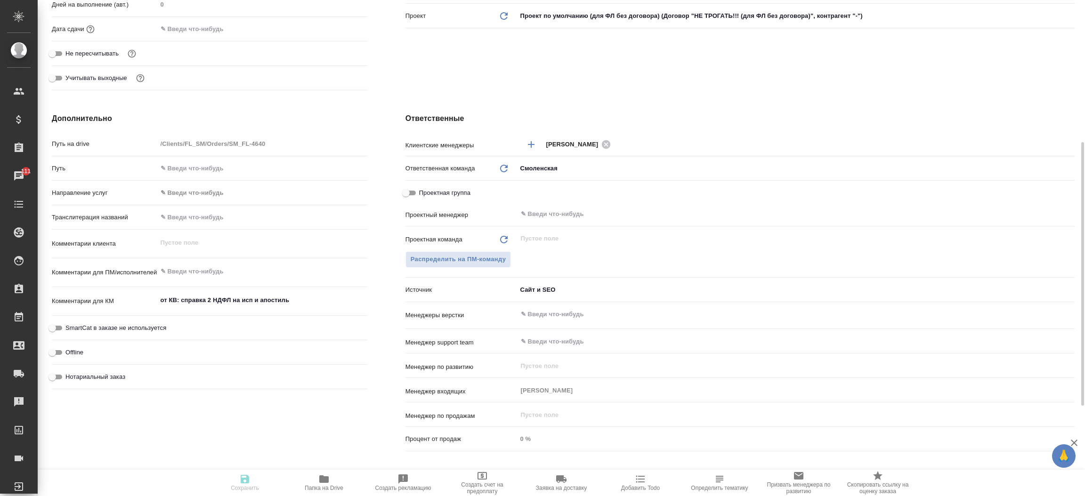
type textarea "x"
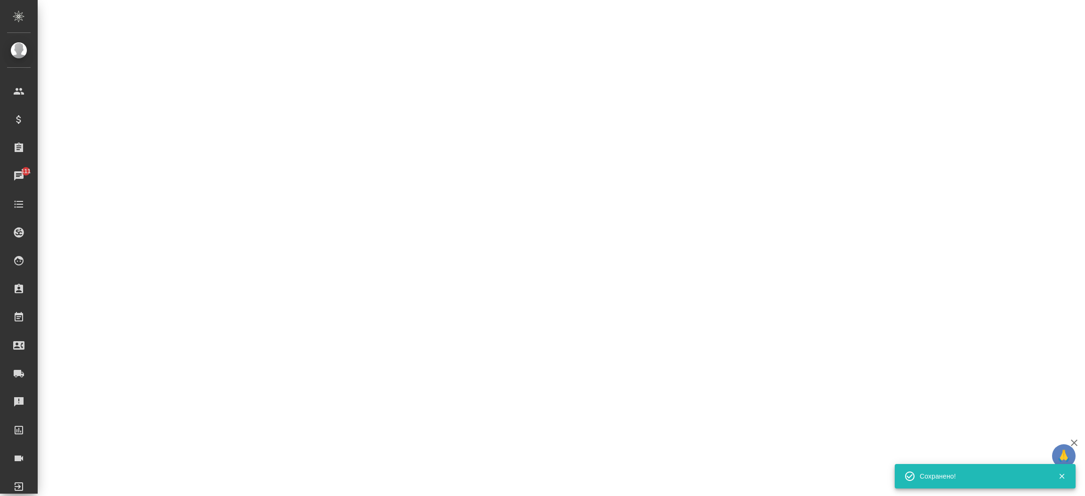
select select "RU"
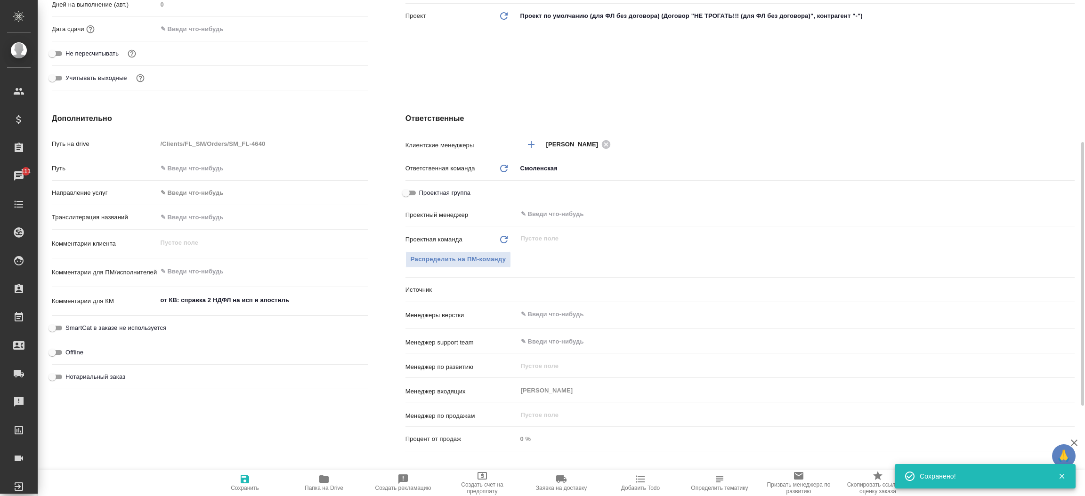
type textarea "x"
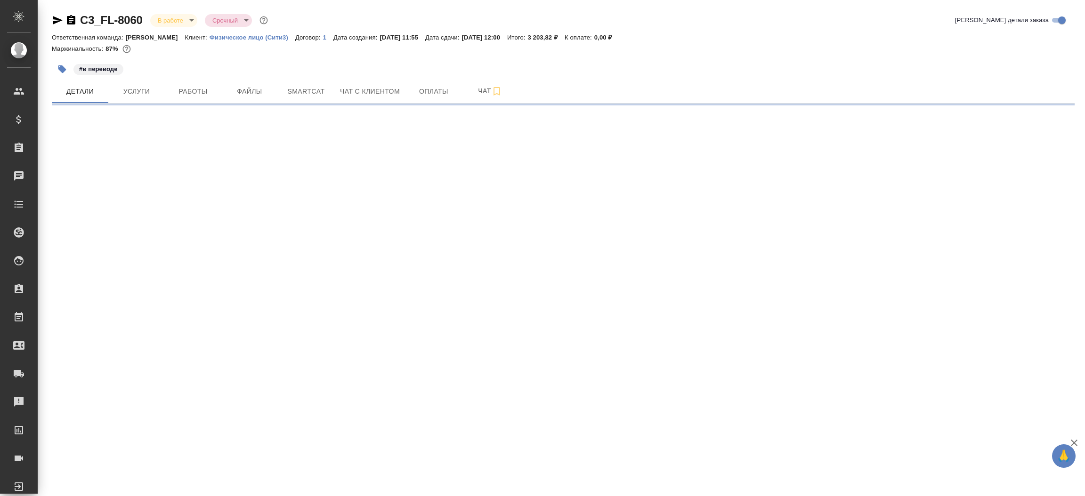
select select "RU"
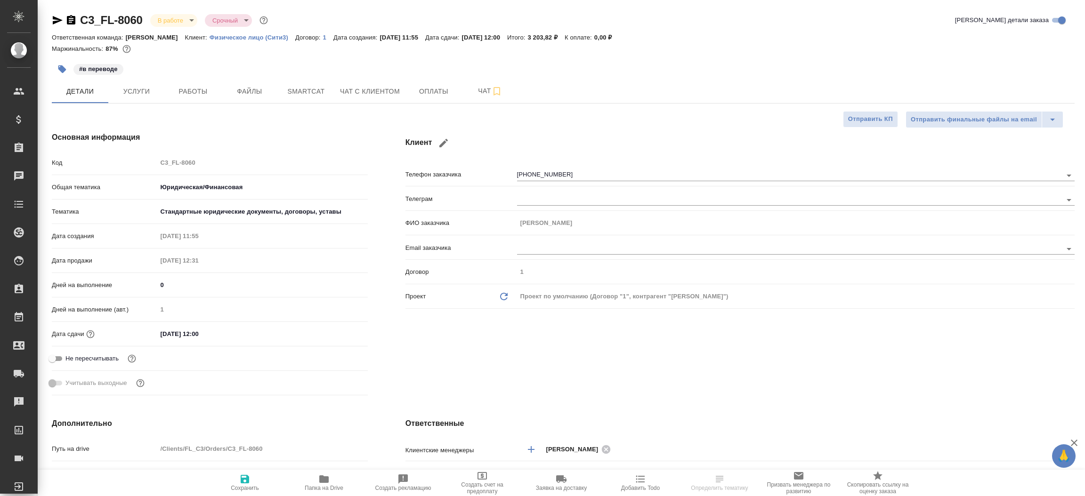
type textarea "x"
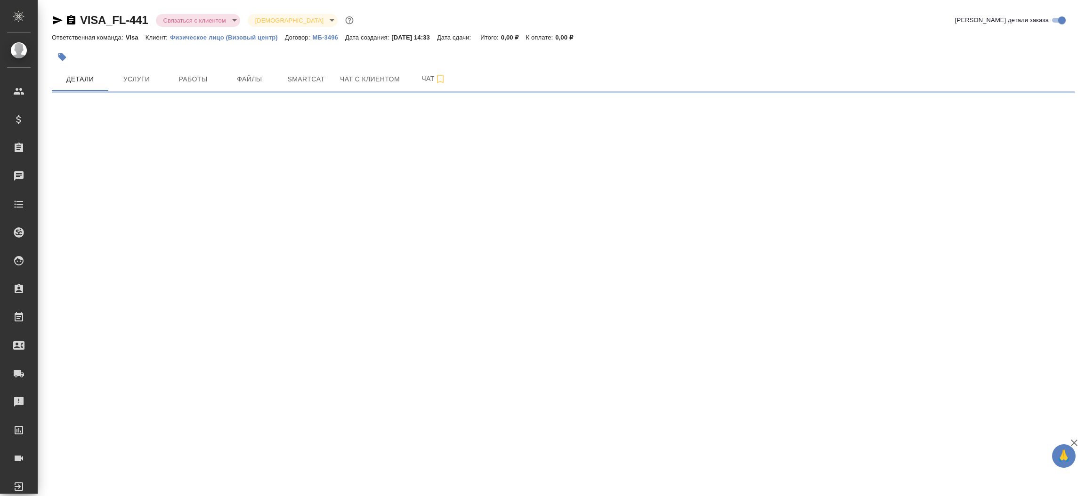
select select "RU"
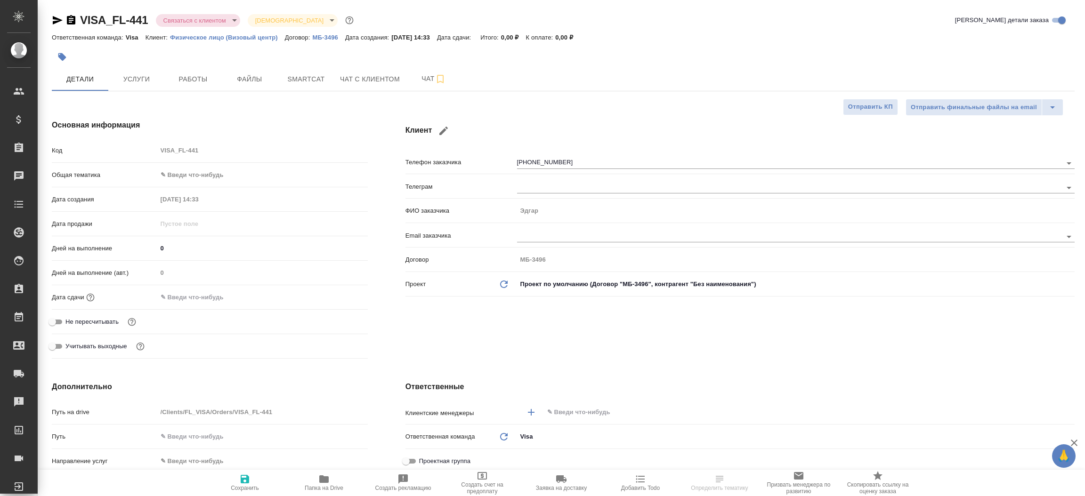
type textarea "x"
click at [54, 21] on icon "button" at bounding box center [57, 20] width 11 height 11
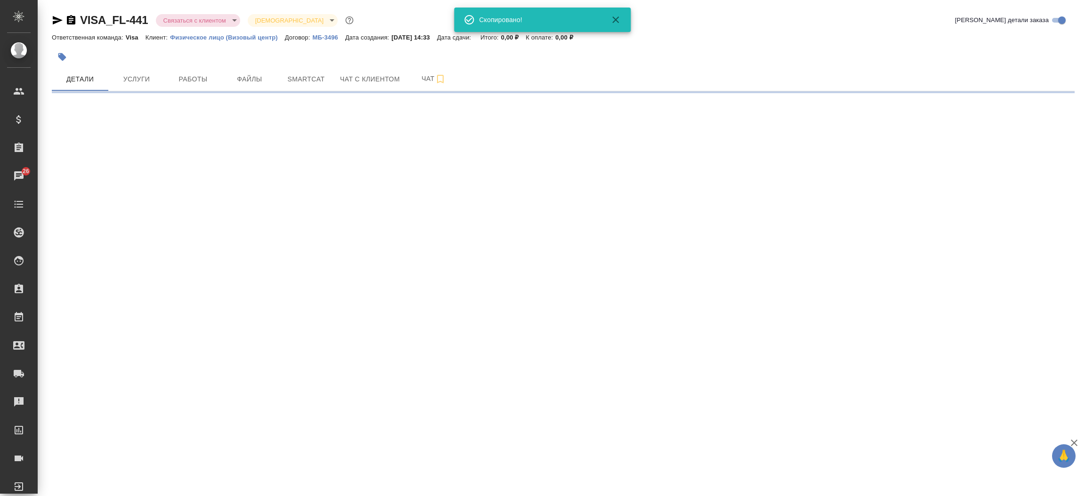
select select "RU"
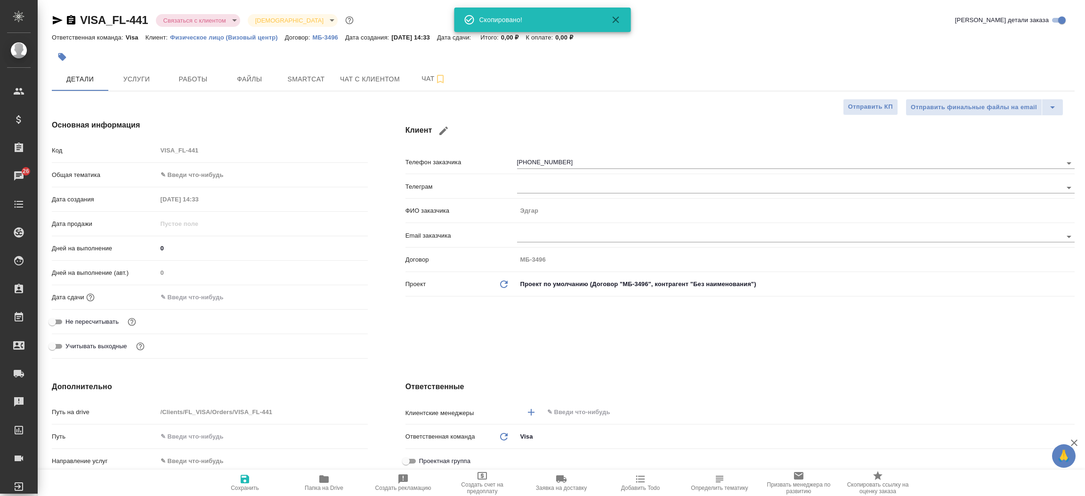
type textarea "x"
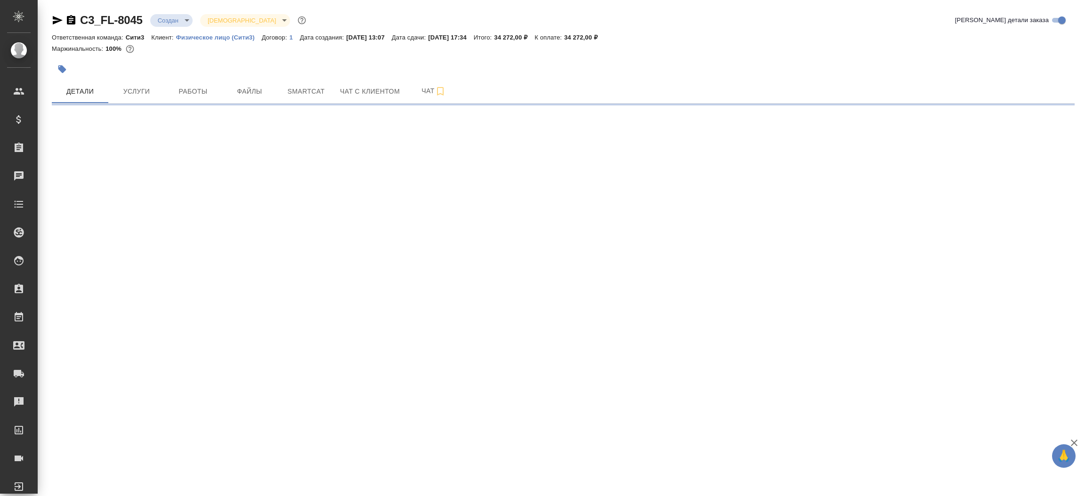
click at [60, 16] on icon "button" at bounding box center [57, 20] width 11 height 11
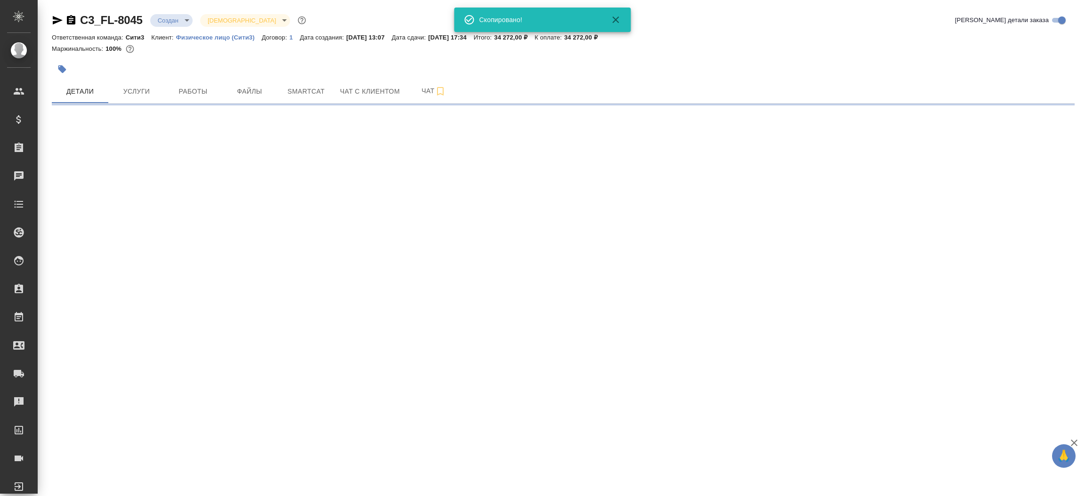
select select "RU"
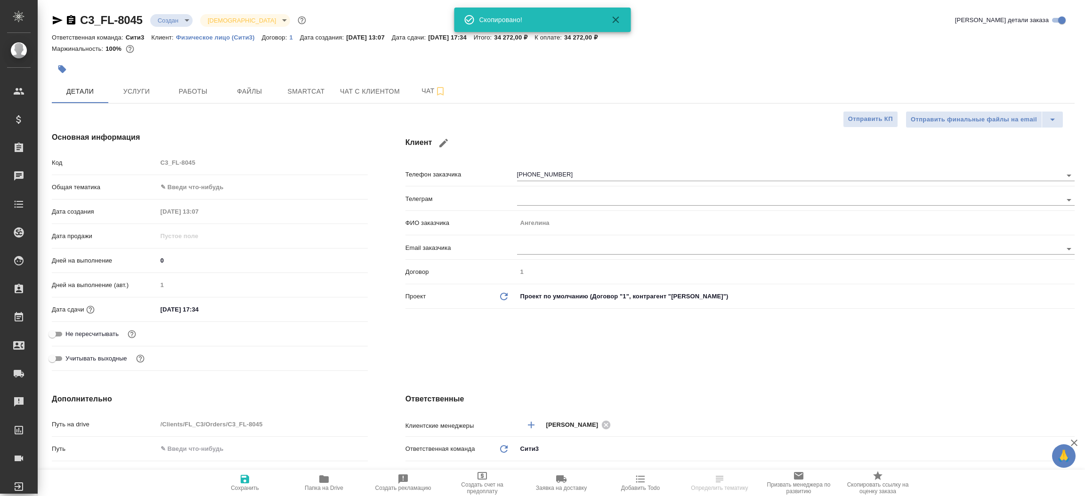
type textarea "x"
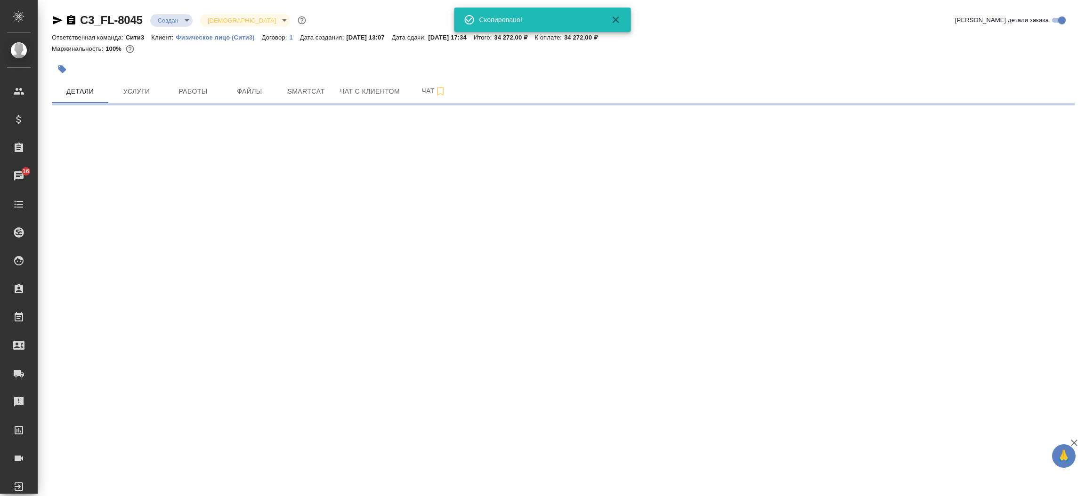
select select "RU"
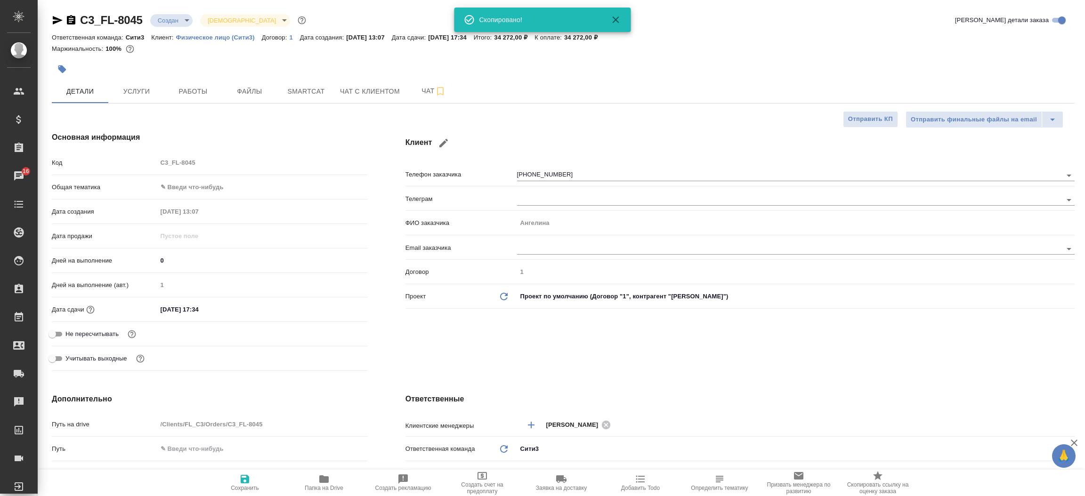
type textarea "x"
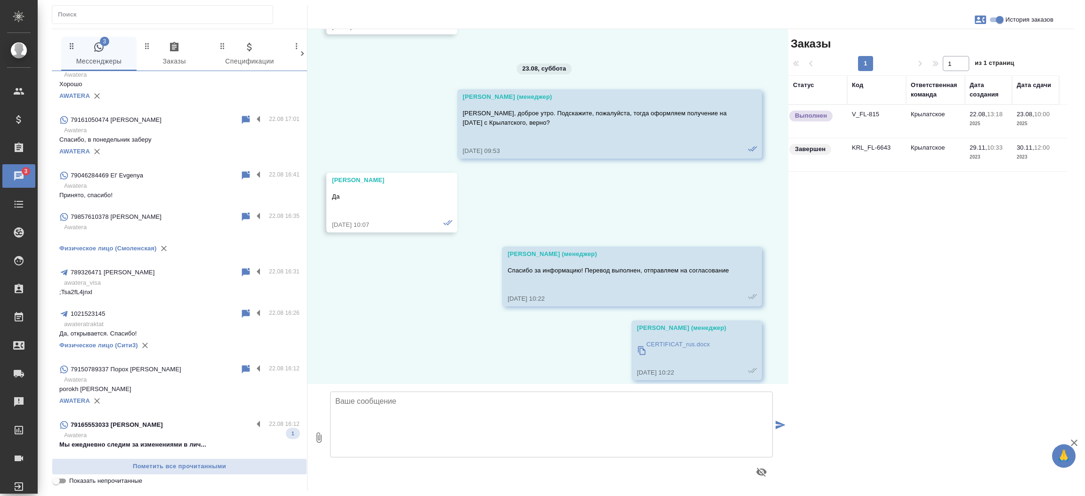
scroll to position [2292, 0]
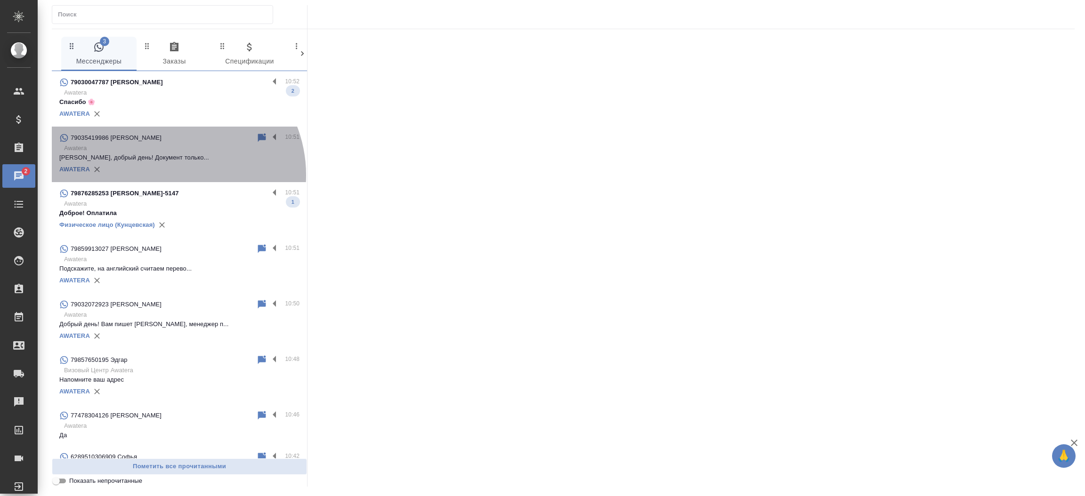
click at [171, 175] on div "AWATERA" at bounding box center [179, 169] width 240 height 14
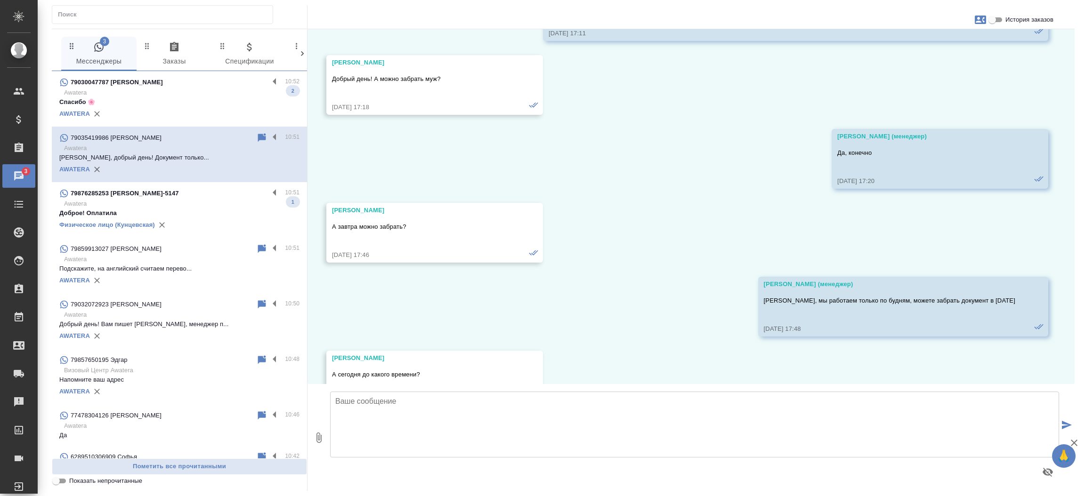
click at [171, 188] on div "79876285253 [PERSON_NAME]-5147" at bounding box center [163, 193] width 209 height 11
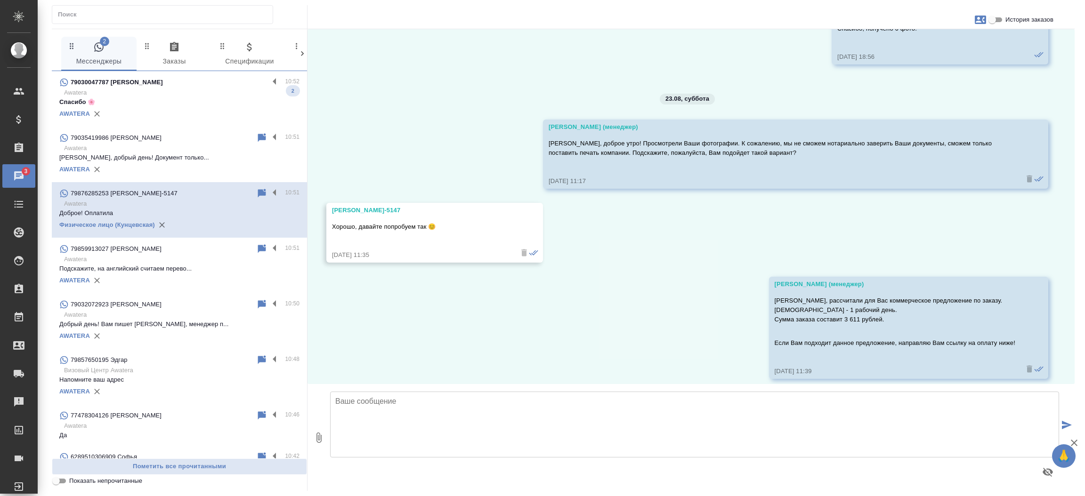
scroll to position [5070, 0]
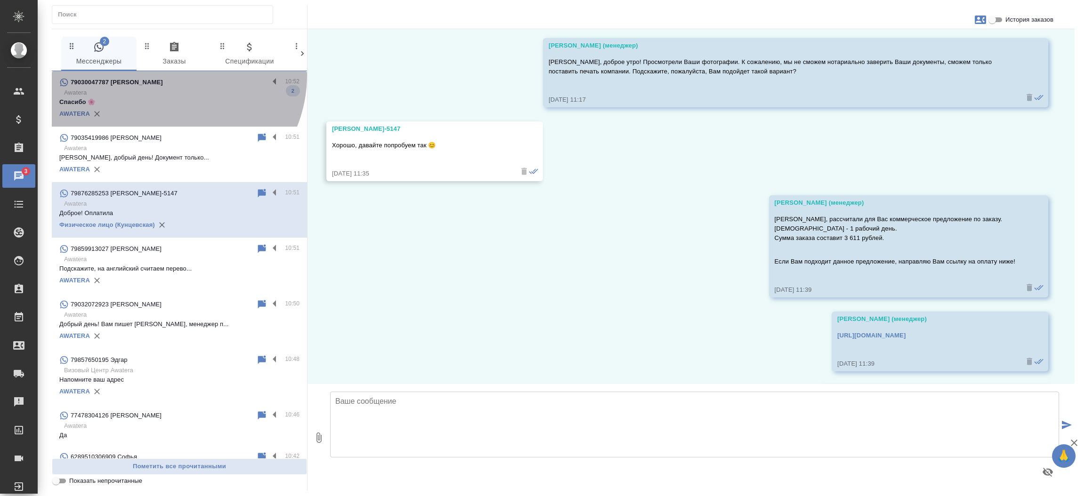
click at [170, 75] on div "79030047787 Евгения 10:52 Awatera Спасибо 🌸 2 AWATERA" at bounding box center [179, 99] width 255 height 56
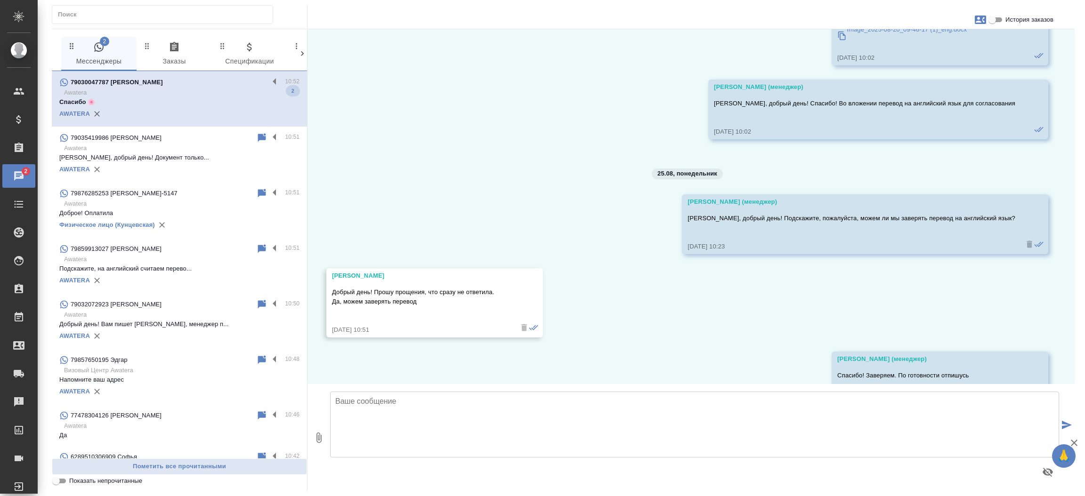
scroll to position [4916, 0]
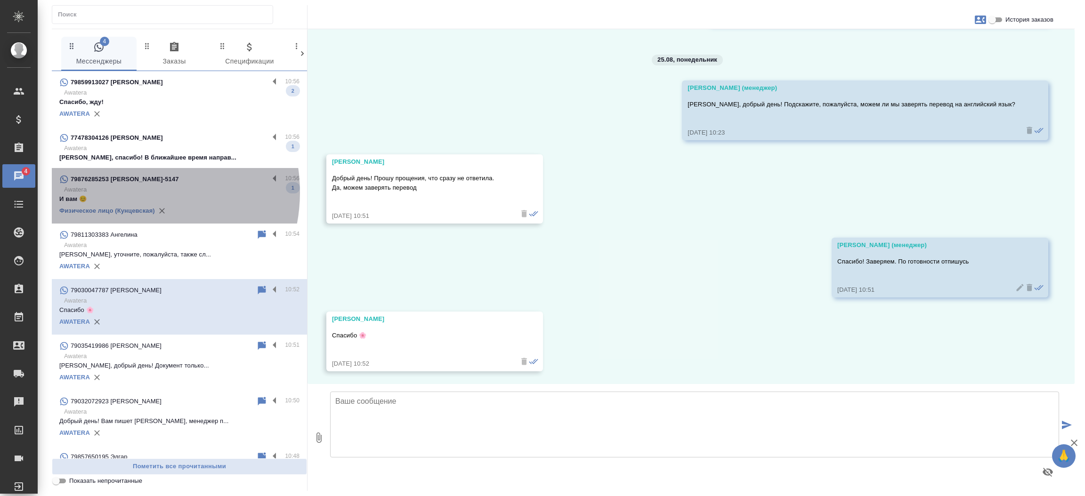
click at [131, 192] on p "Awatera" at bounding box center [181, 189] width 235 height 9
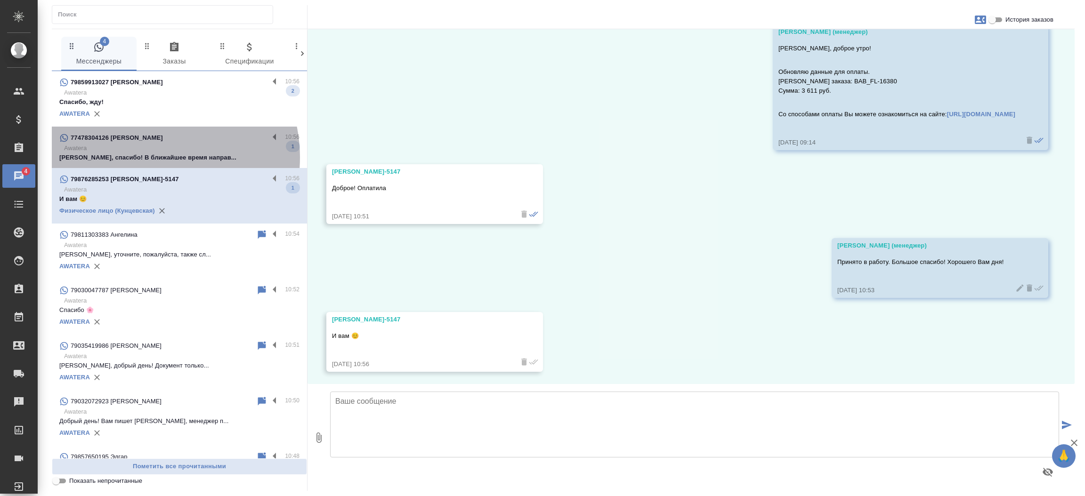
click at [148, 157] on p "[PERSON_NAME], спасибо! В ближайшее время направ..." at bounding box center [179, 157] width 240 height 9
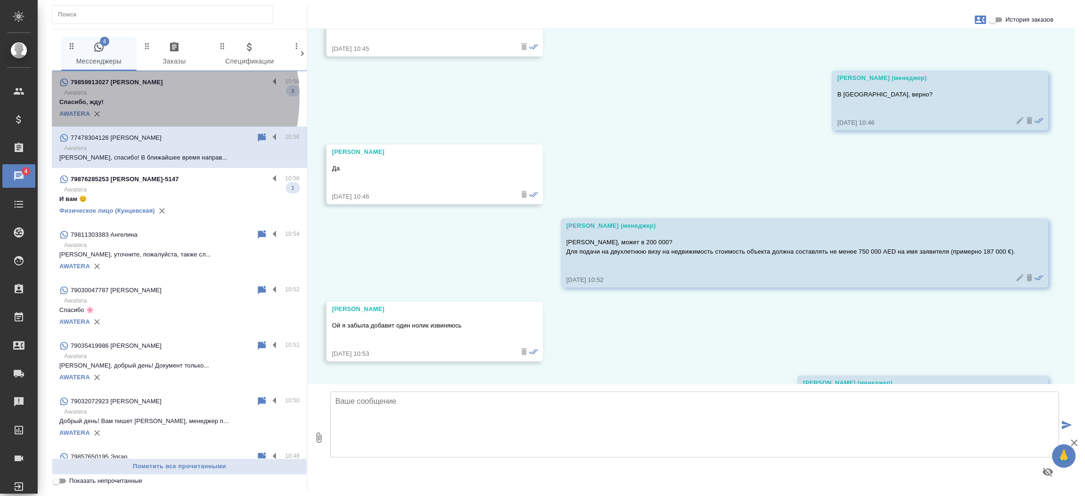
click at [142, 98] on p "Спасибо, жду!" at bounding box center [179, 101] width 240 height 9
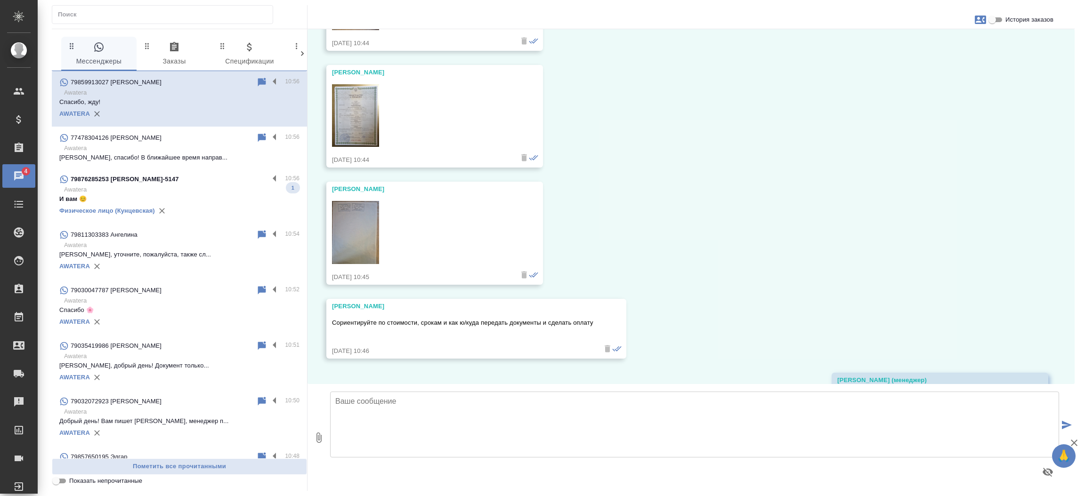
scroll to position [997, 0]
